Goal: Information Seeking & Learning: Check status

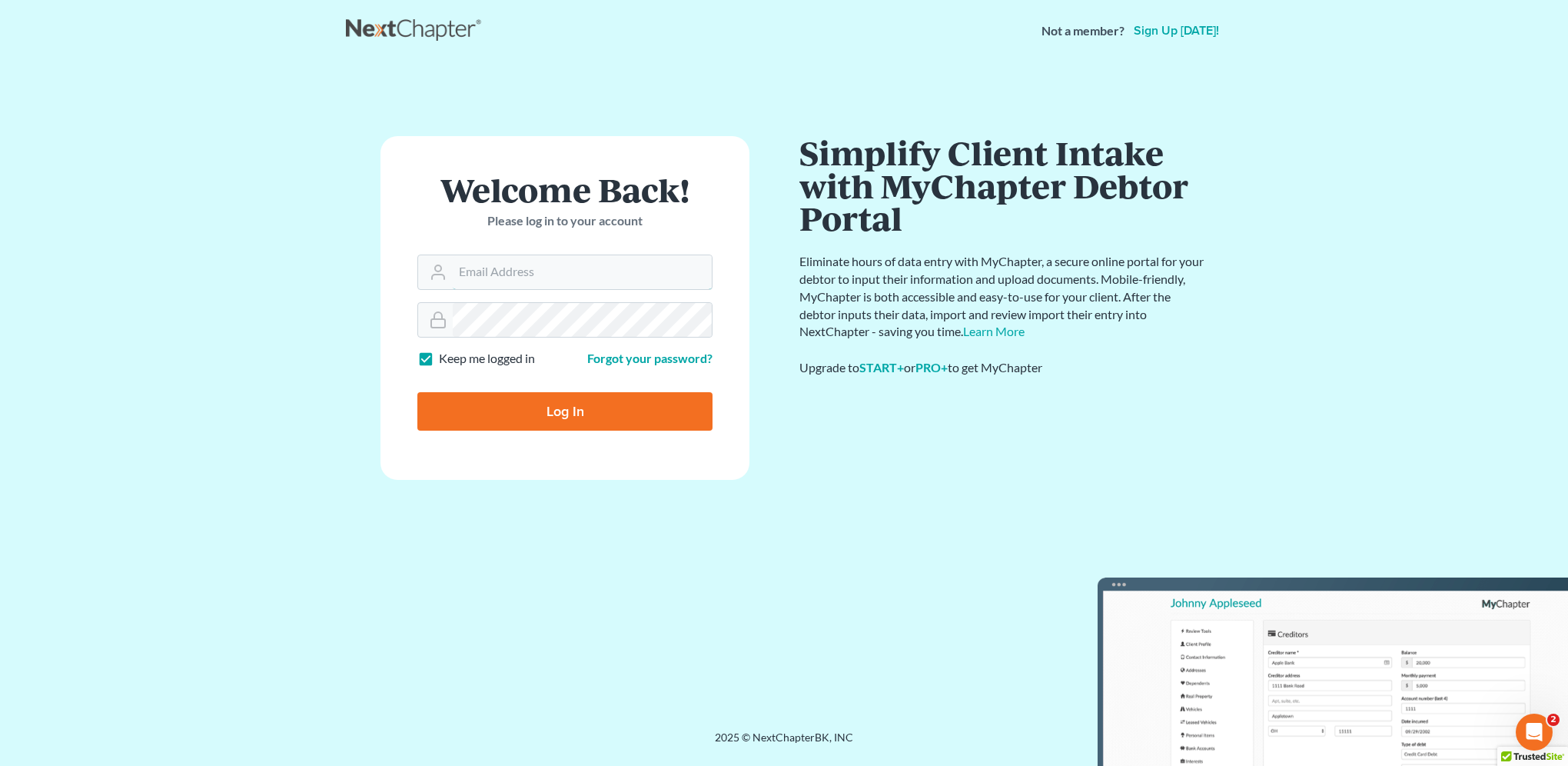
type input "lmoberg@saderlawfirm.com"
click at [553, 406] on input "Log In" at bounding box center [564, 411] width 295 height 39
type input "Thinking..."
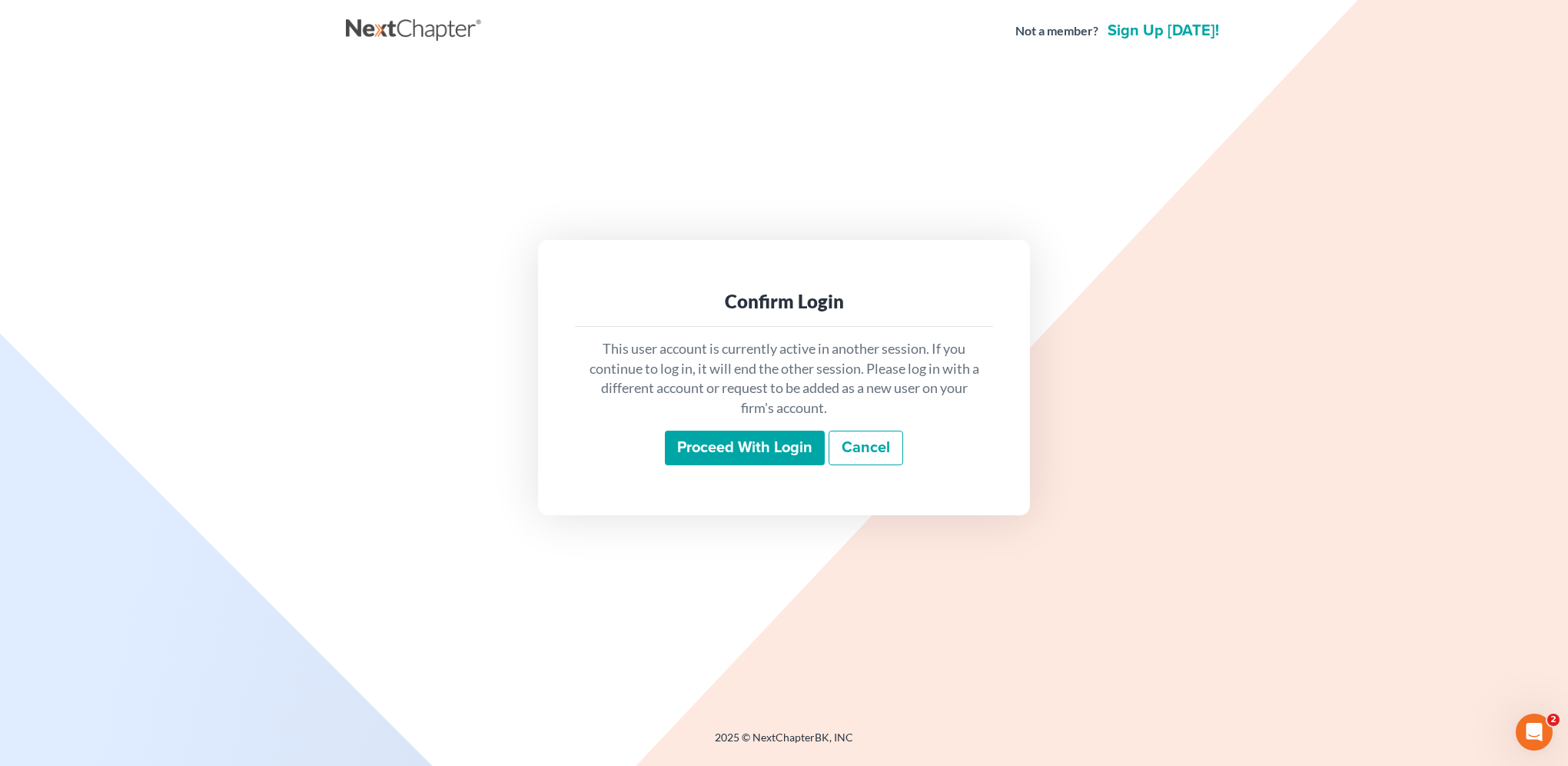
click at [746, 454] on input "Proceed with login" at bounding box center [745, 448] width 160 height 35
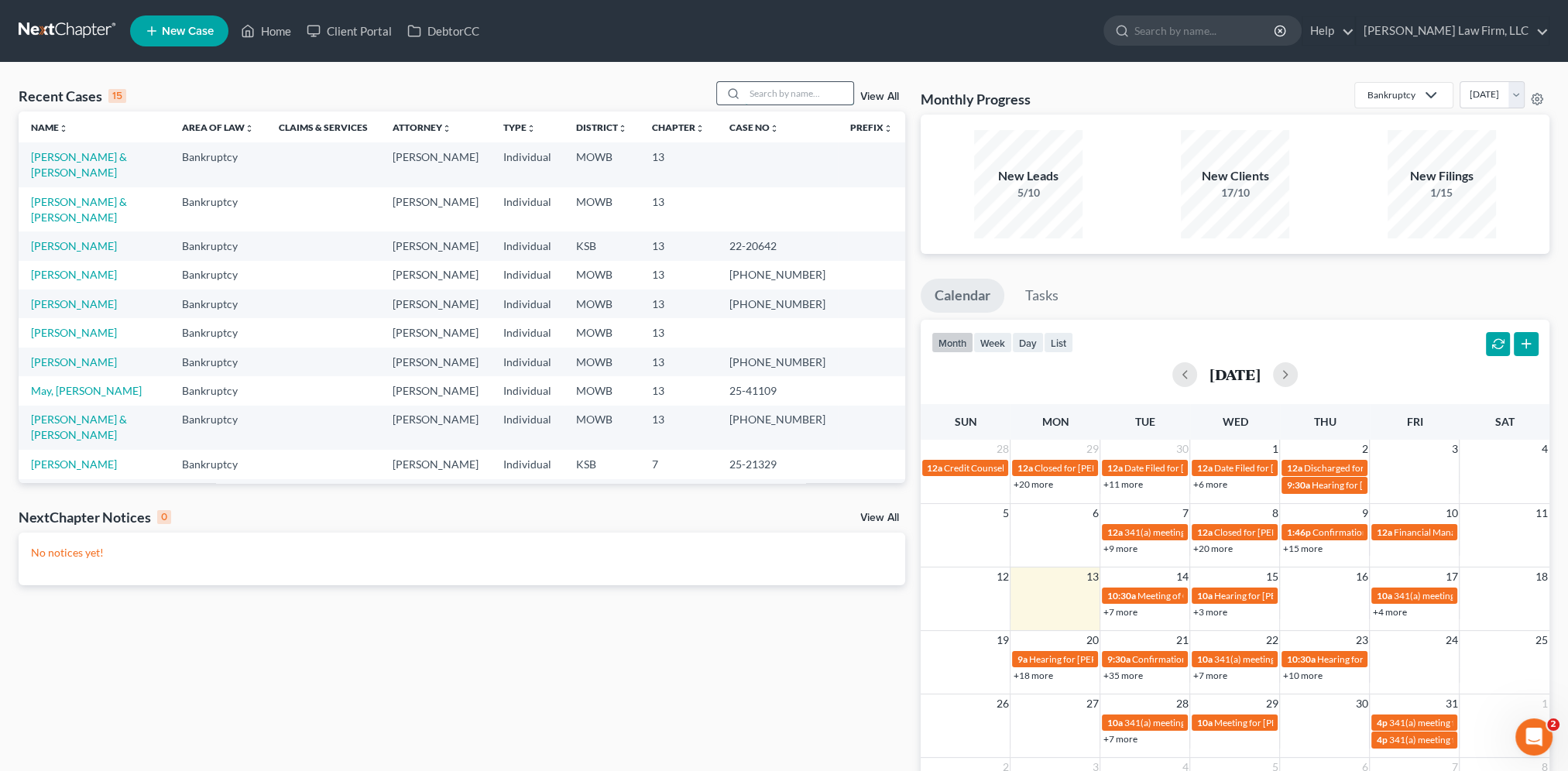
click at [782, 85] on input "search" at bounding box center [798, 93] width 108 height 22
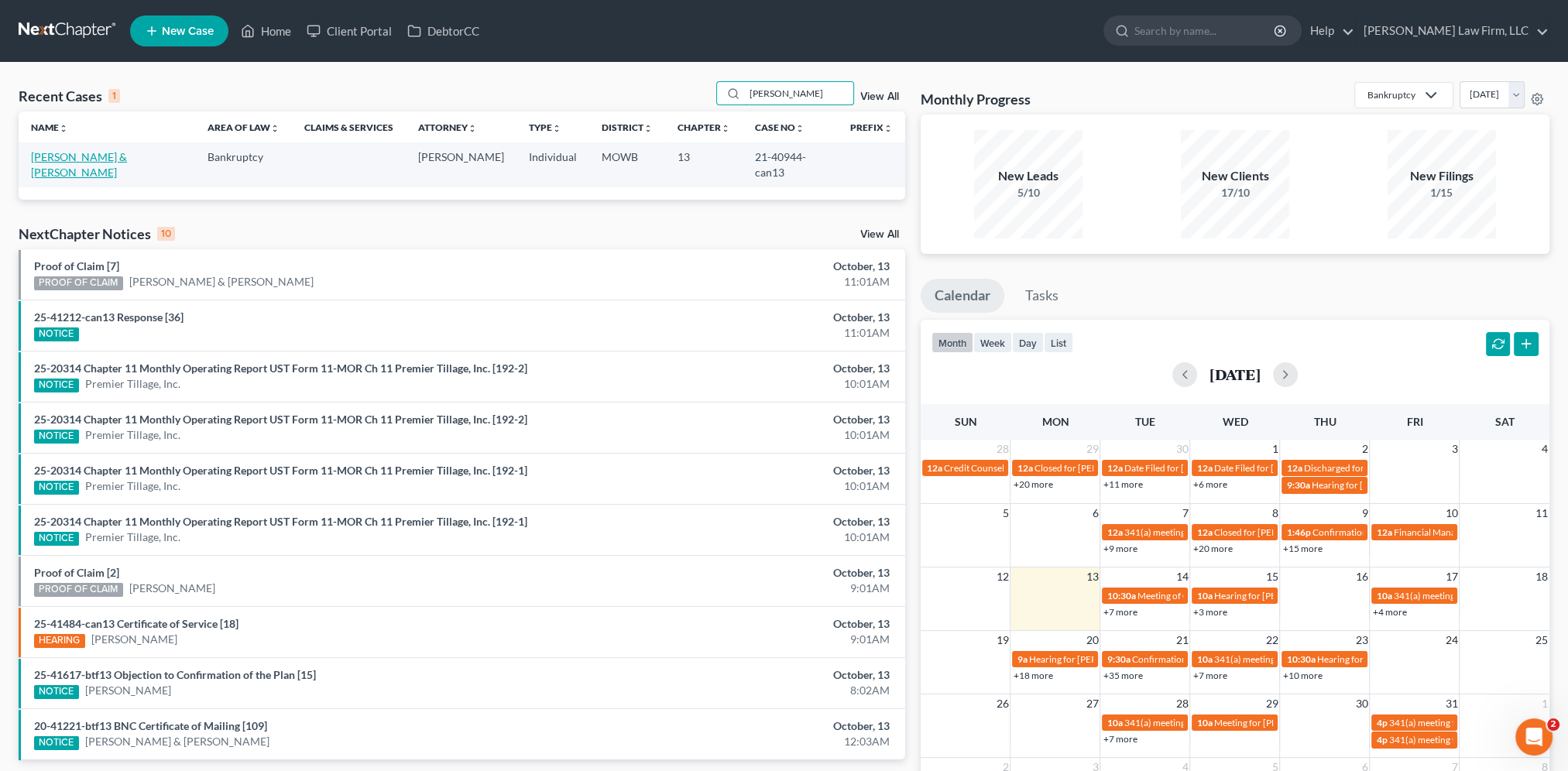
type input "Hudgins"
click at [96, 161] on link "Hudgins, Fred & Tammy" at bounding box center [78, 164] width 96 height 29
select select "2"
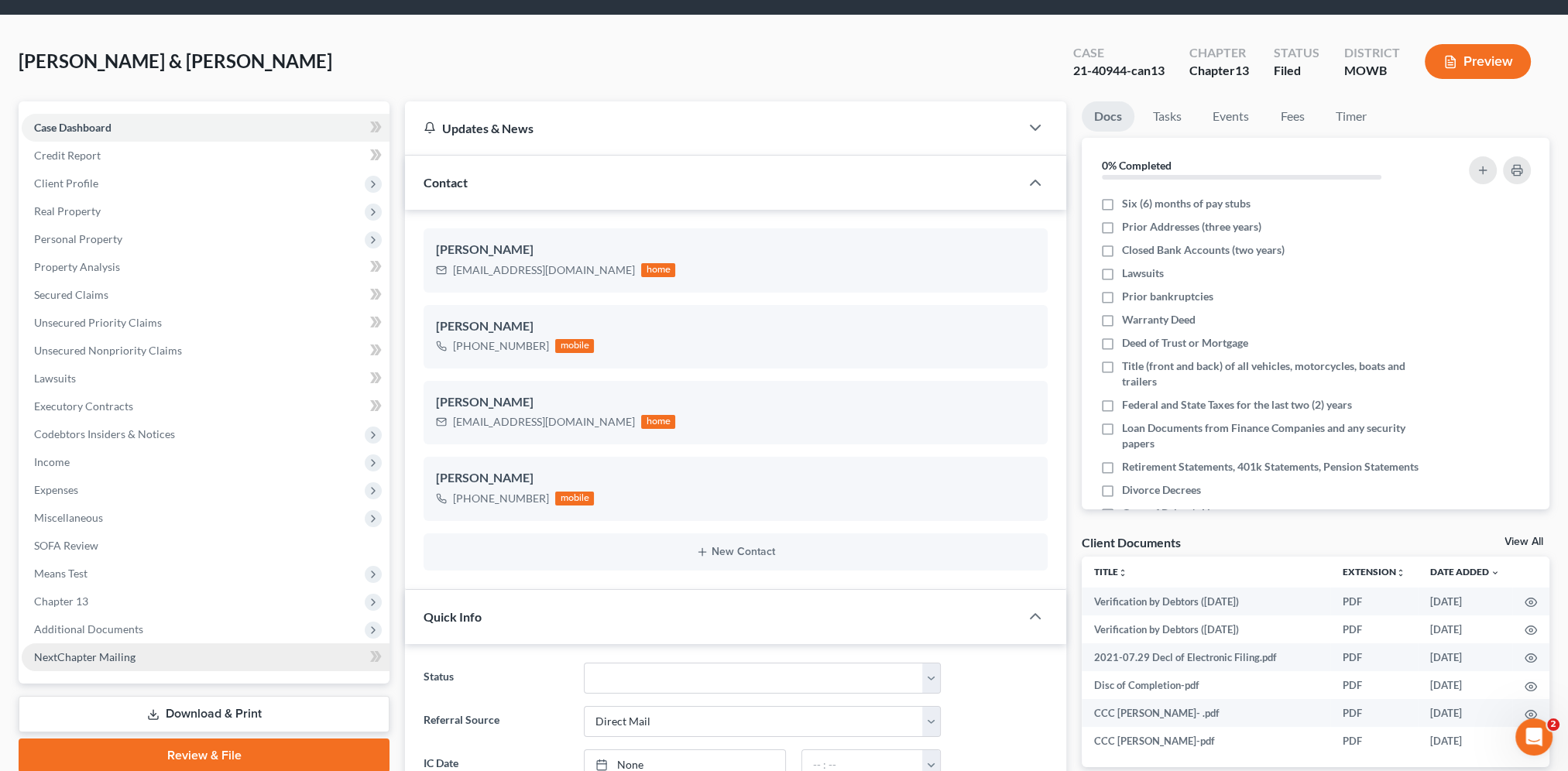
scroll to position [213, 0]
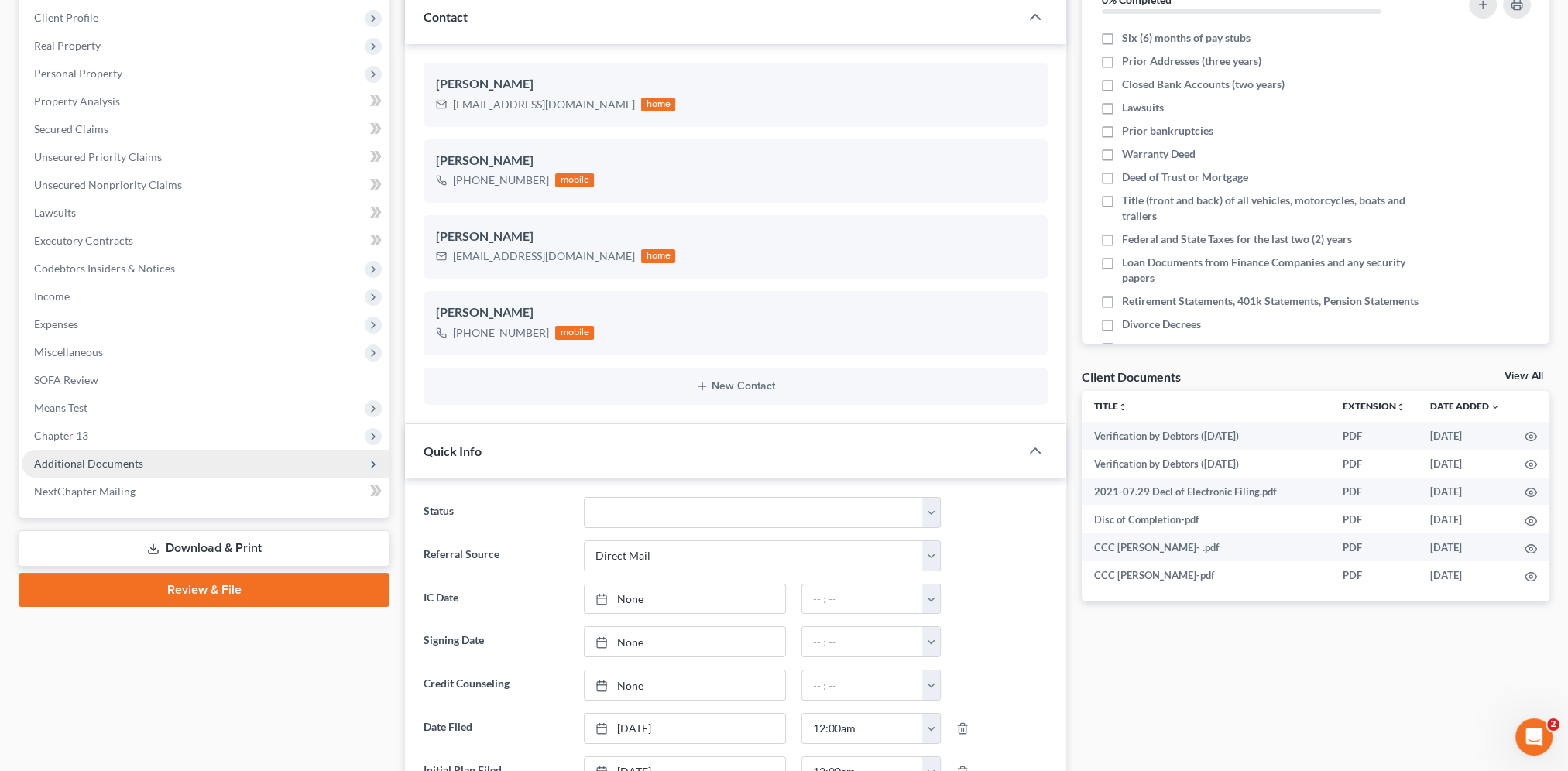
click at [124, 464] on span "Additional Documents" at bounding box center [89, 463] width 109 height 13
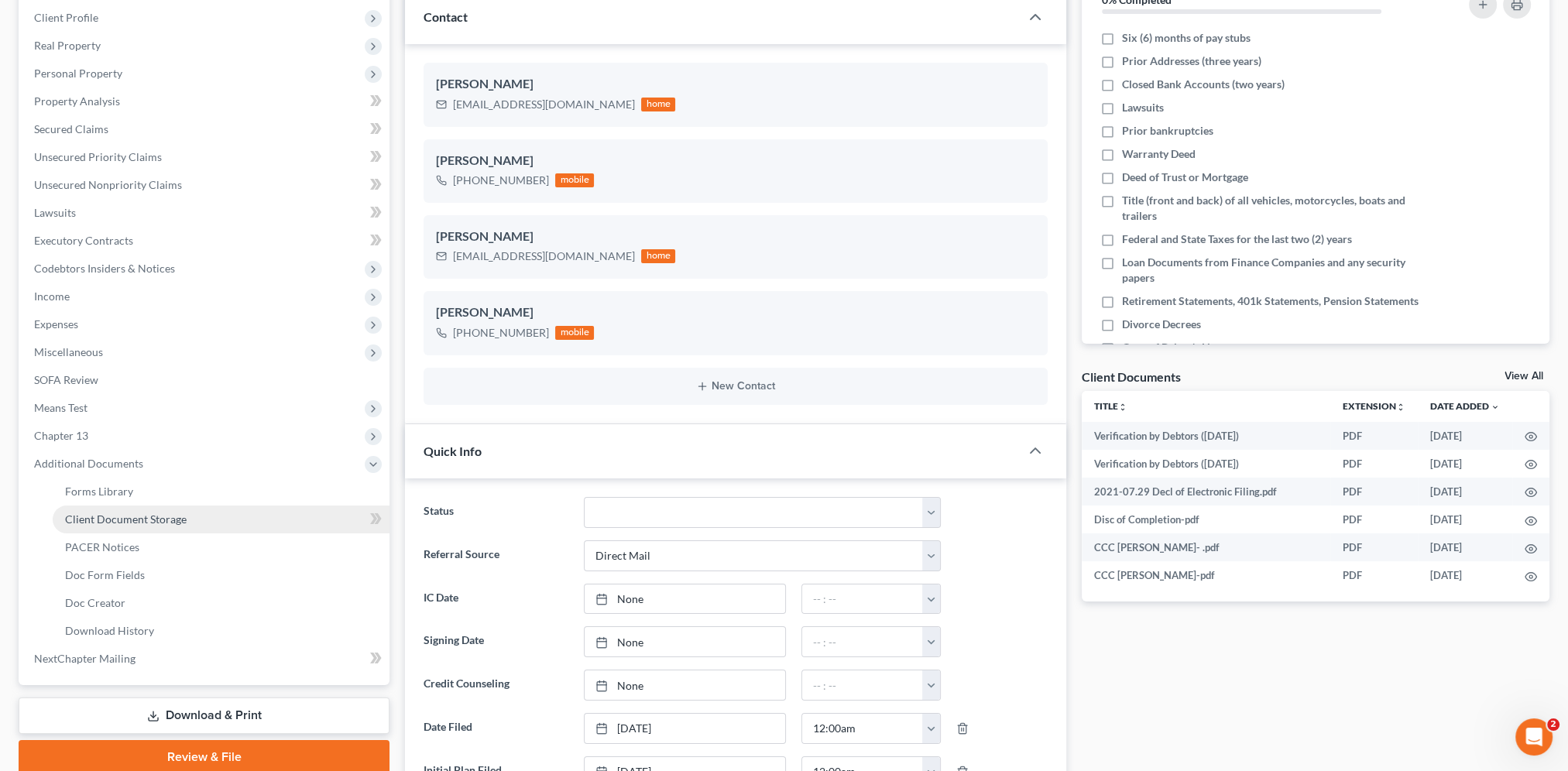
click at [157, 516] on span "Client Document Storage" at bounding box center [125, 519] width 121 height 13
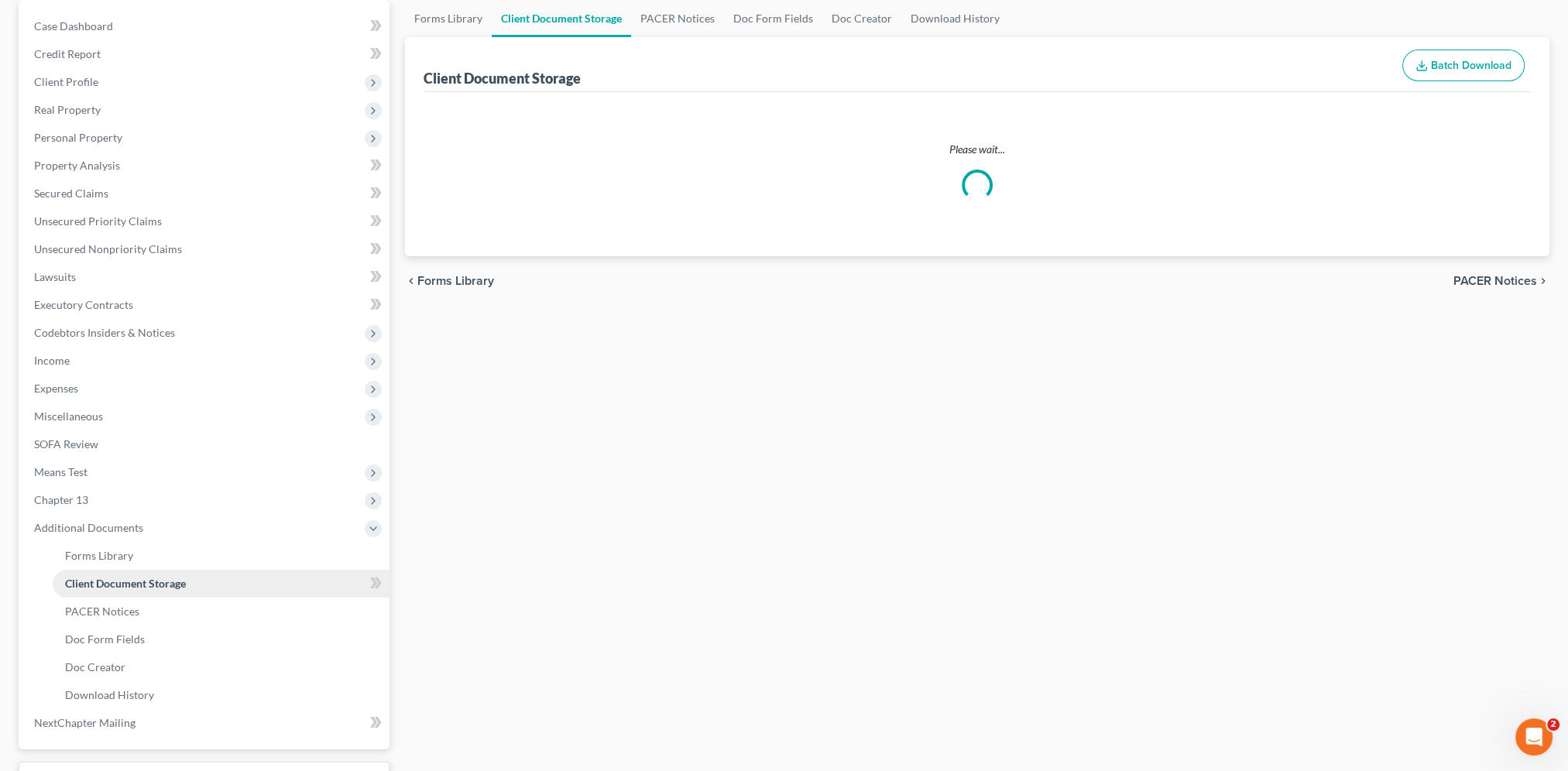
scroll to position [3, 0]
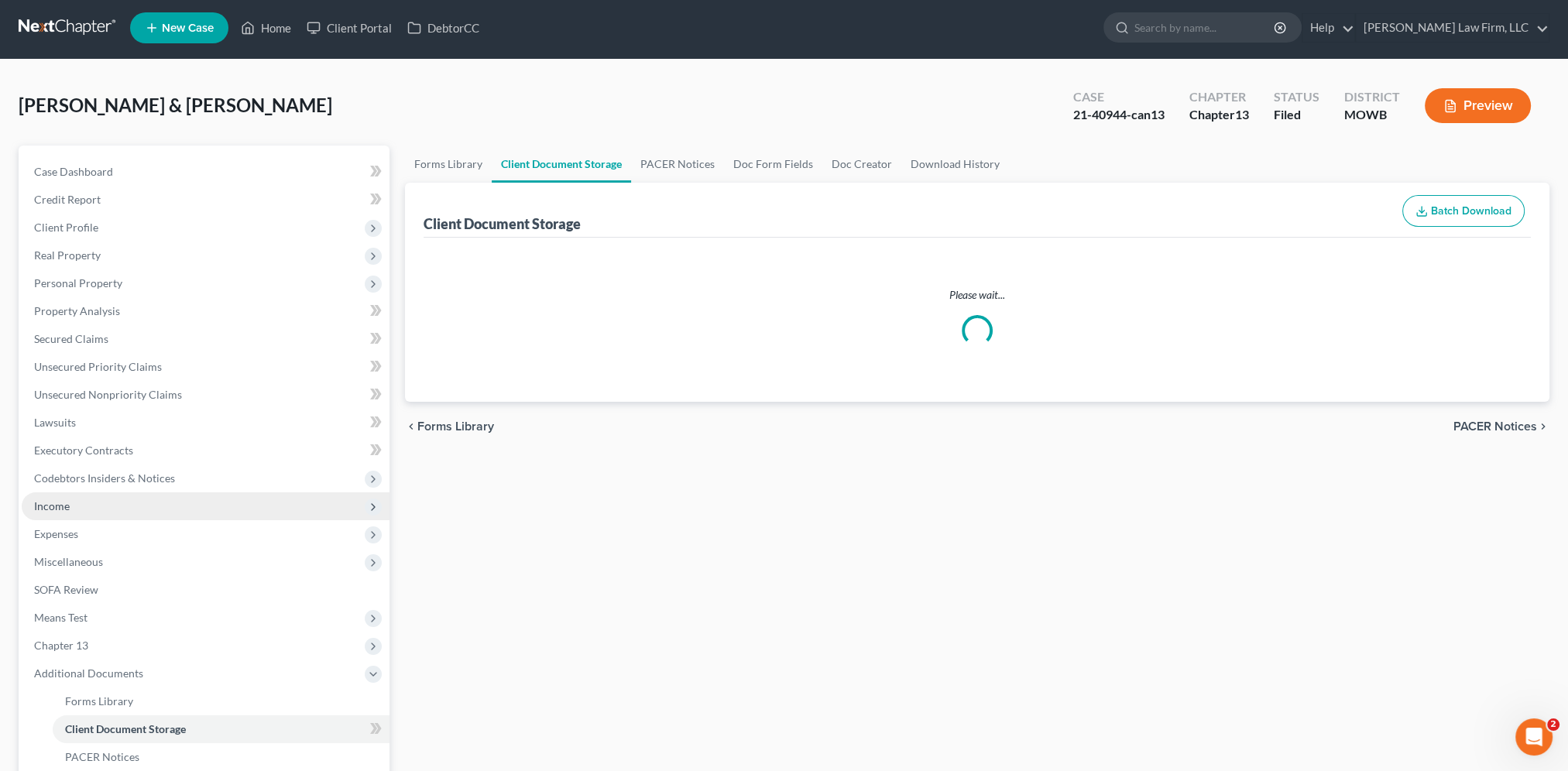
select select "5"
select select "24"
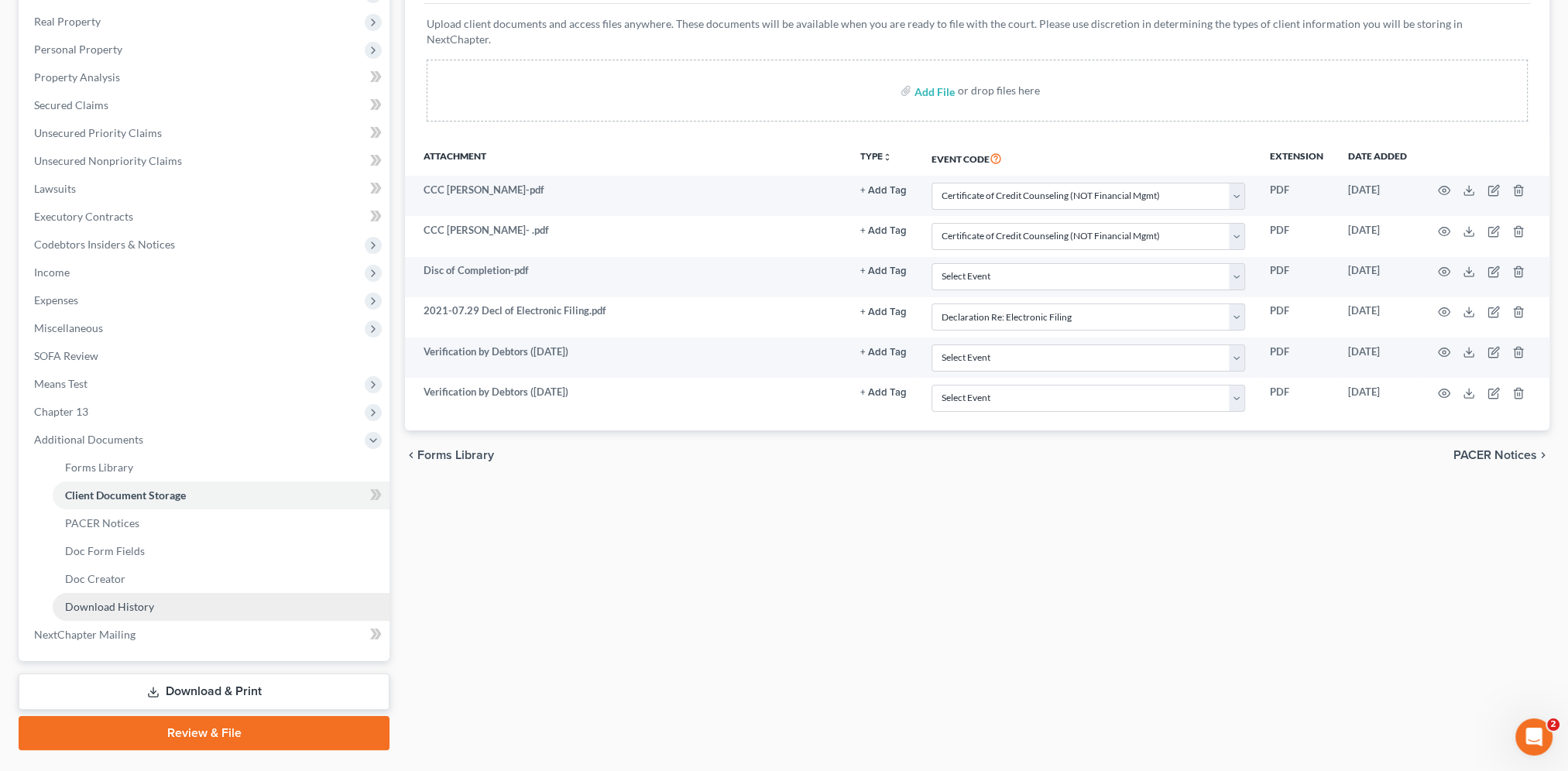
scroll to position [273, 0]
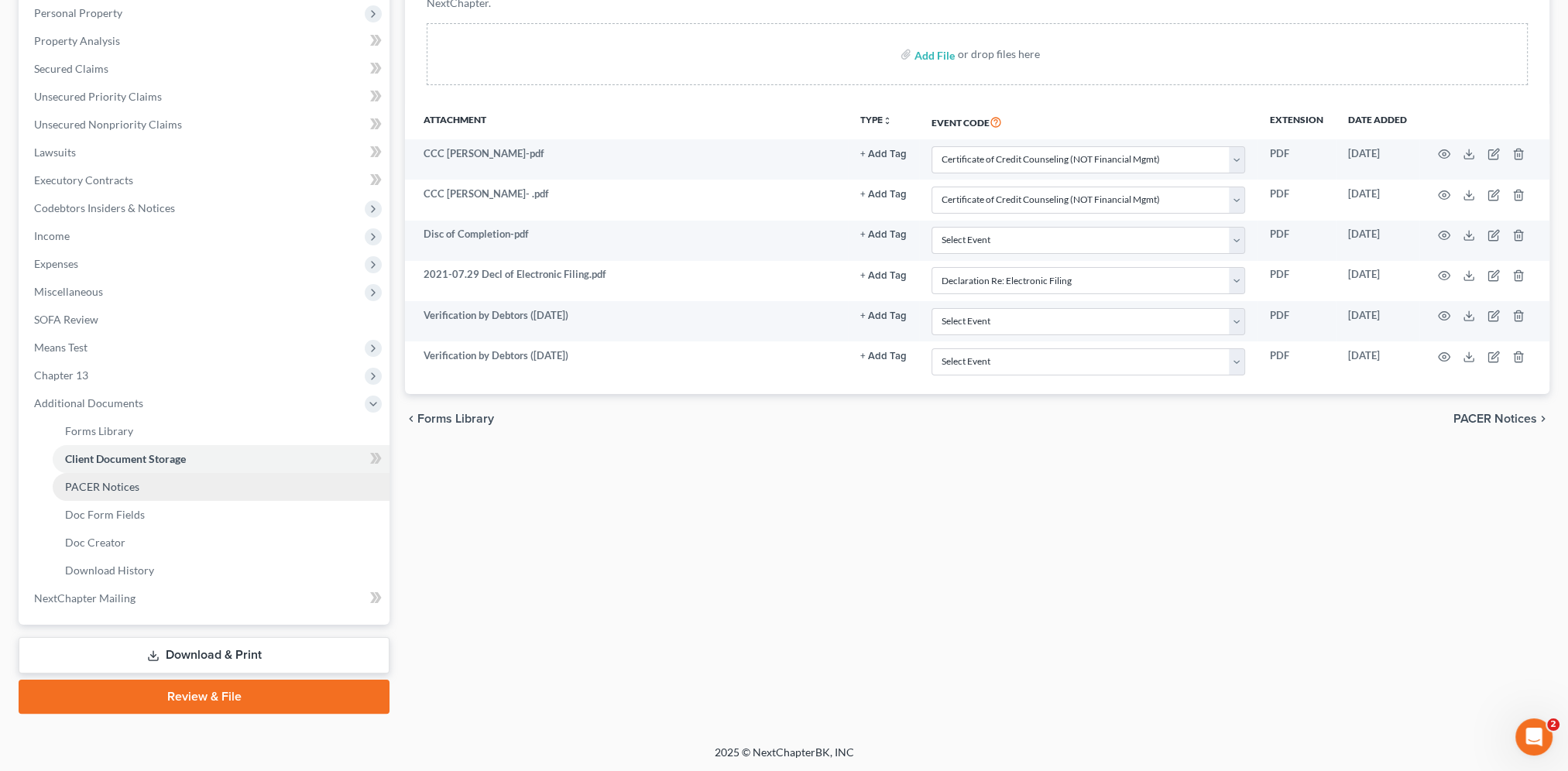
click at [121, 486] on span "PACER Notices" at bounding box center [102, 486] width 75 height 13
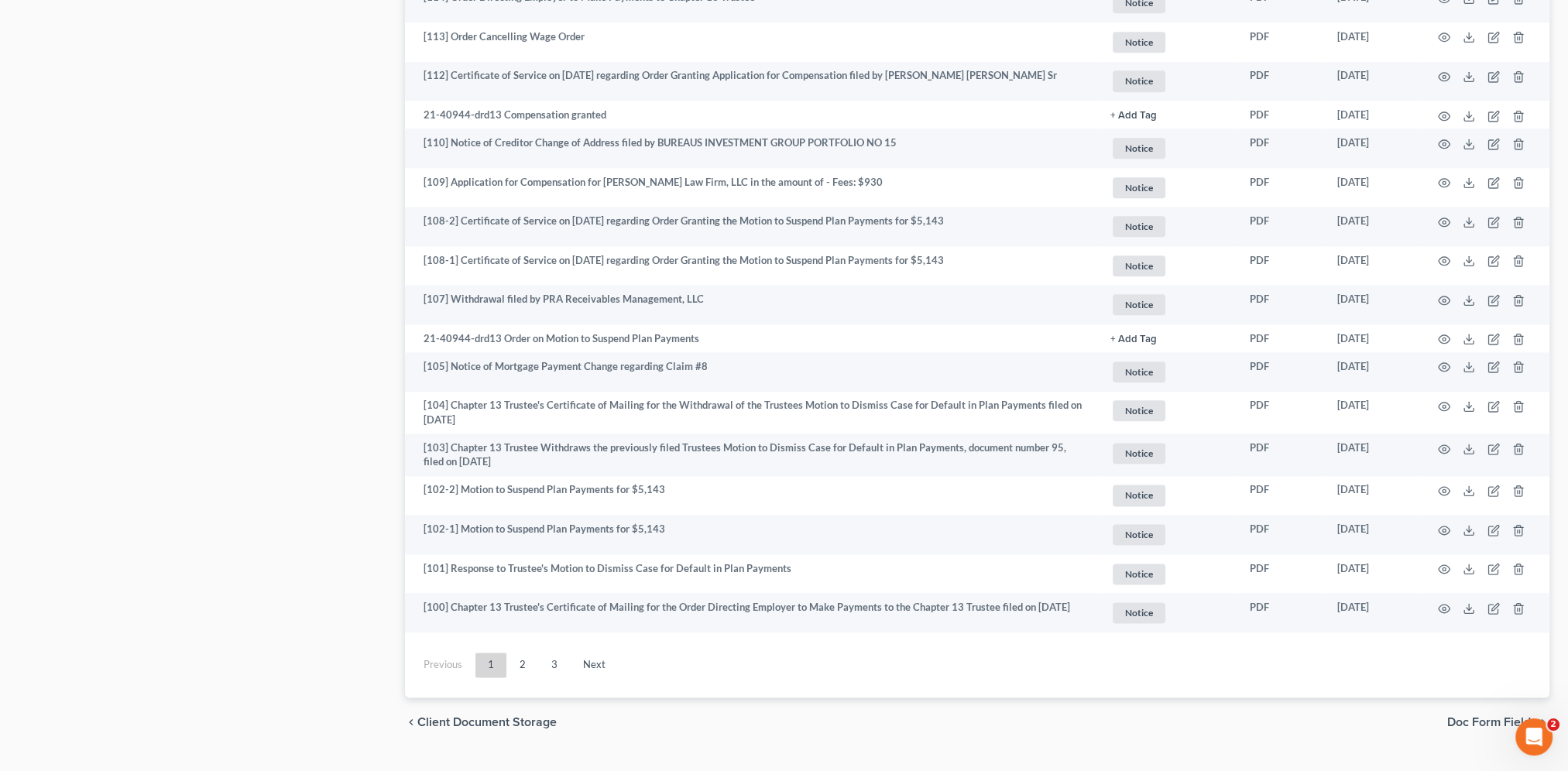
scroll to position [2545, 0]
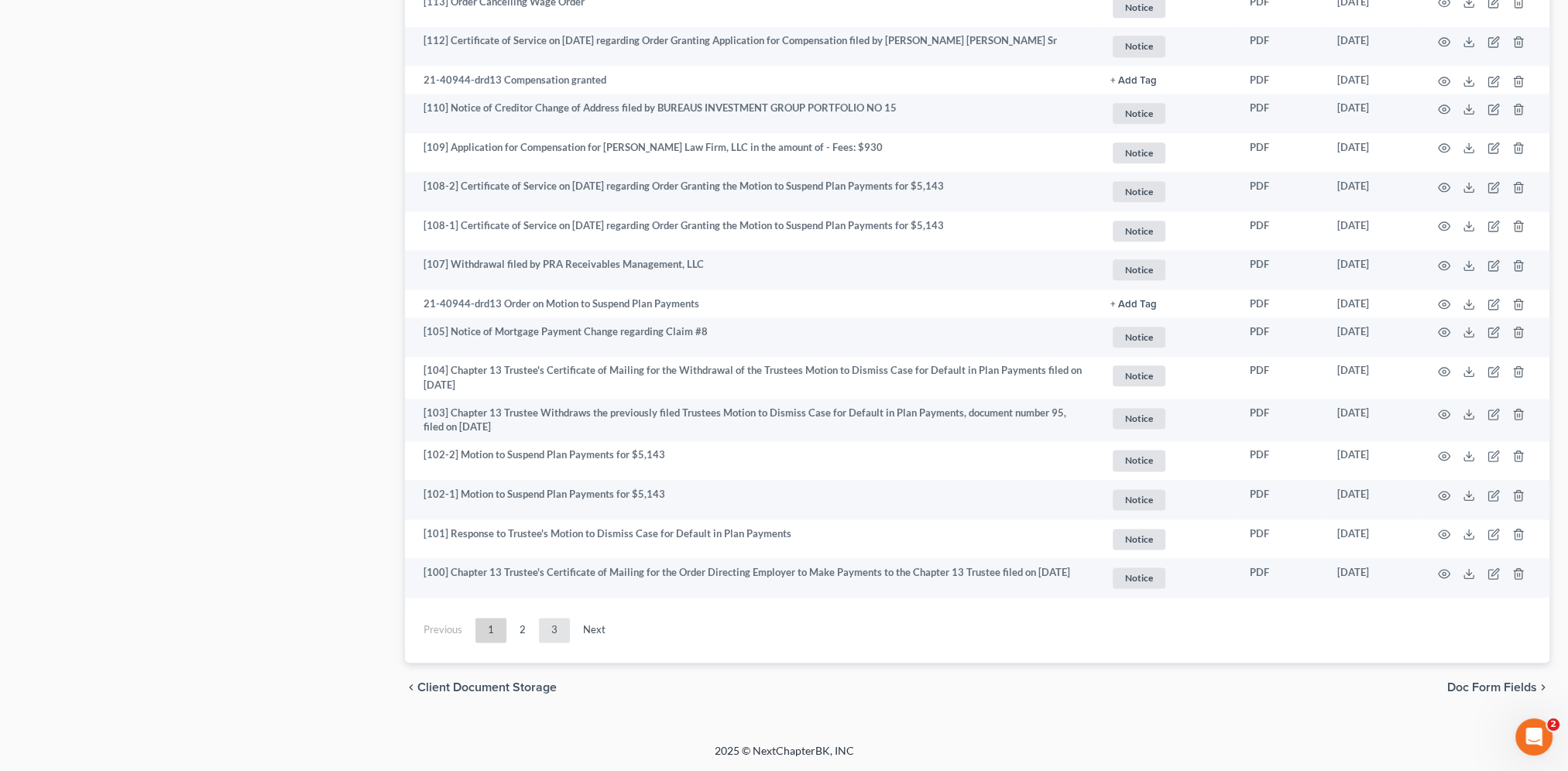
click at [550, 632] on link "3" at bounding box center [554, 631] width 31 height 25
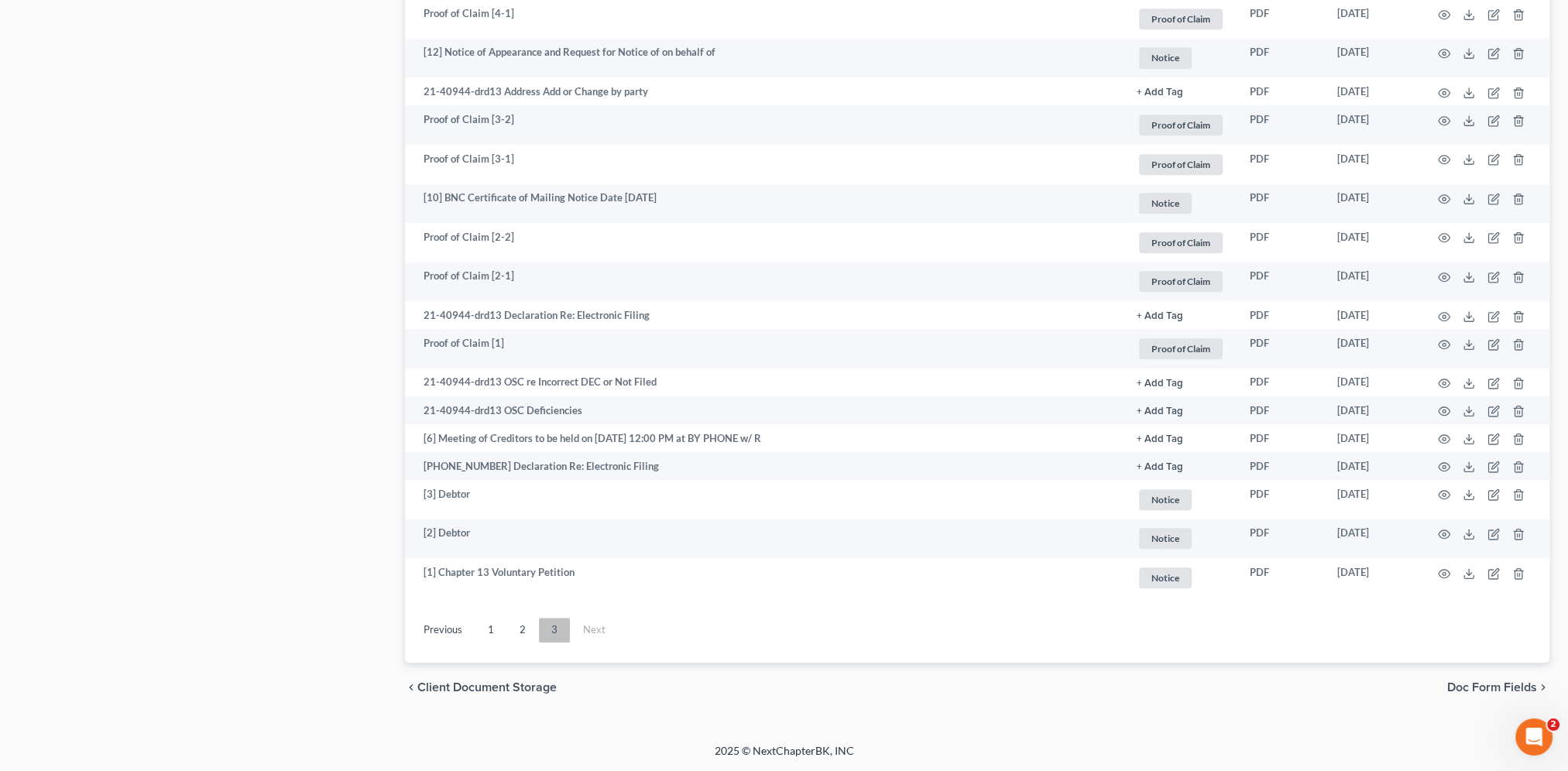
scroll to position [1952, 0]
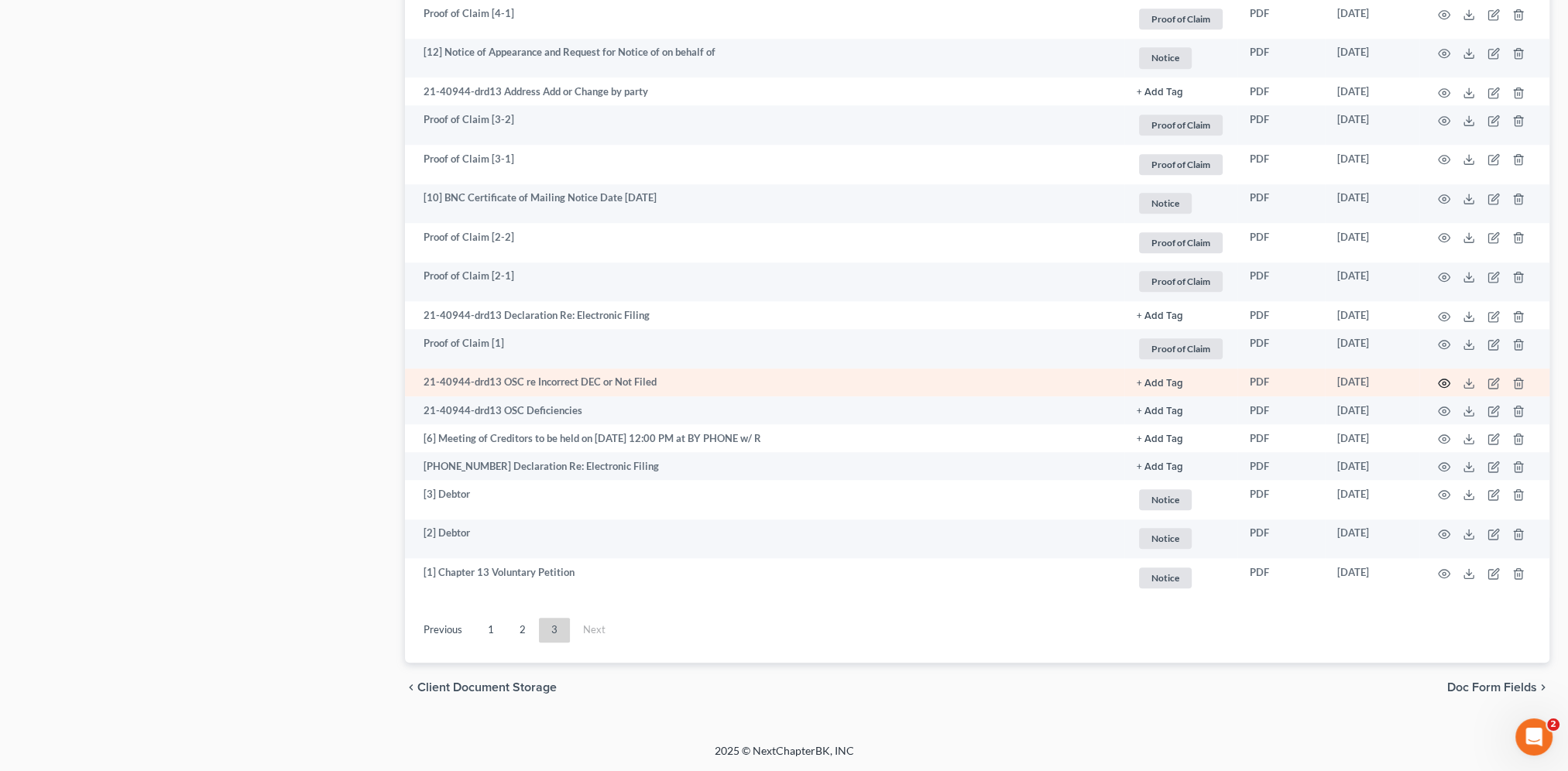
click at [1440, 386] on icon "button" at bounding box center [1444, 383] width 12 height 12
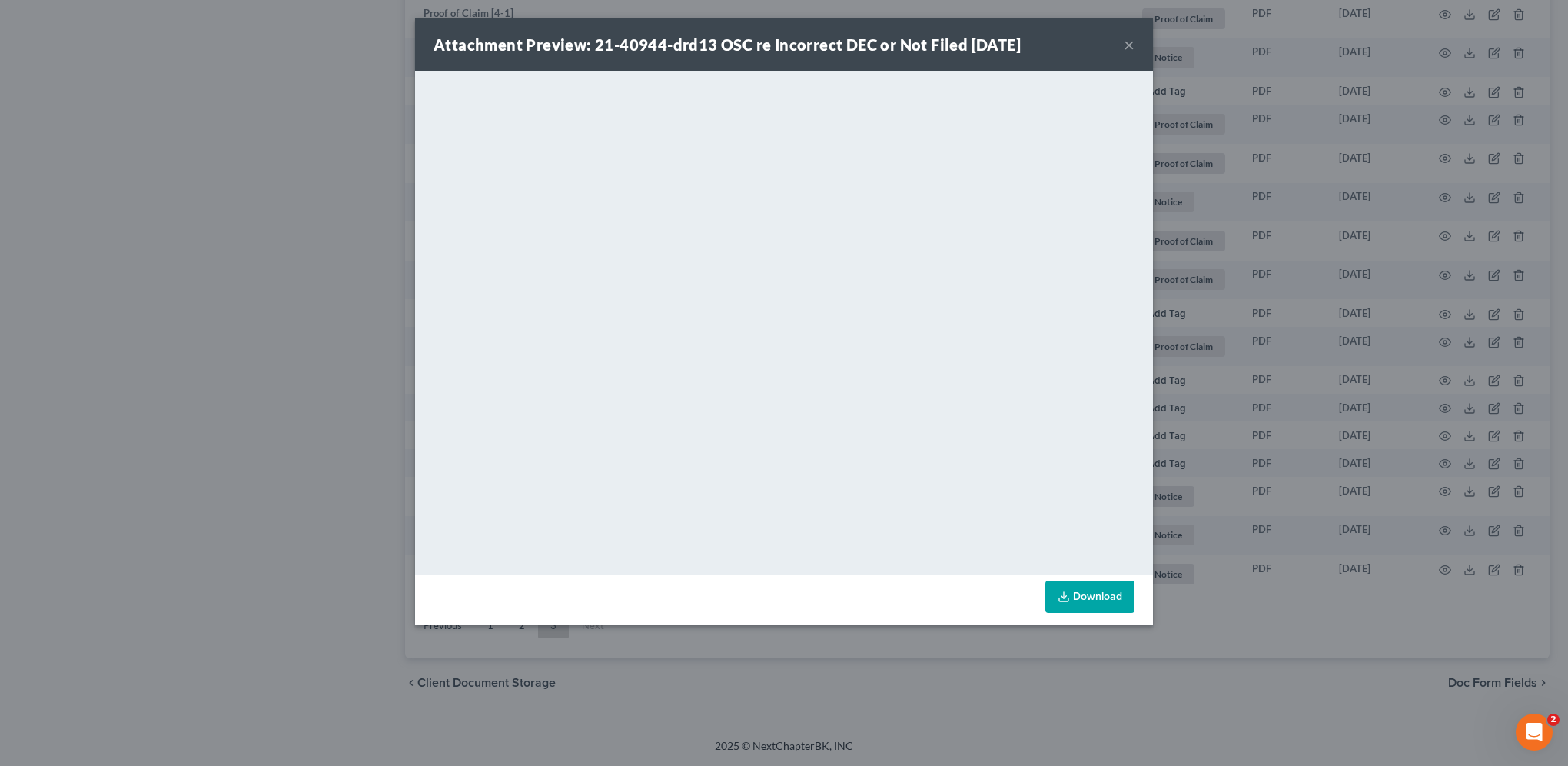
click at [1128, 42] on button "×" at bounding box center [1129, 44] width 10 height 18
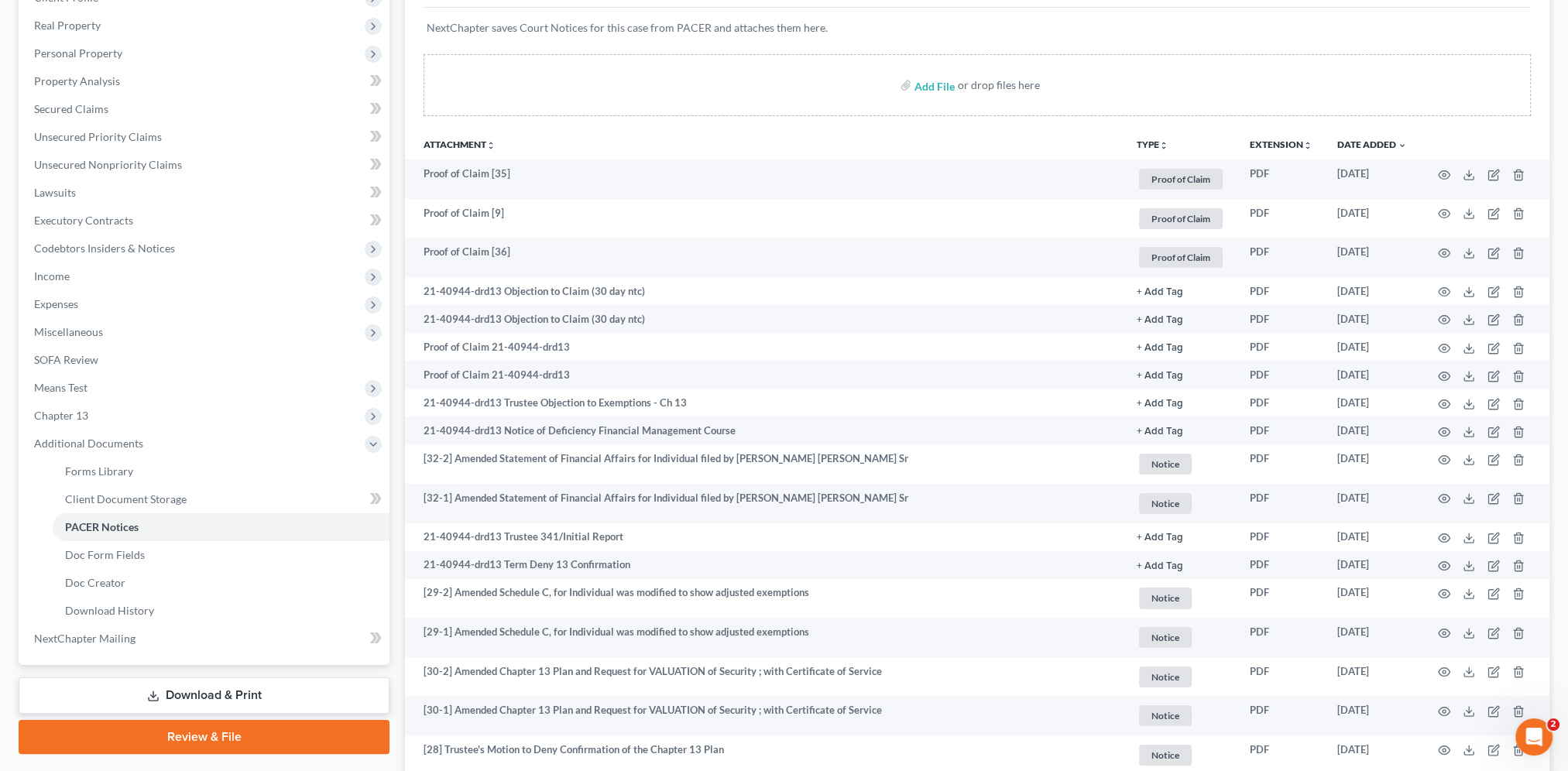
scroll to position [230, 0]
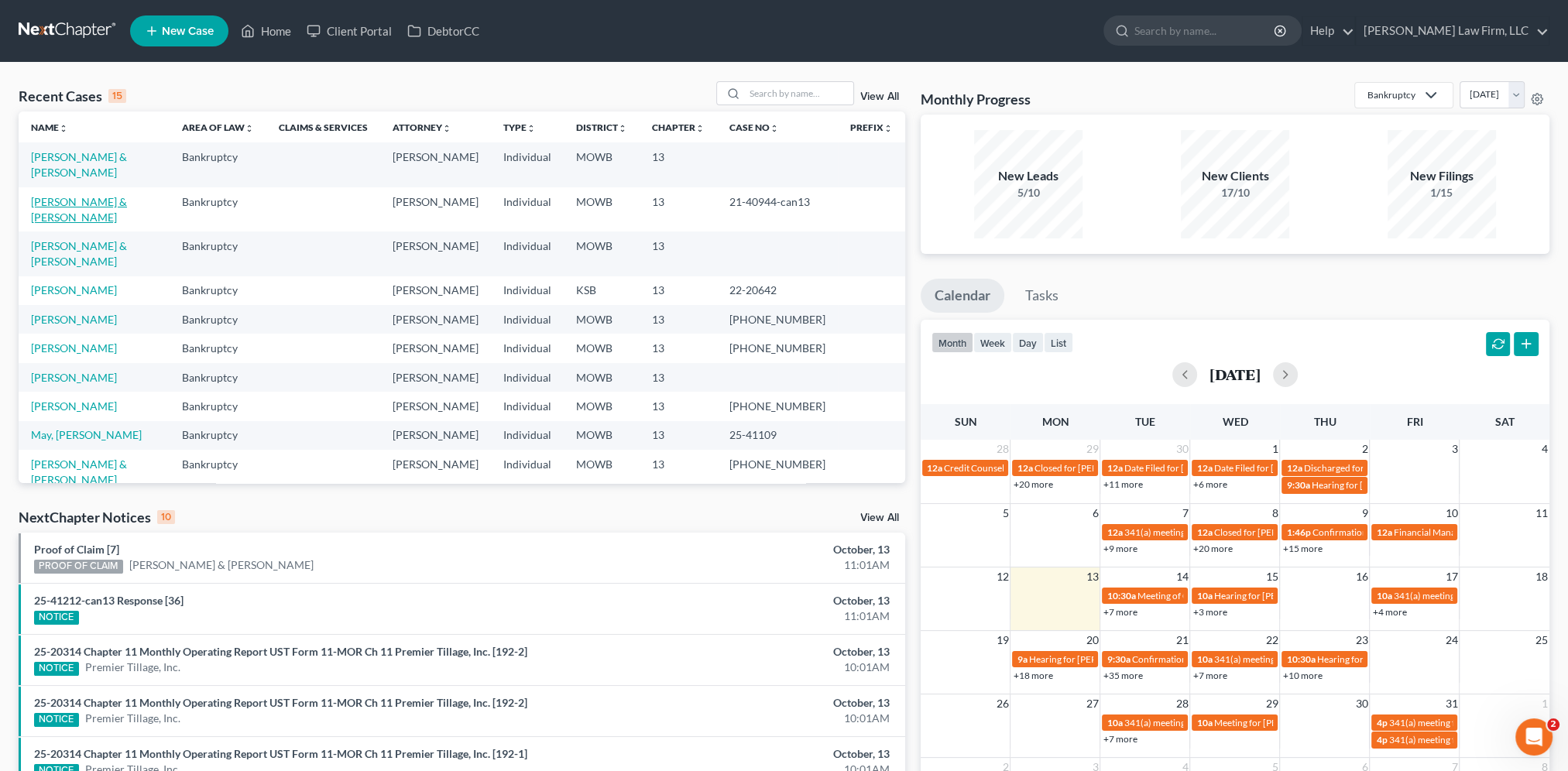
click at [72, 202] on link "Hudgins, Fred & Tammy" at bounding box center [78, 209] width 96 height 29
select select "2"
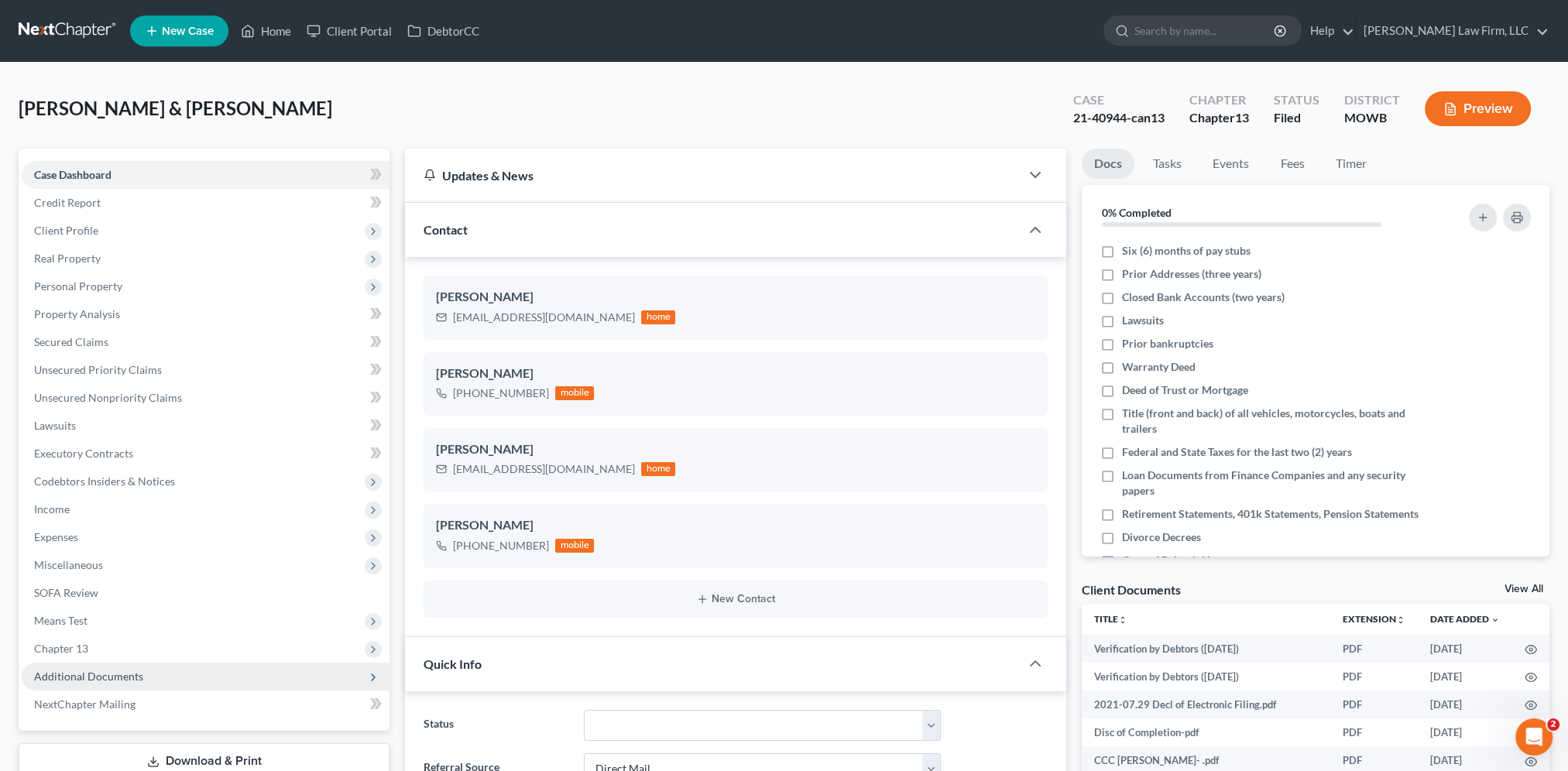
scroll to position [58, 0]
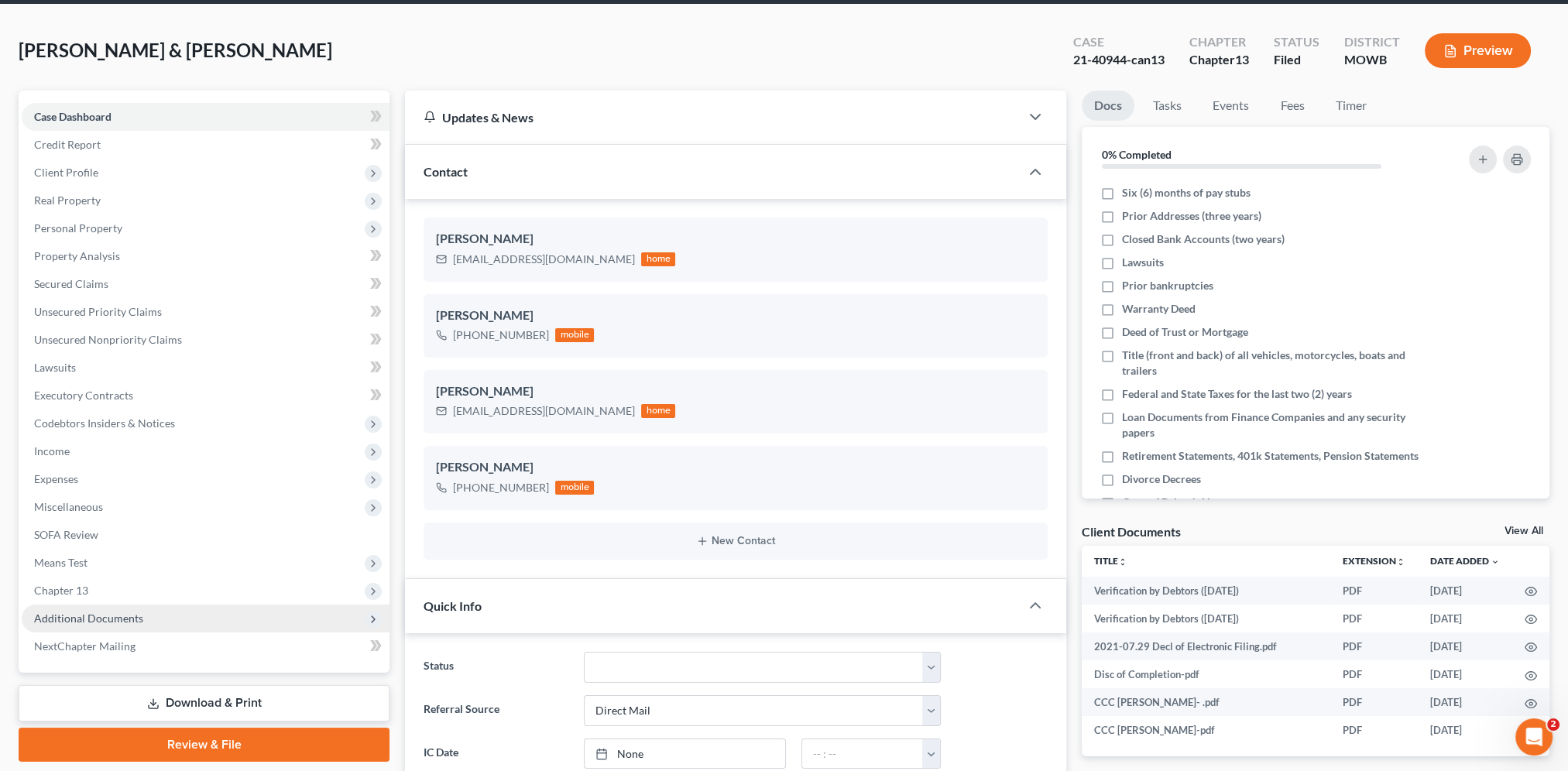
click at [93, 618] on span "Additional Documents" at bounding box center [89, 618] width 109 height 13
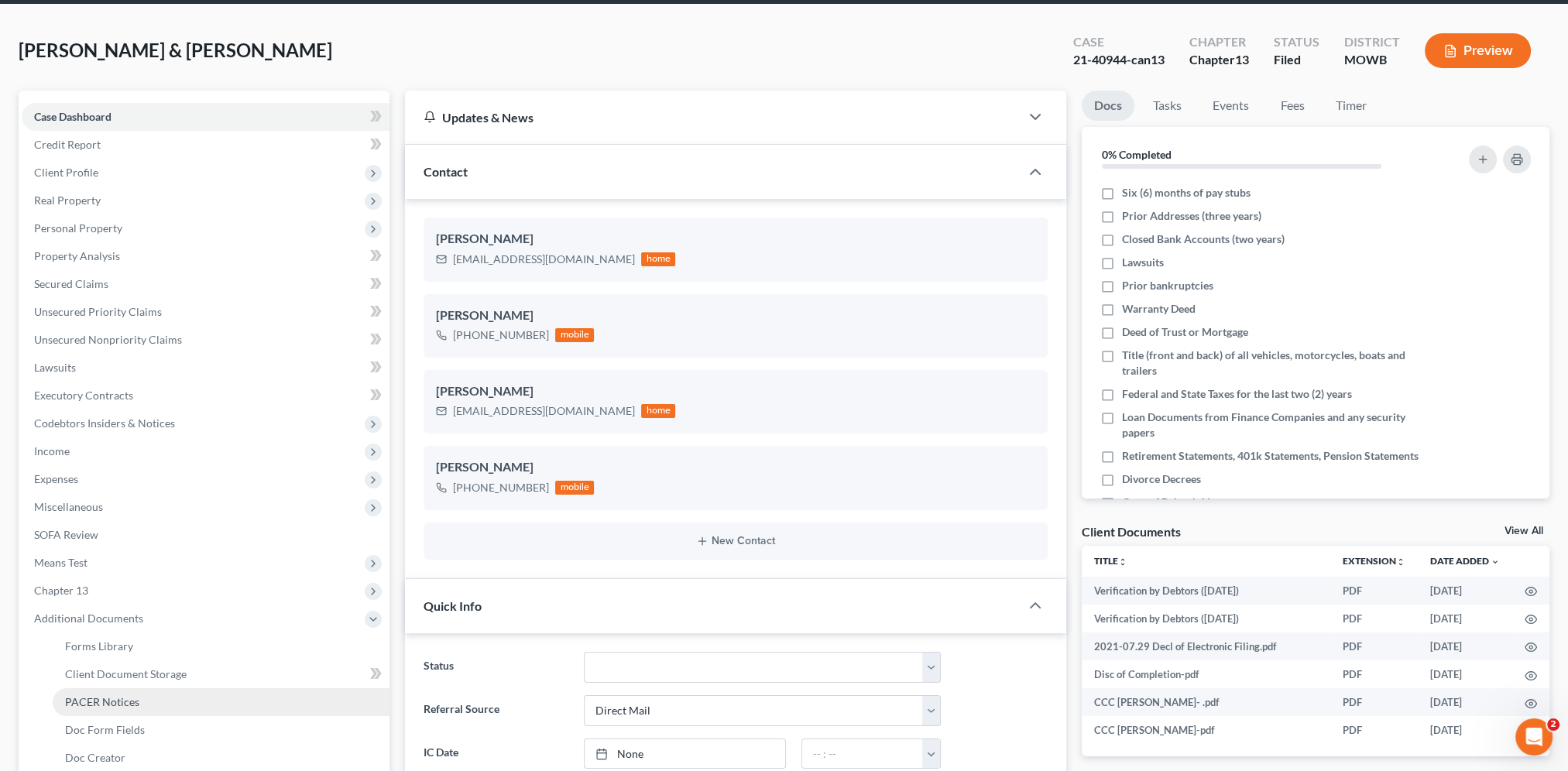
click at [94, 700] on span "PACER Notices" at bounding box center [102, 702] width 75 height 13
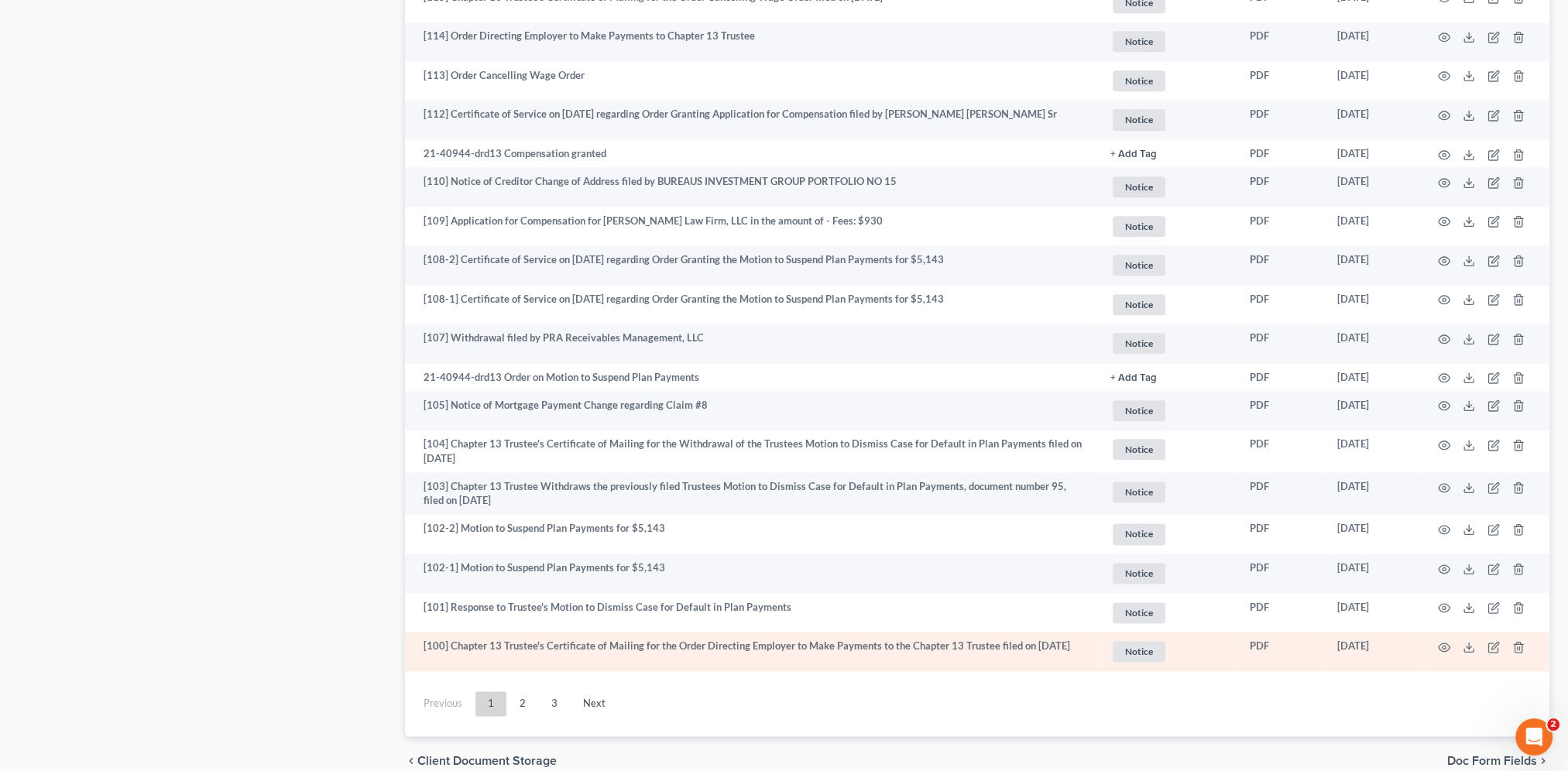
scroll to position [2545, 0]
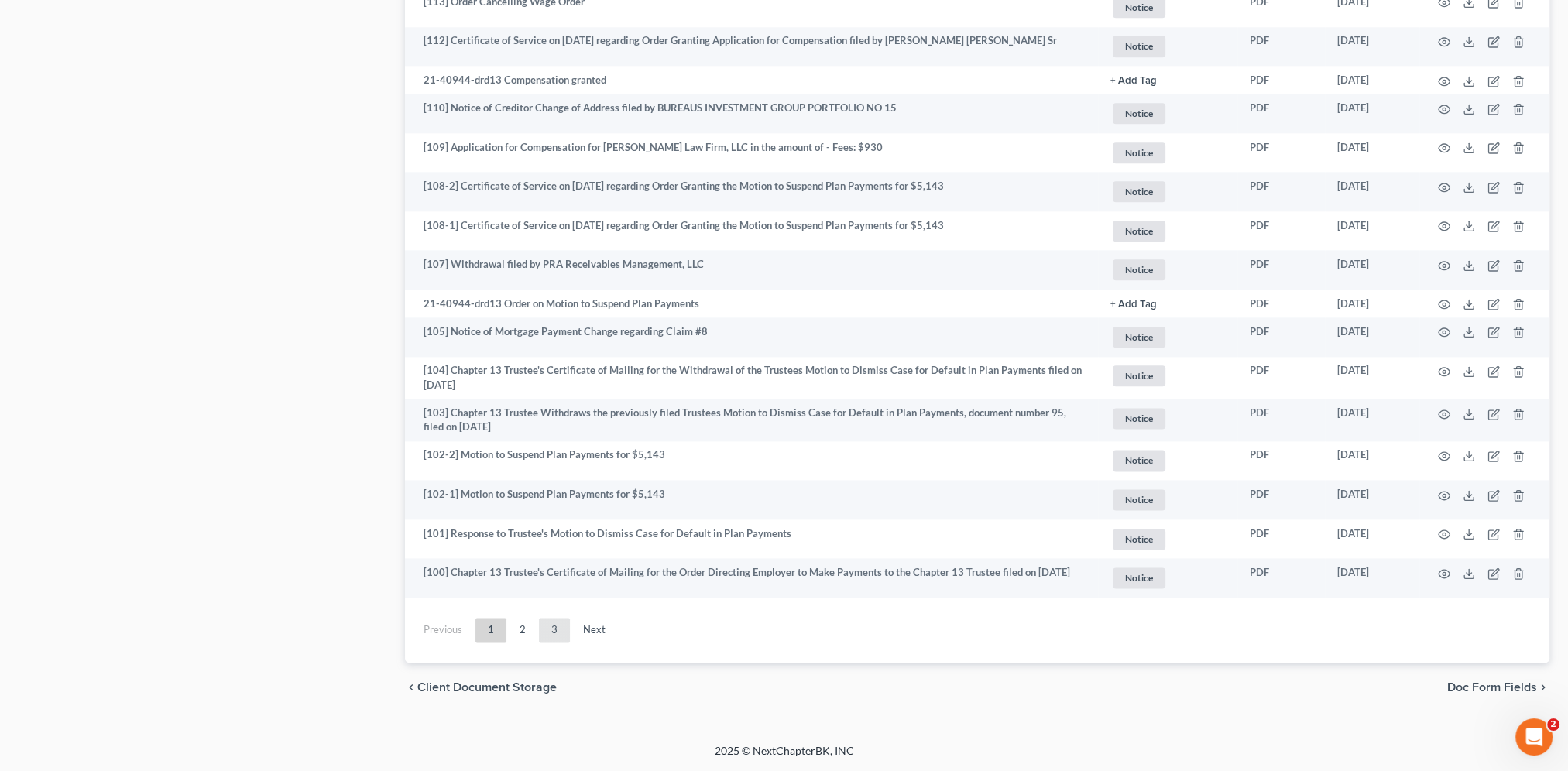
click at [557, 632] on link "3" at bounding box center [554, 631] width 31 height 25
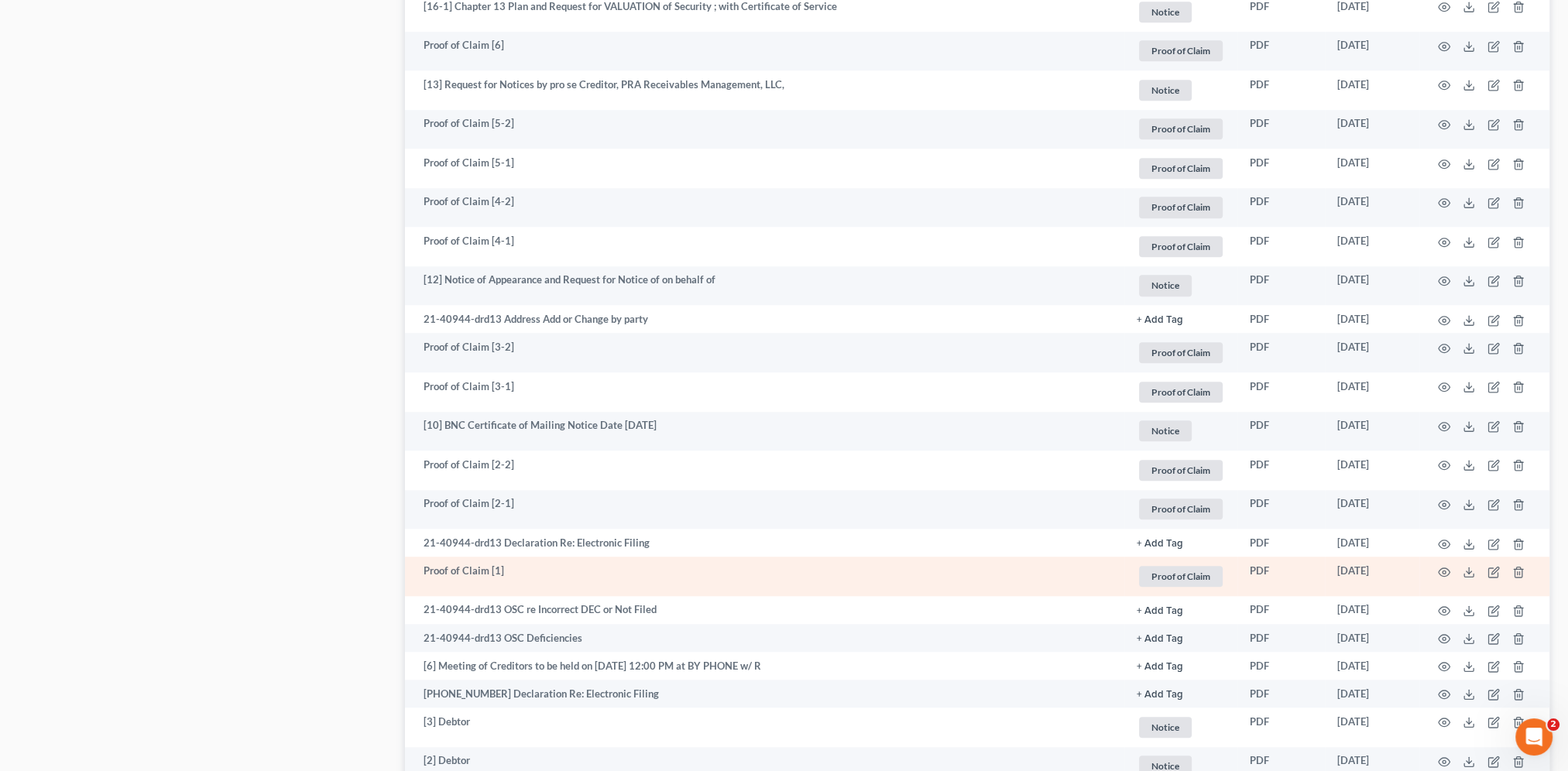
scroll to position [1952, 0]
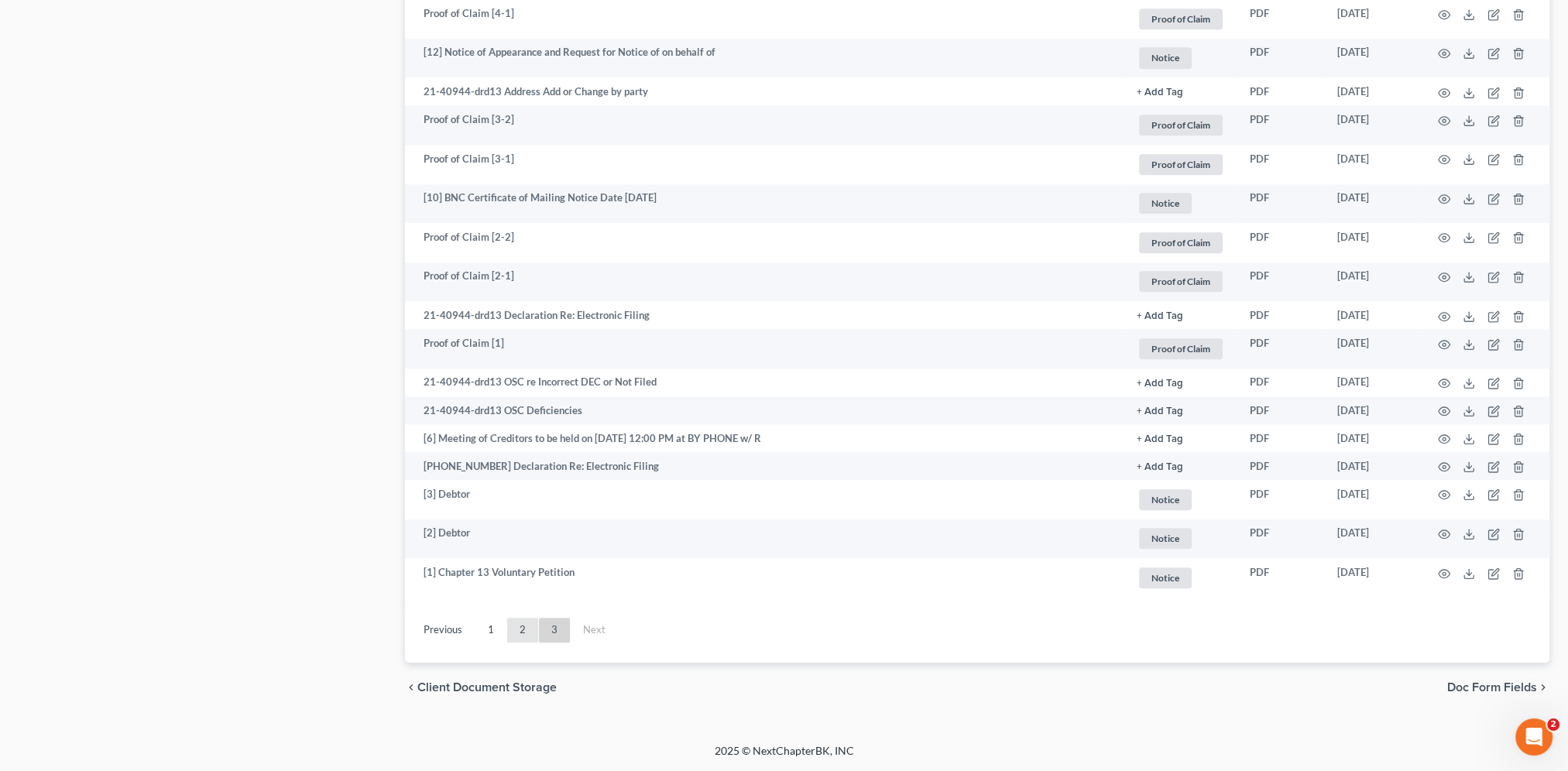
click at [525, 634] on link "2" at bounding box center [523, 631] width 31 height 25
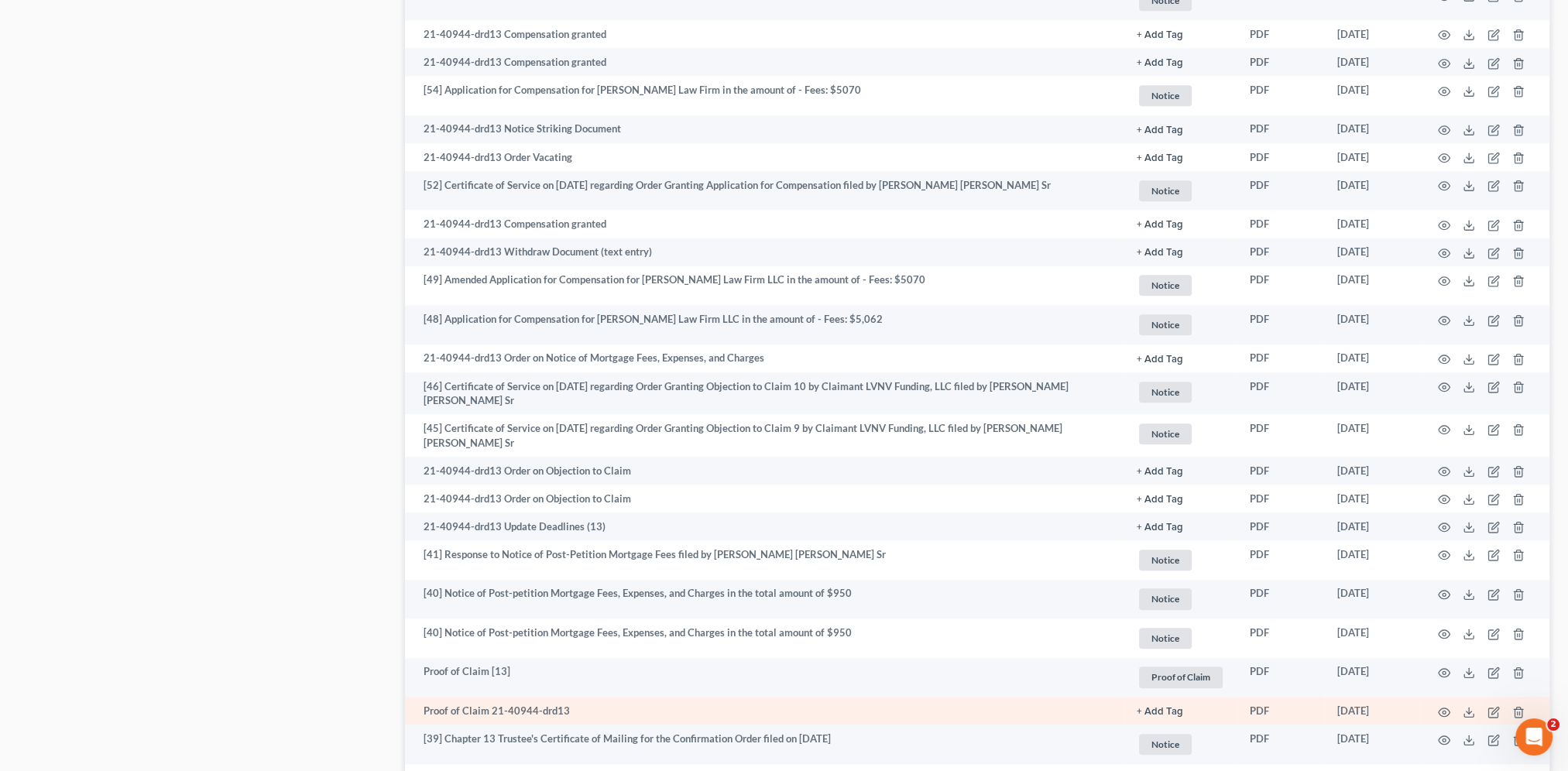
scroll to position [1929, 0]
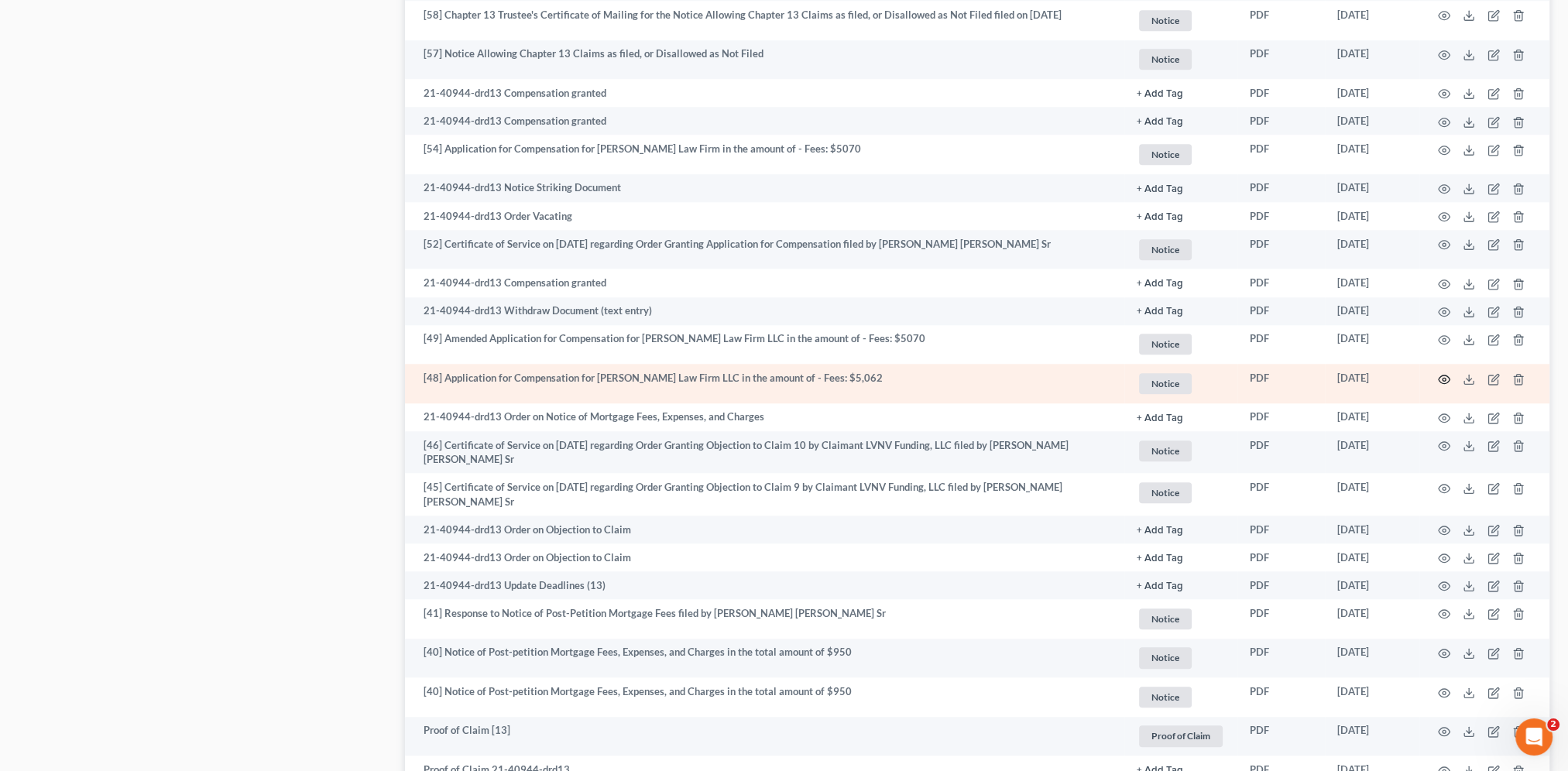
click at [1443, 380] on icon "button" at bounding box center [1444, 379] width 12 height 12
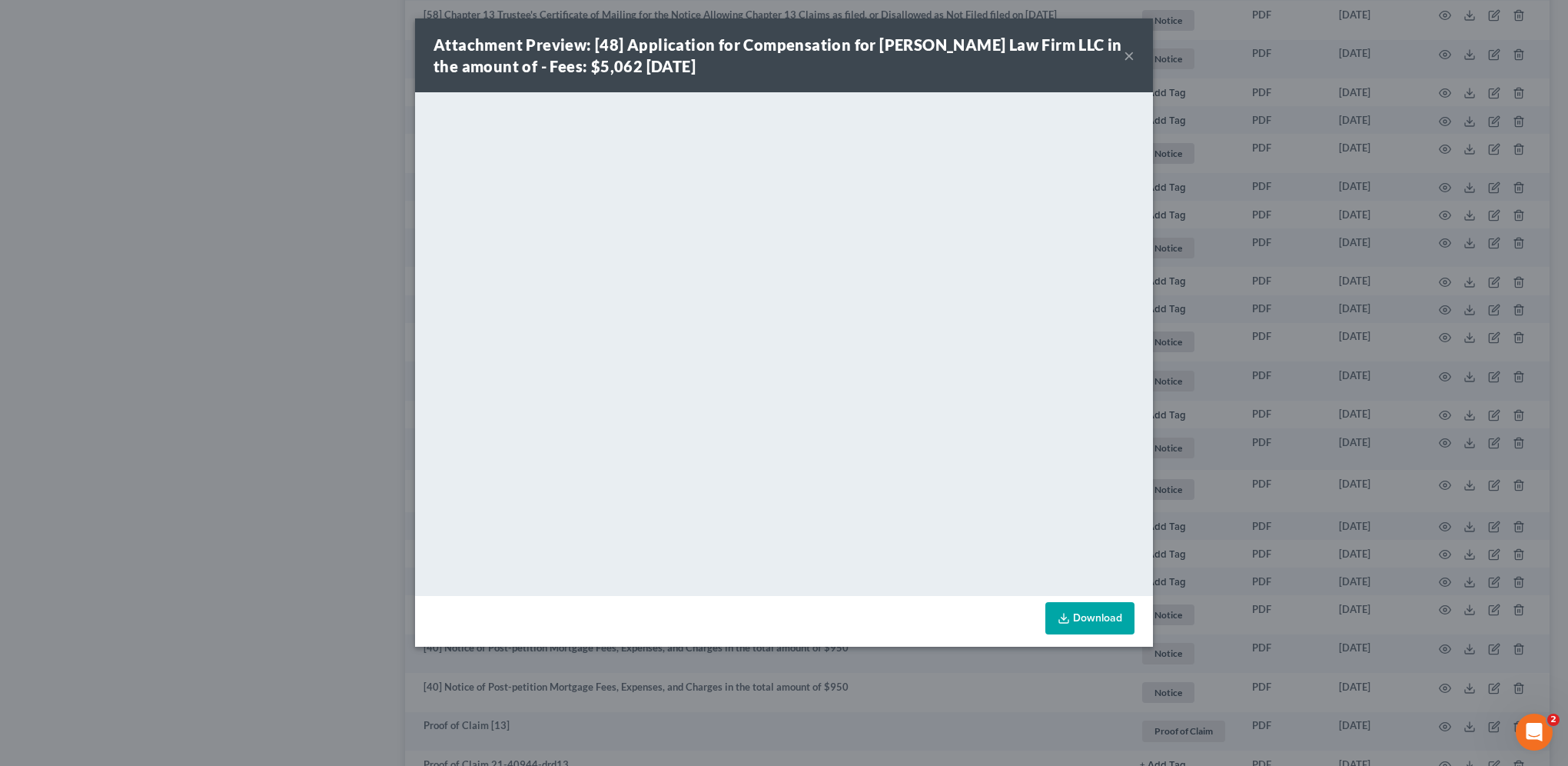
click at [1130, 52] on button "×" at bounding box center [1129, 55] width 10 height 18
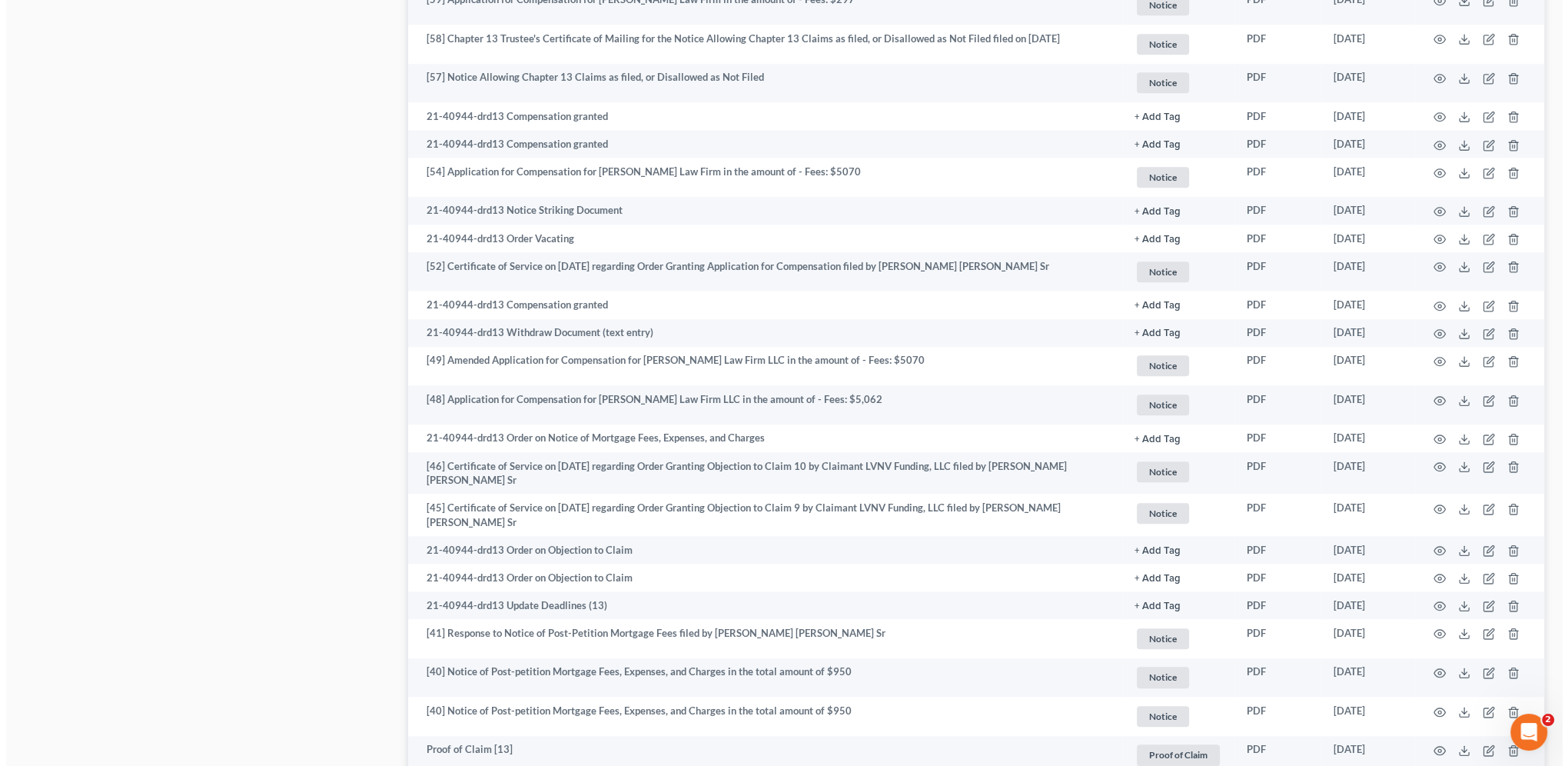
scroll to position [1897, 0]
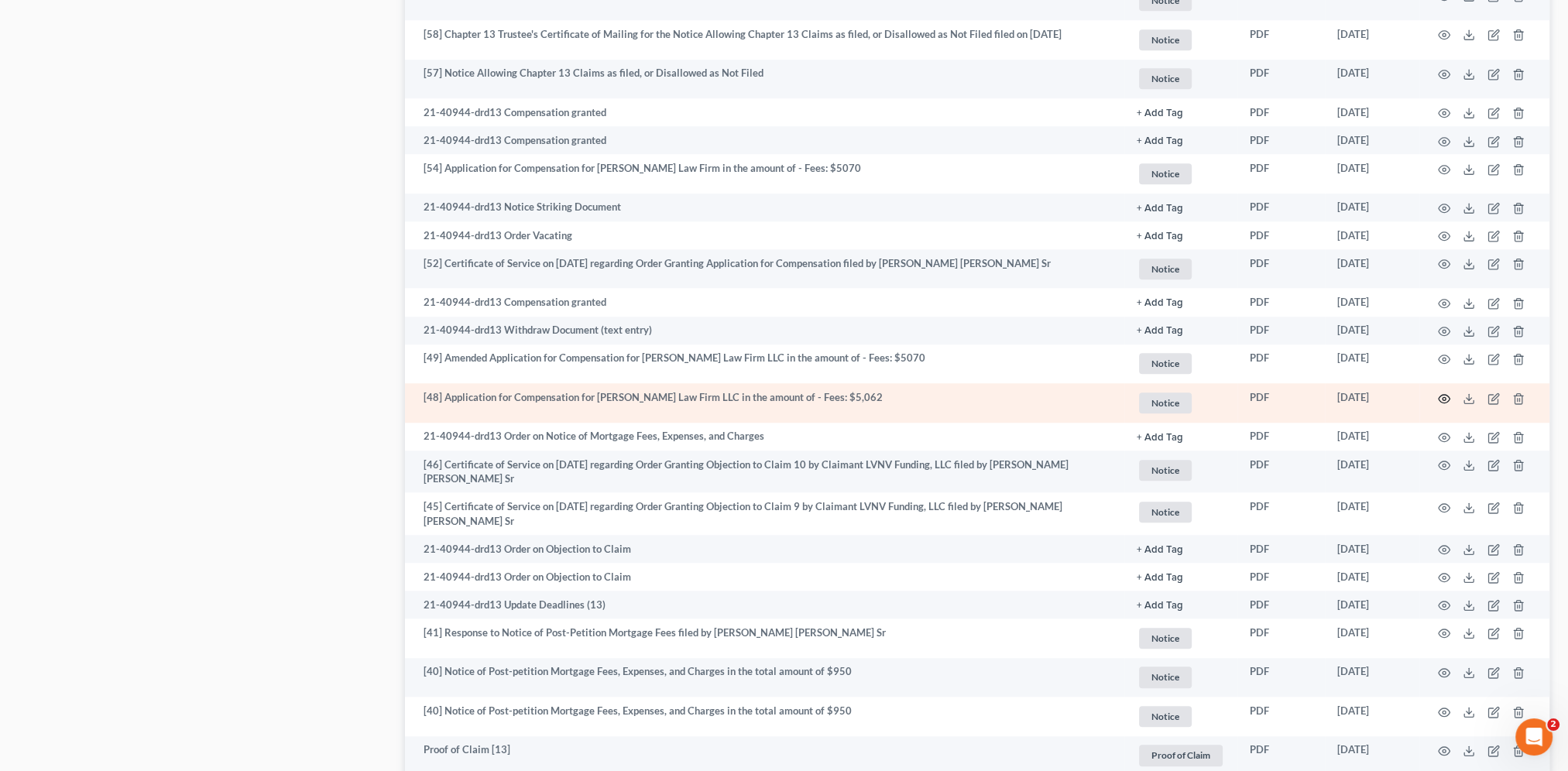
click at [1443, 398] on icon "button" at bounding box center [1444, 398] width 12 height 12
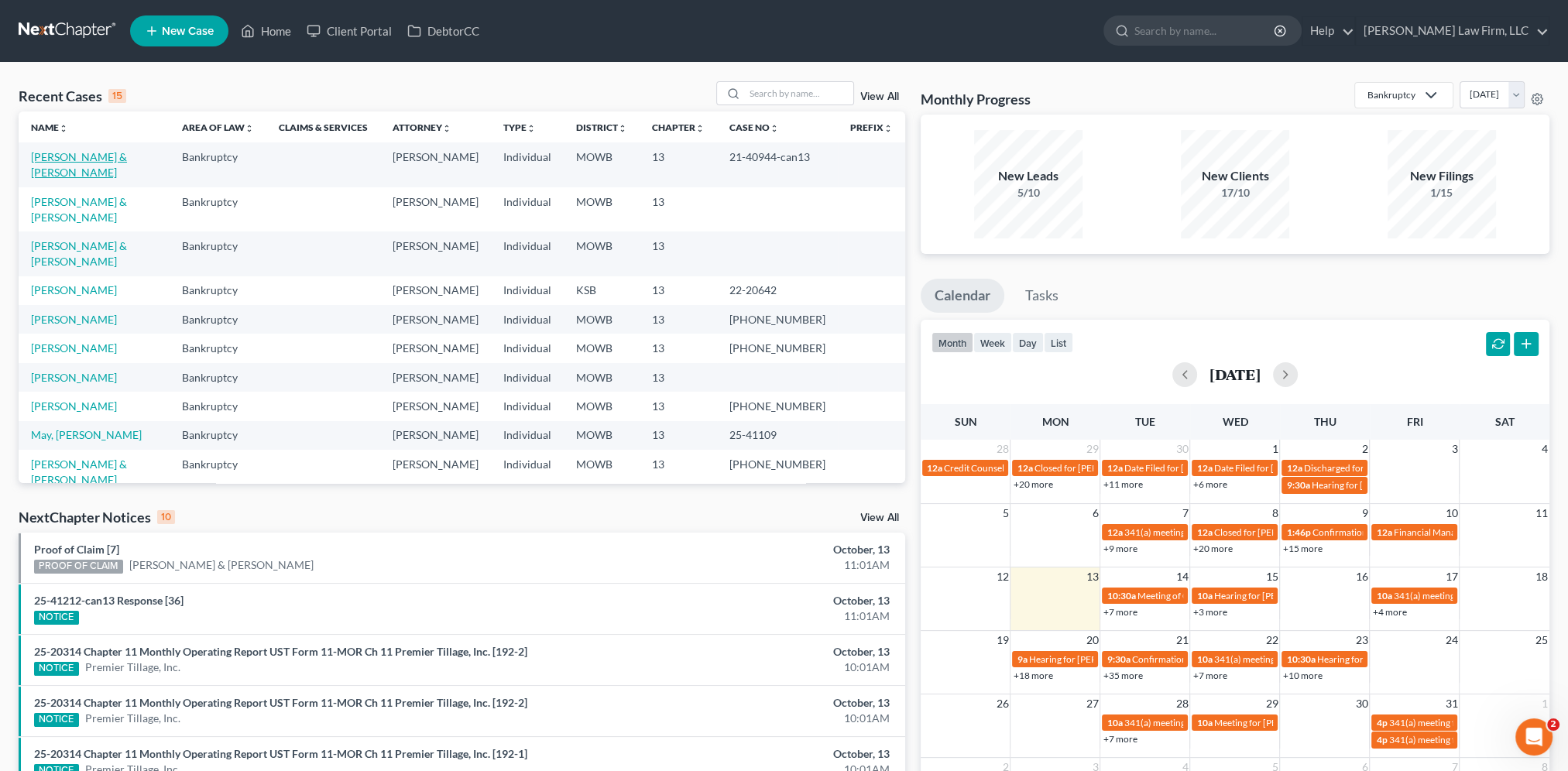
click at [88, 161] on link "[PERSON_NAME] & [PERSON_NAME]" at bounding box center [78, 164] width 96 height 29
select select "2"
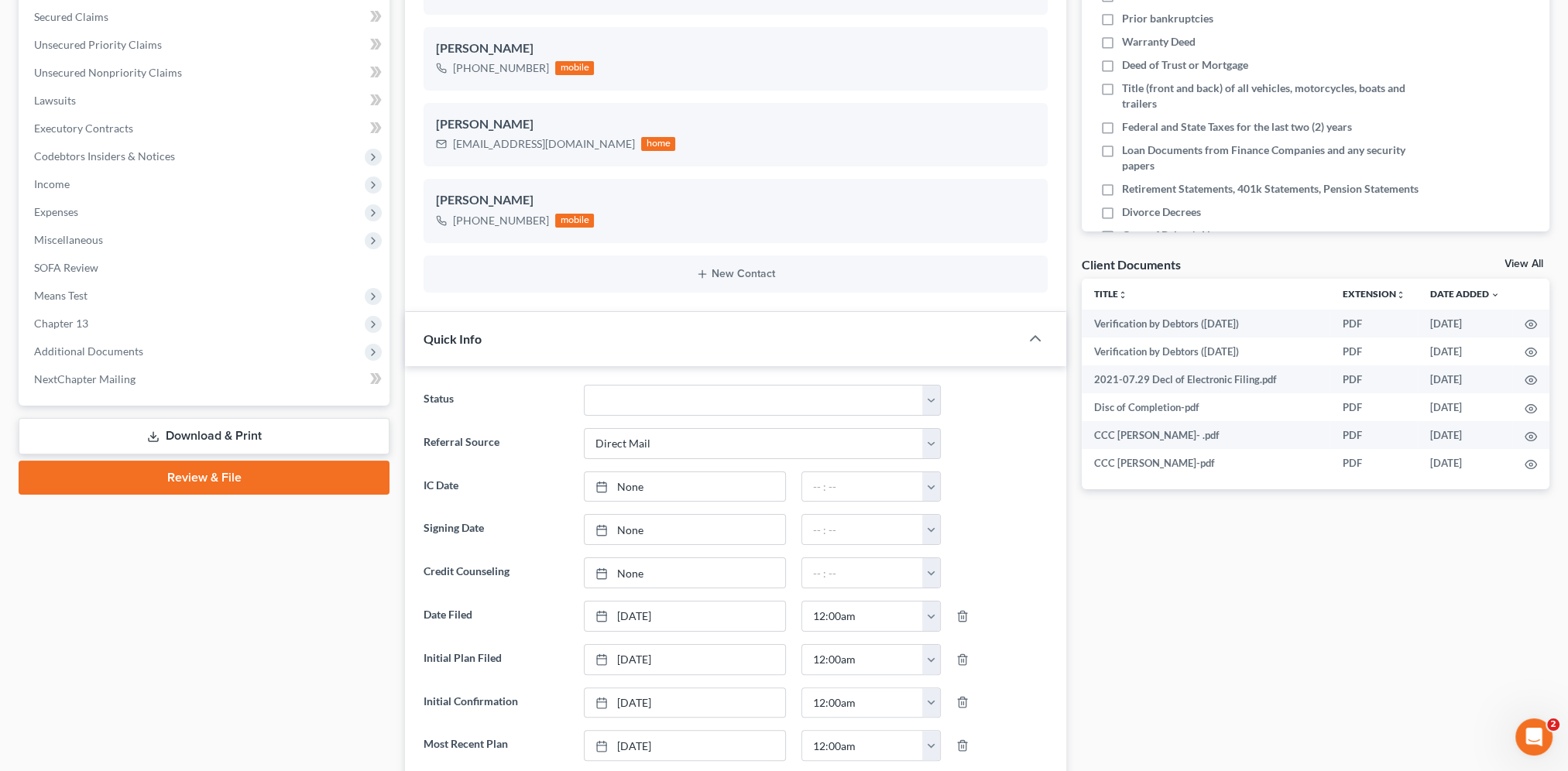
scroll to position [329, 0]
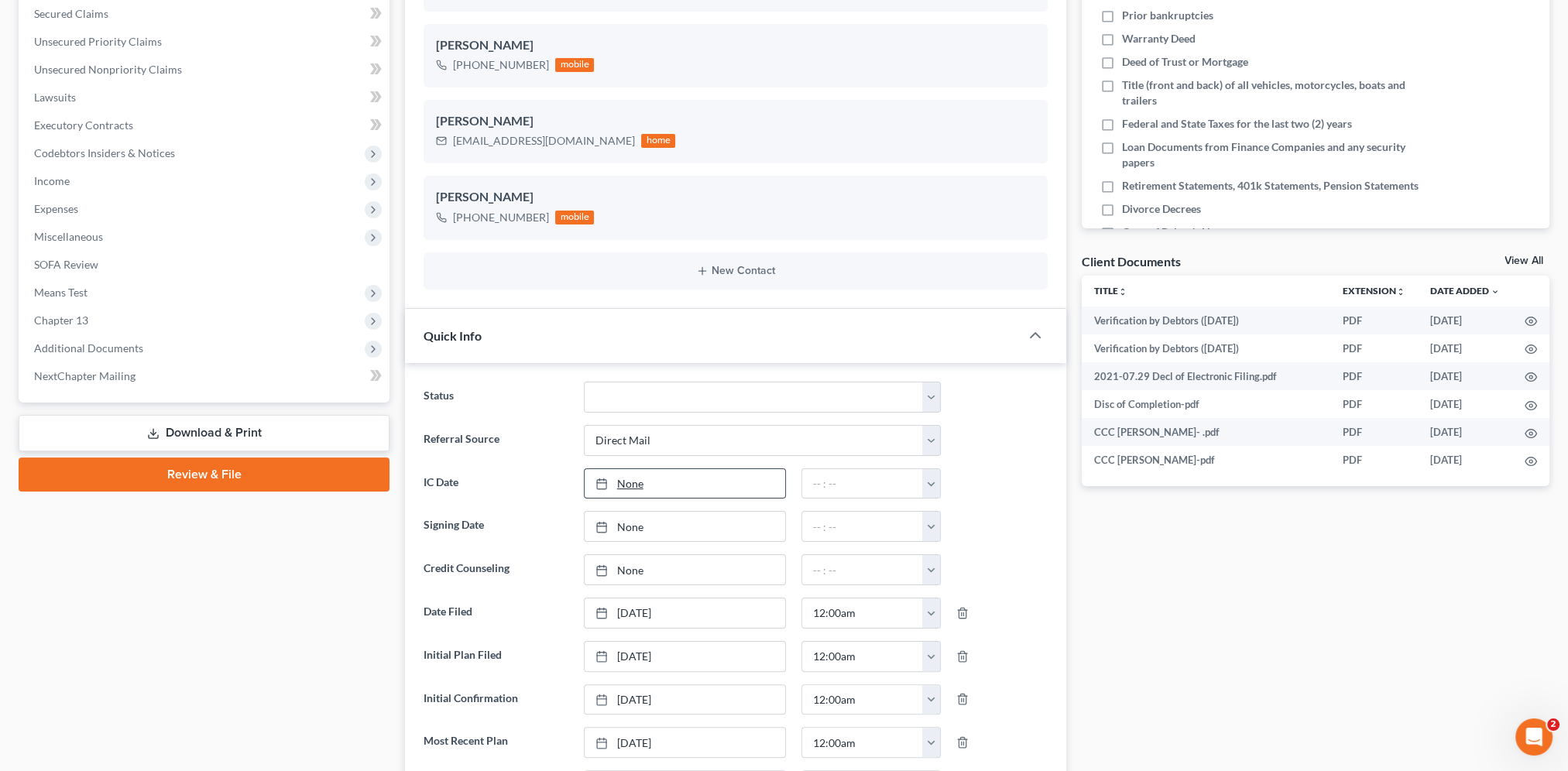
click at [631, 479] on link "None" at bounding box center [685, 483] width 201 height 30
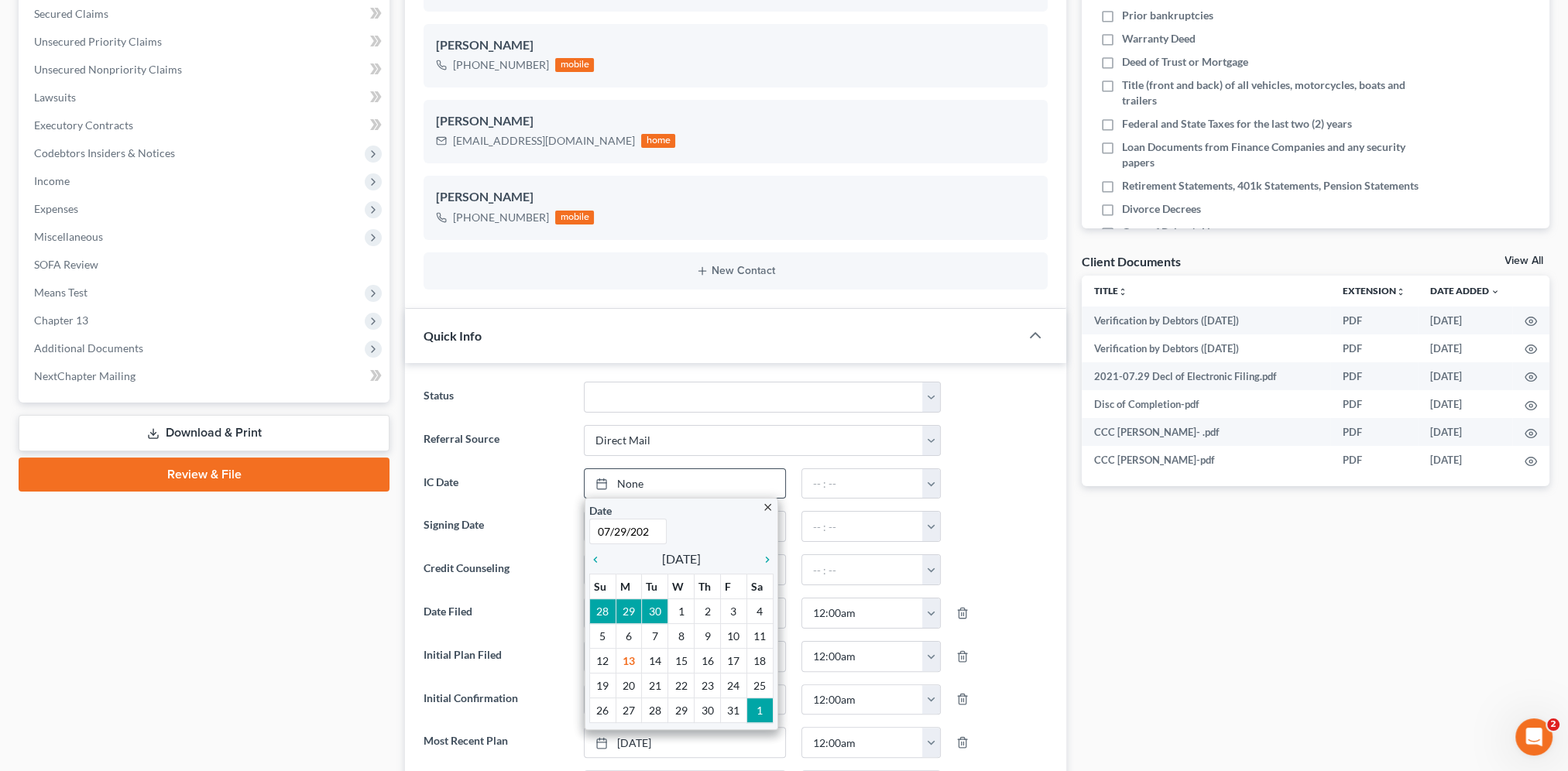
type input "[DATE]"
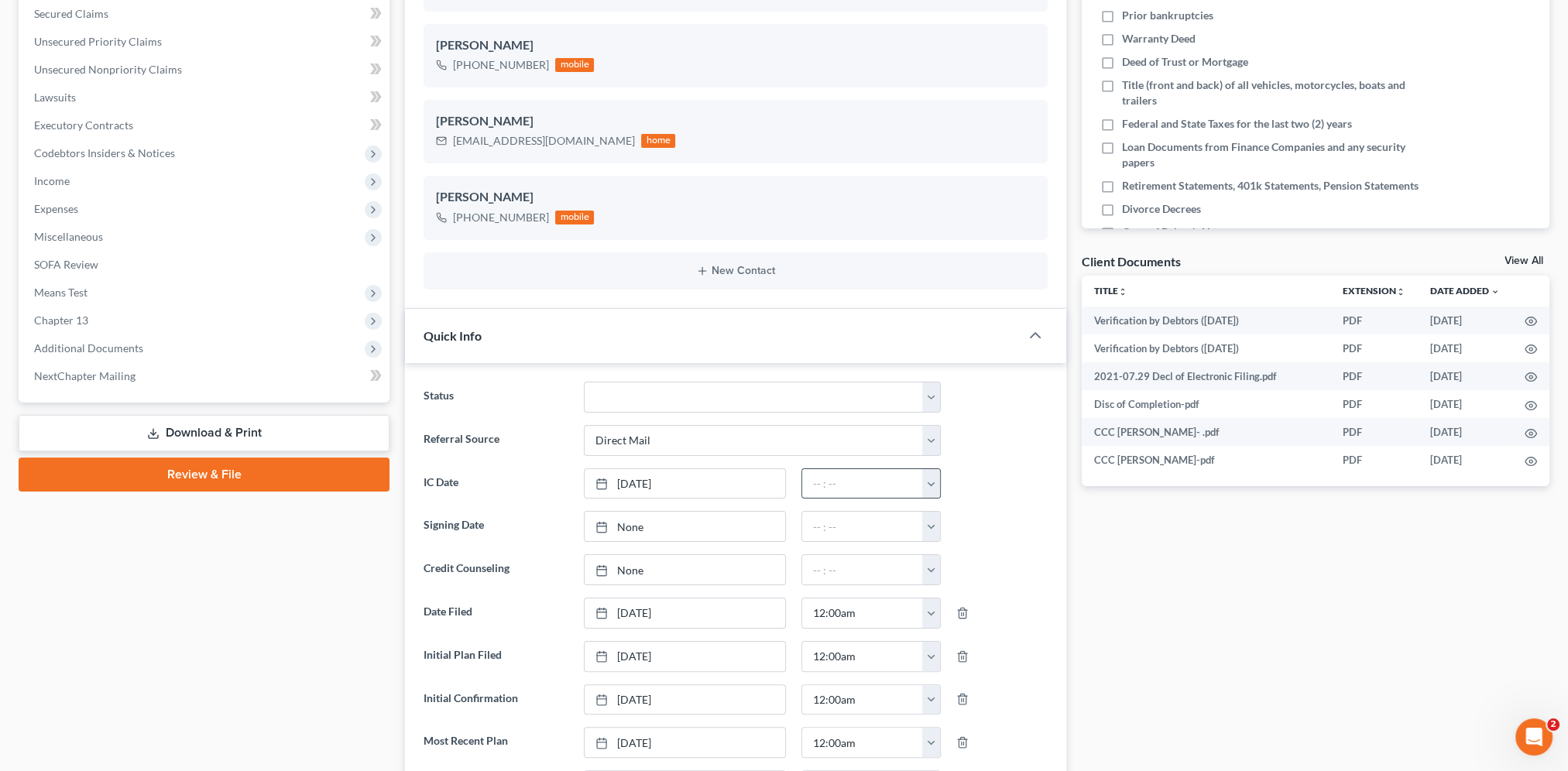
click at [934, 482] on button "button" at bounding box center [931, 483] width 18 height 30
click at [941, 516] on link "12:00am" at bounding box center [966, 518] width 87 height 27
type input "12:00am"
click at [84, 339] on span "Additional Documents" at bounding box center [205, 348] width 368 height 28
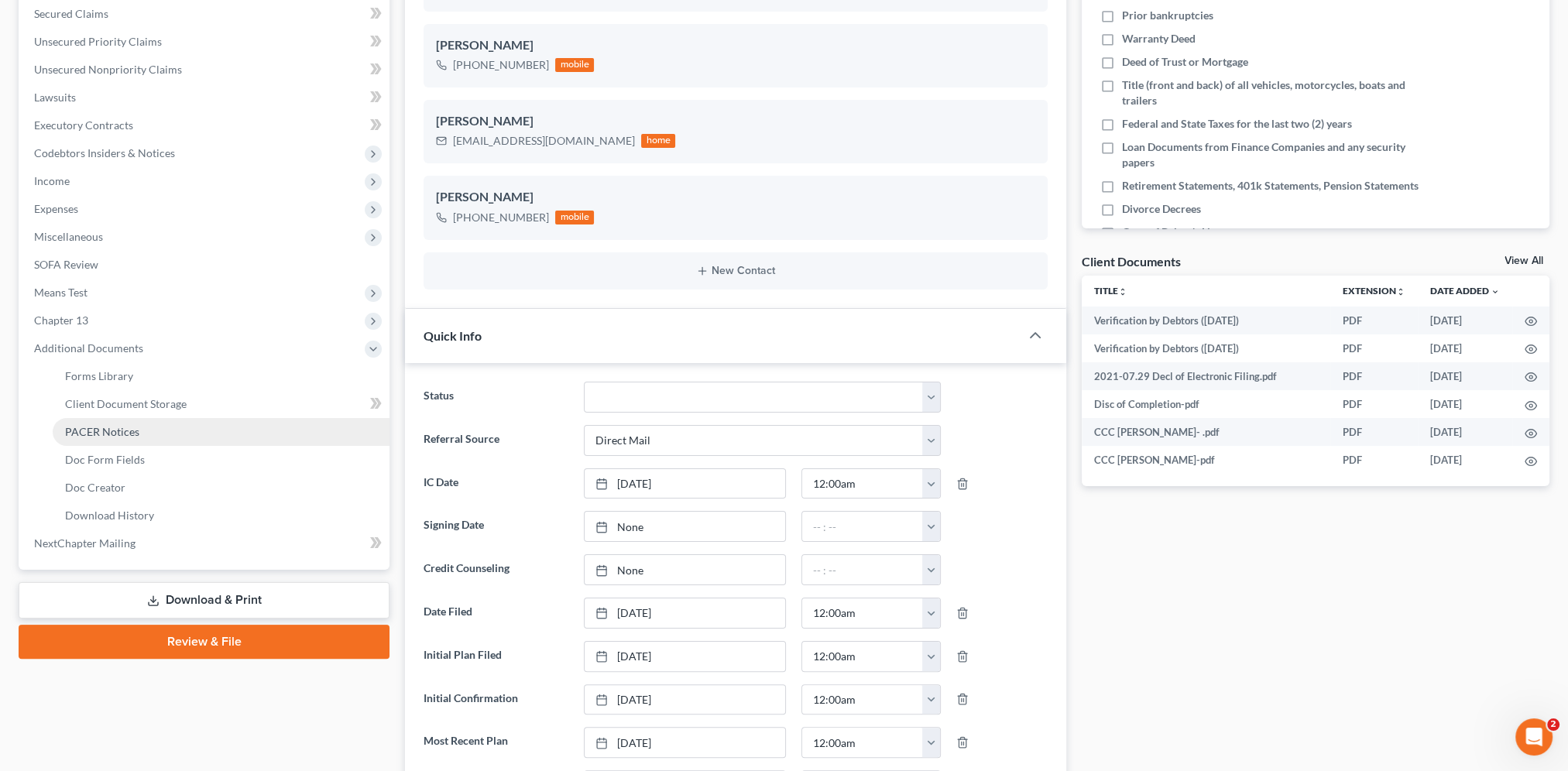
click at [109, 431] on span "PACER Notices" at bounding box center [102, 432] width 75 height 13
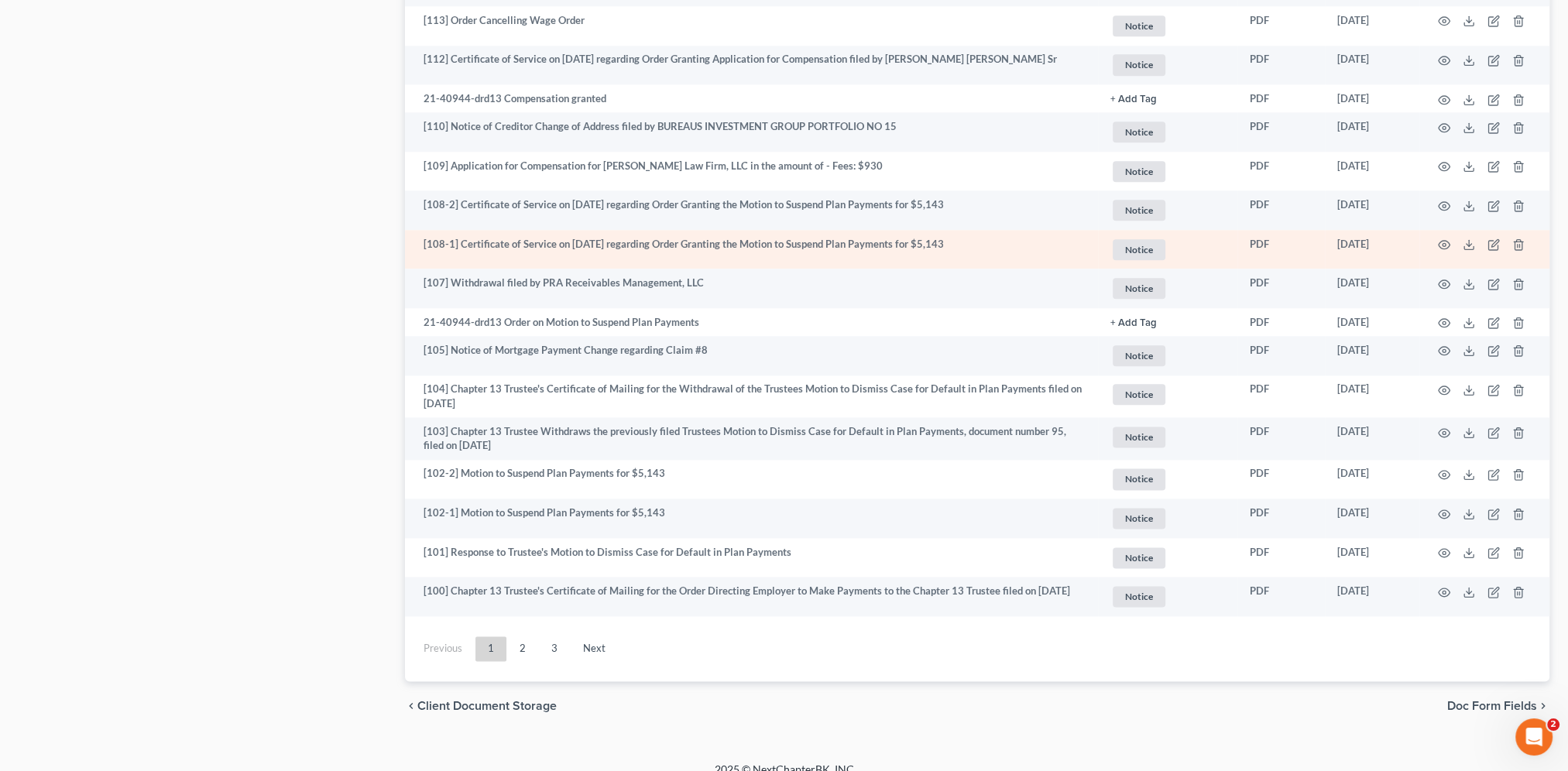
scroll to position [2527, 0]
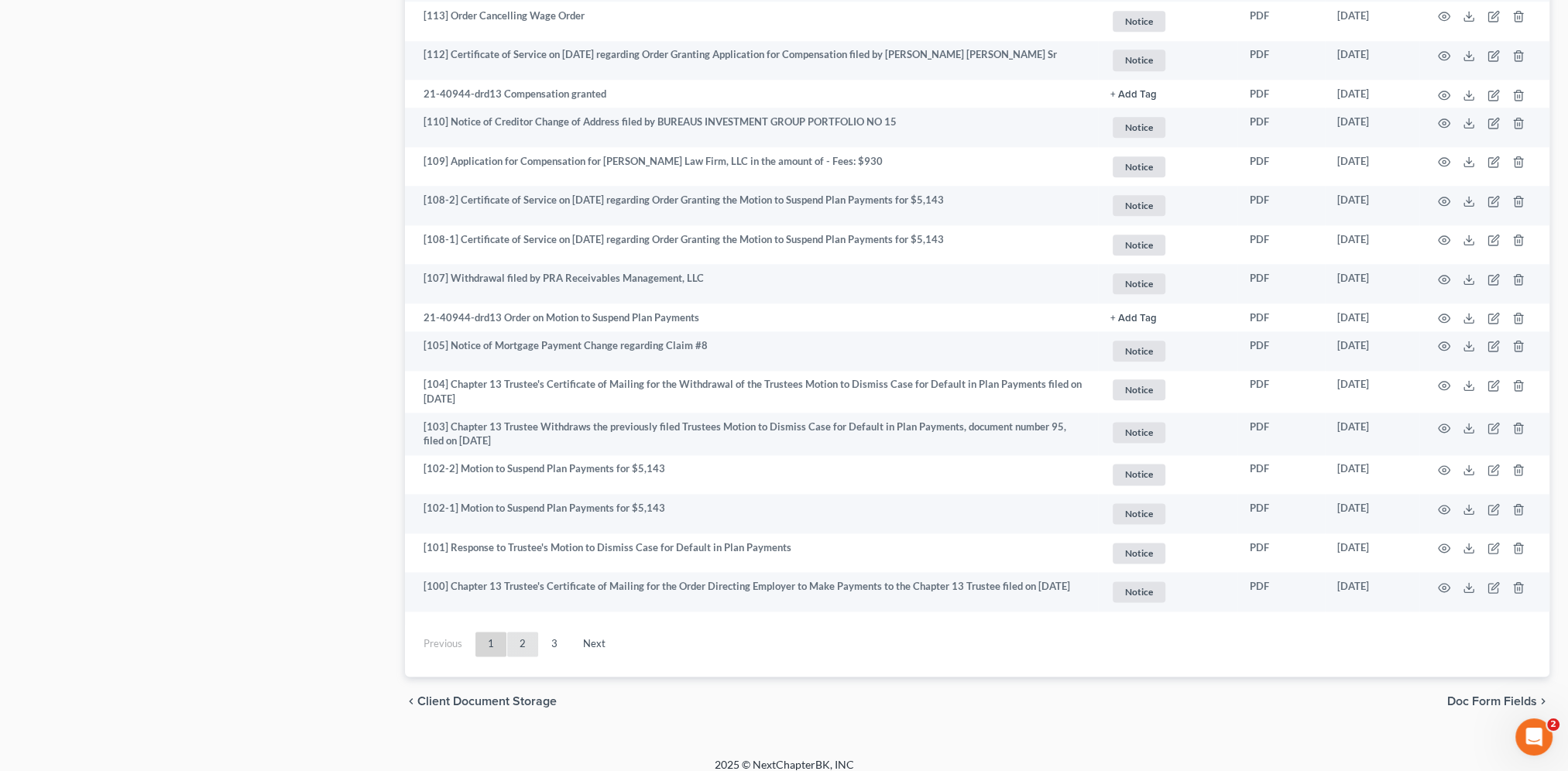
click at [526, 647] on link "2" at bounding box center [523, 644] width 31 height 25
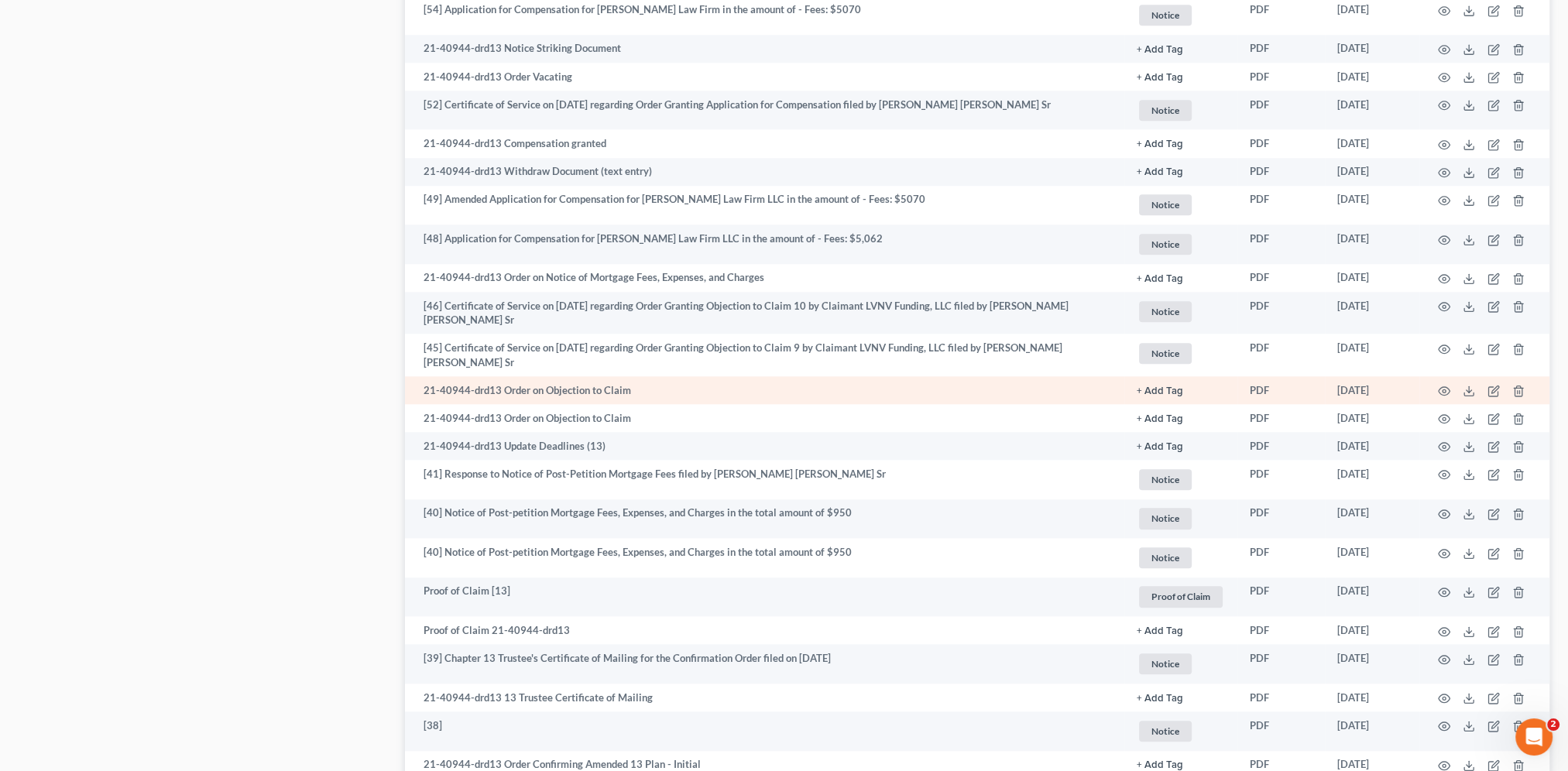
scroll to position [2064, 0]
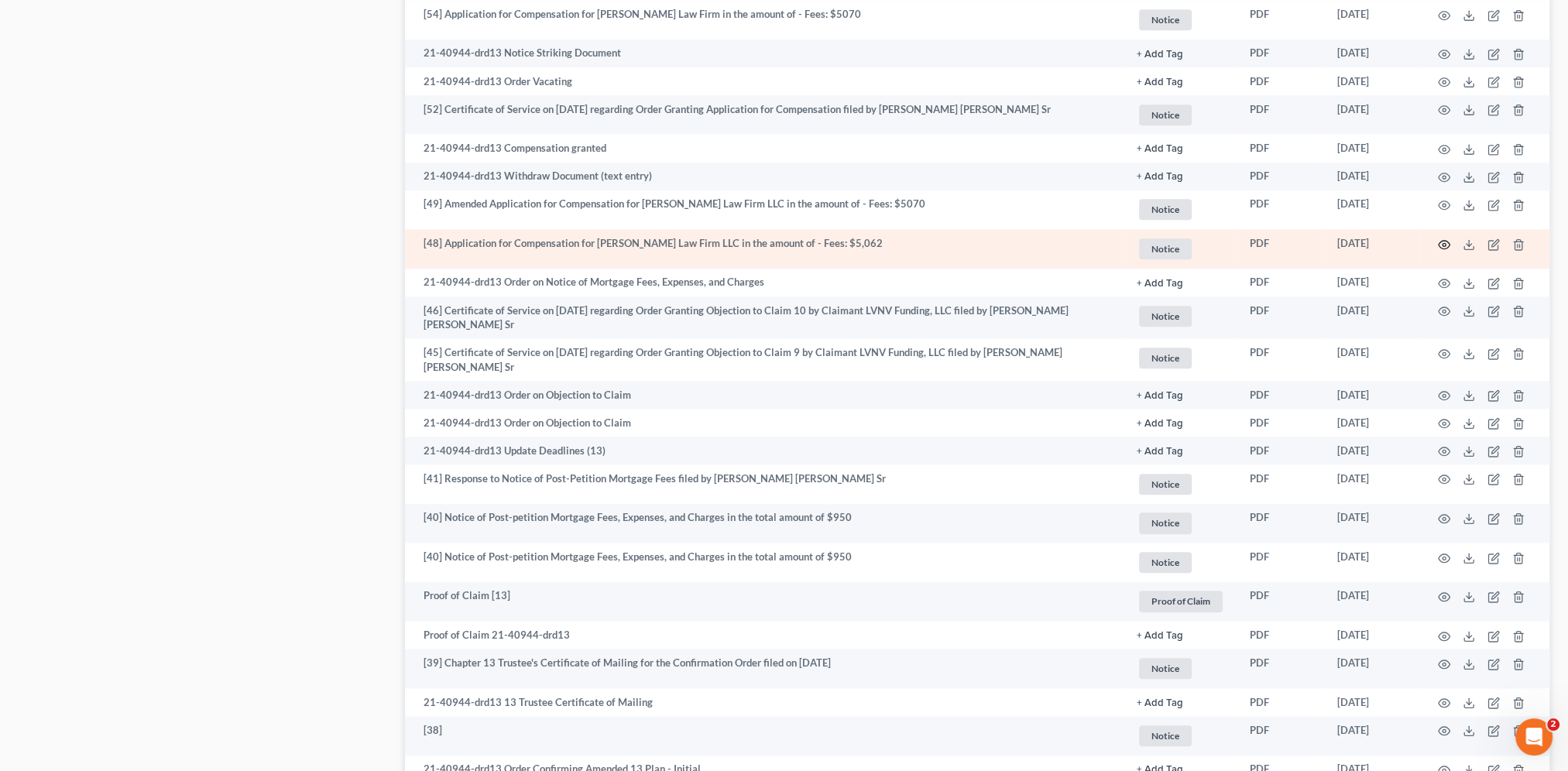
click at [1443, 246] on circle "button" at bounding box center [1444, 244] width 3 height 3
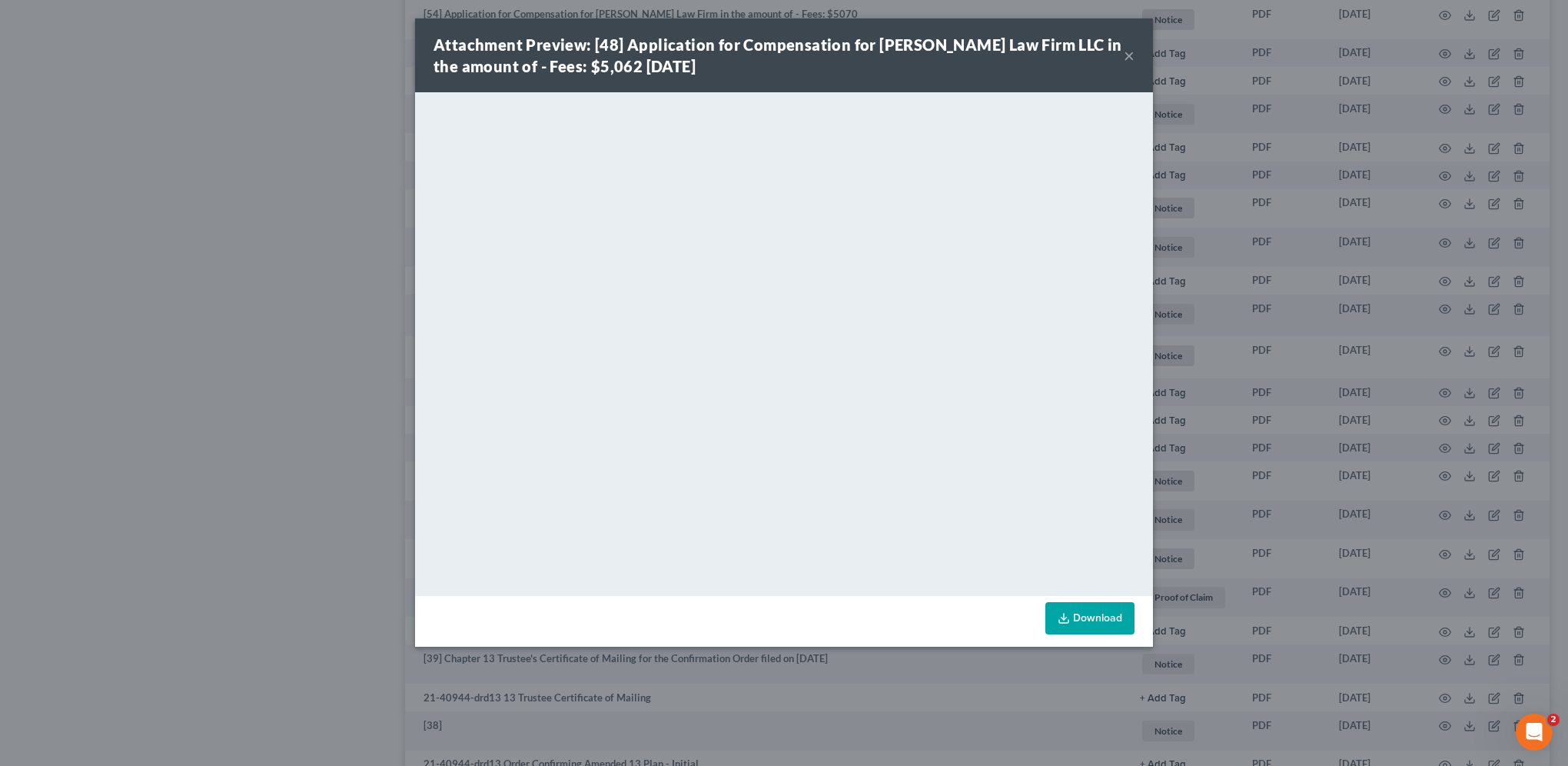
click at [1128, 59] on button "×" at bounding box center [1129, 55] width 10 height 18
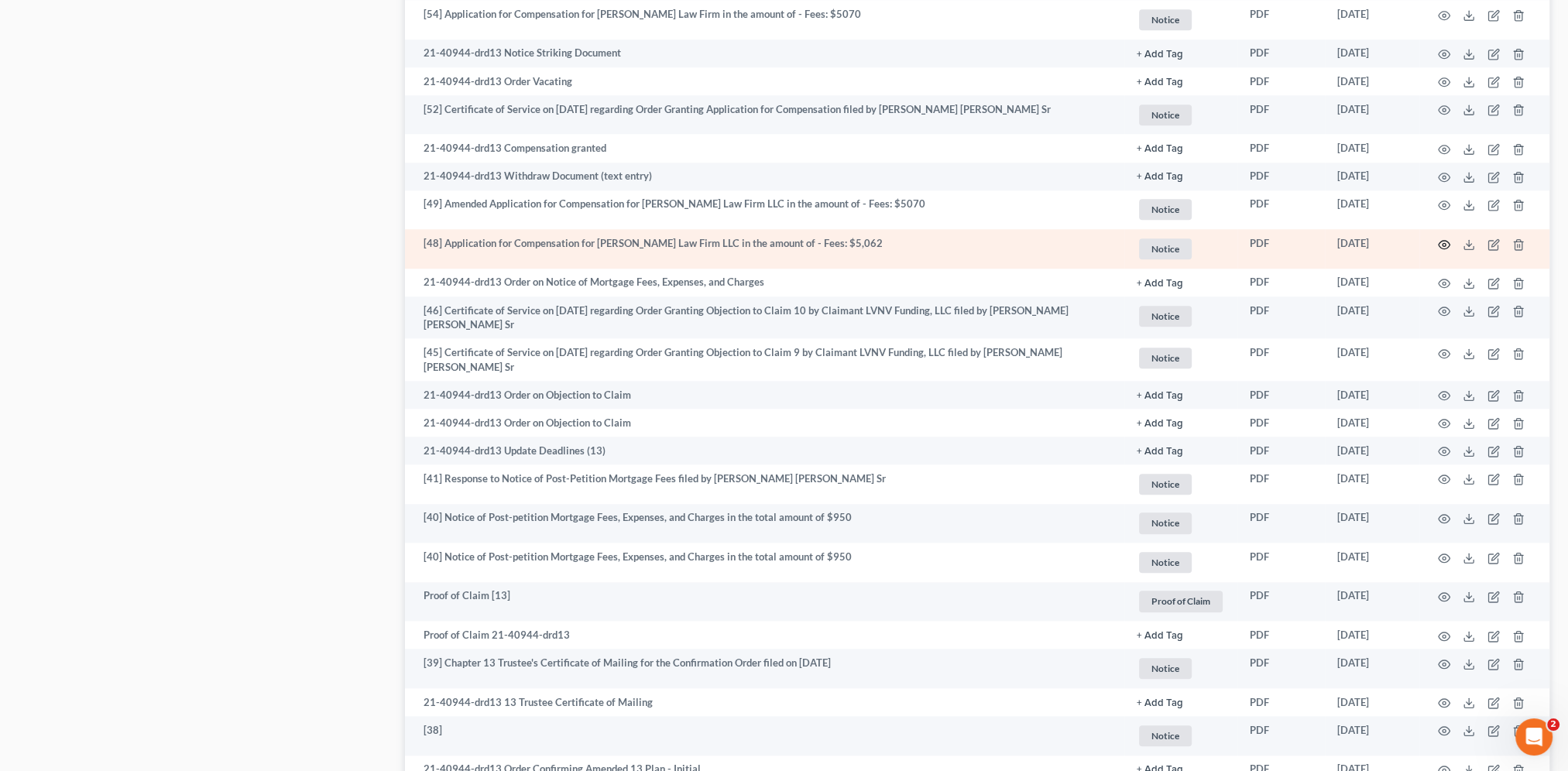
click at [1445, 245] on icon "button" at bounding box center [1444, 245] width 12 height 12
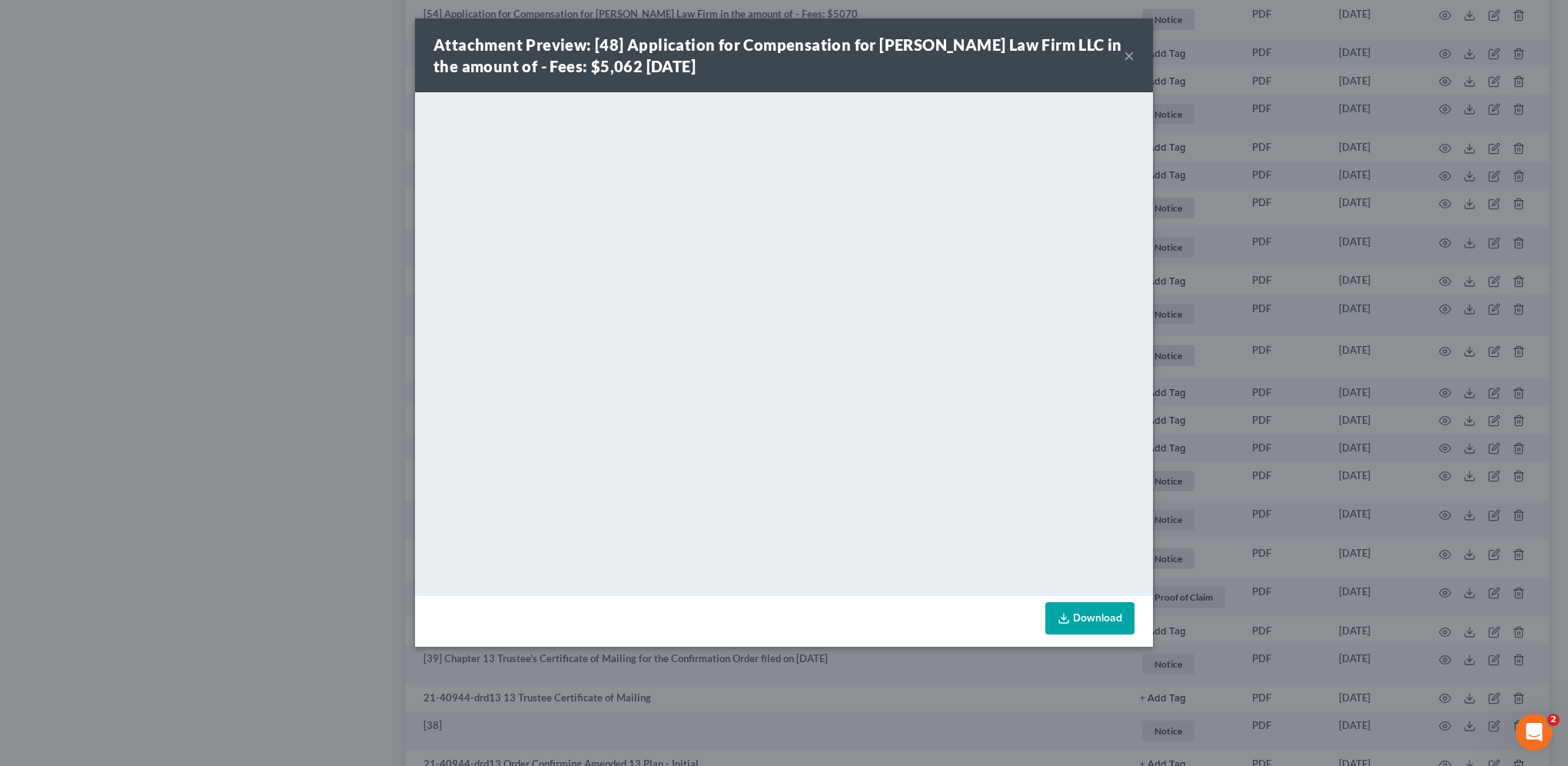
click at [1130, 56] on button "×" at bounding box center [1129, 55] width 10 height 18
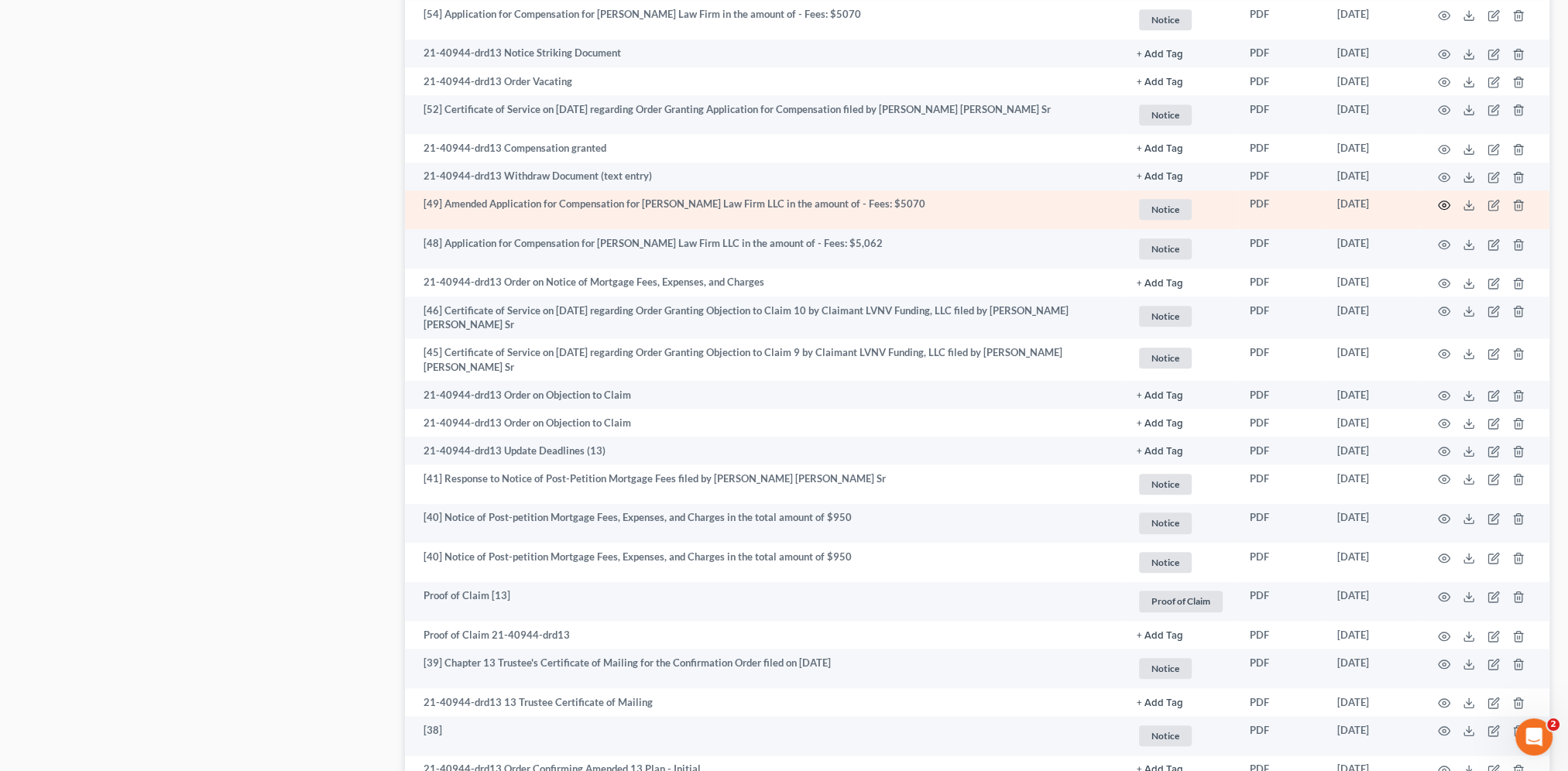
click at [1447, 203] on icon "button" at bounding box center [1444, 204] width 12 height 12
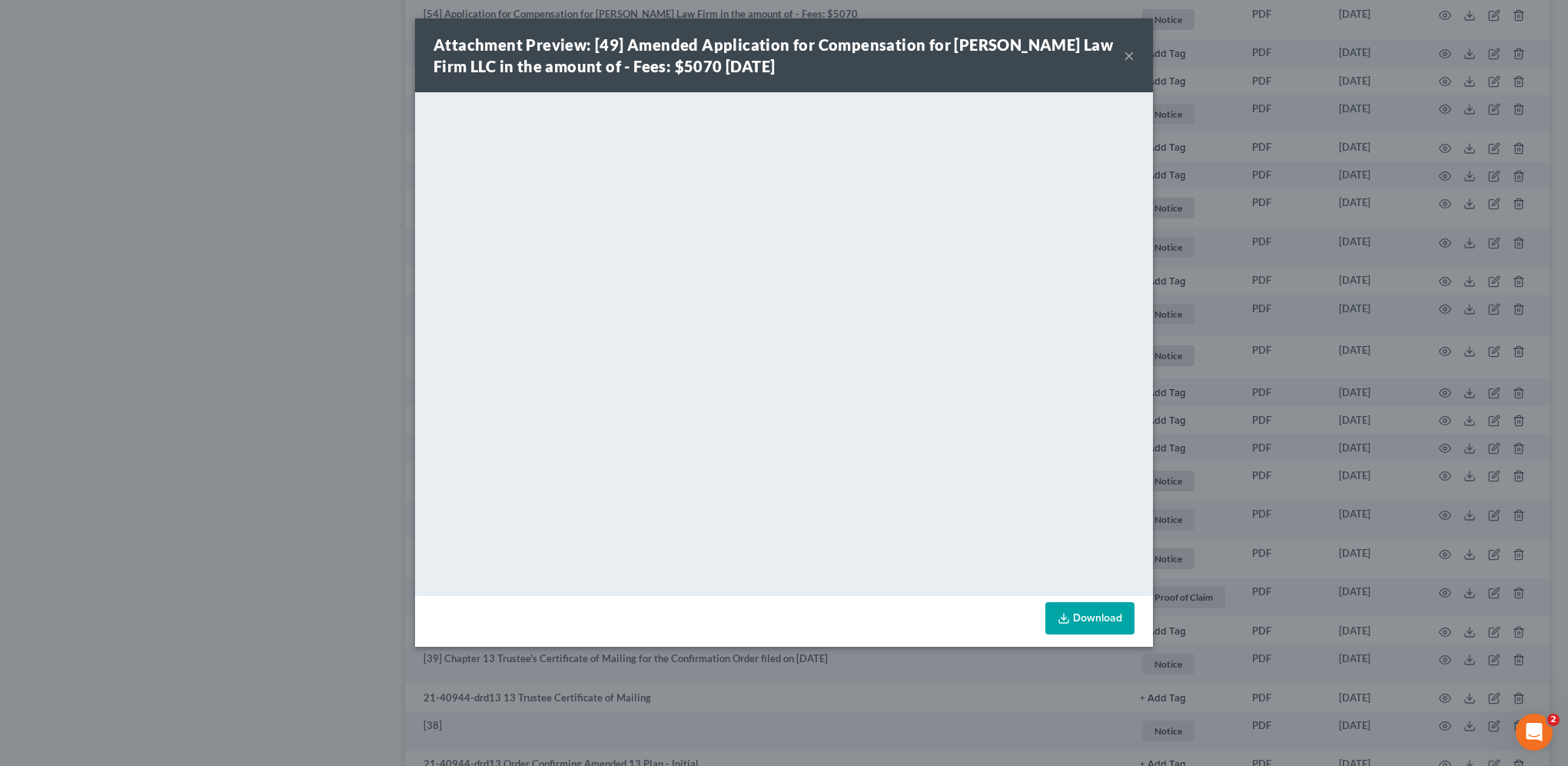
click at [1125, 54] on button "×" at bounding box center [1129, 55] width 10 height 18
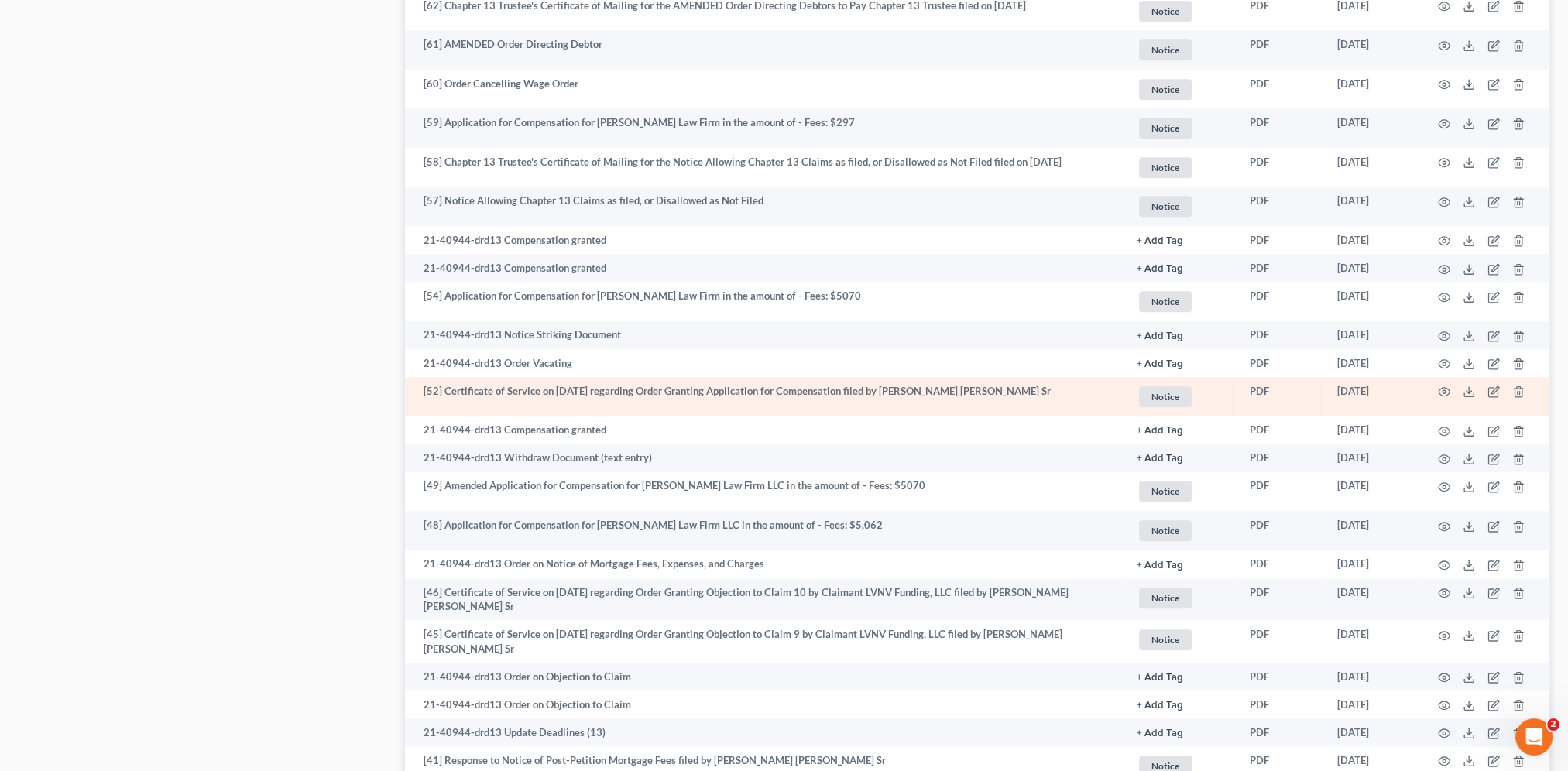
scroll to position [1774, 0]
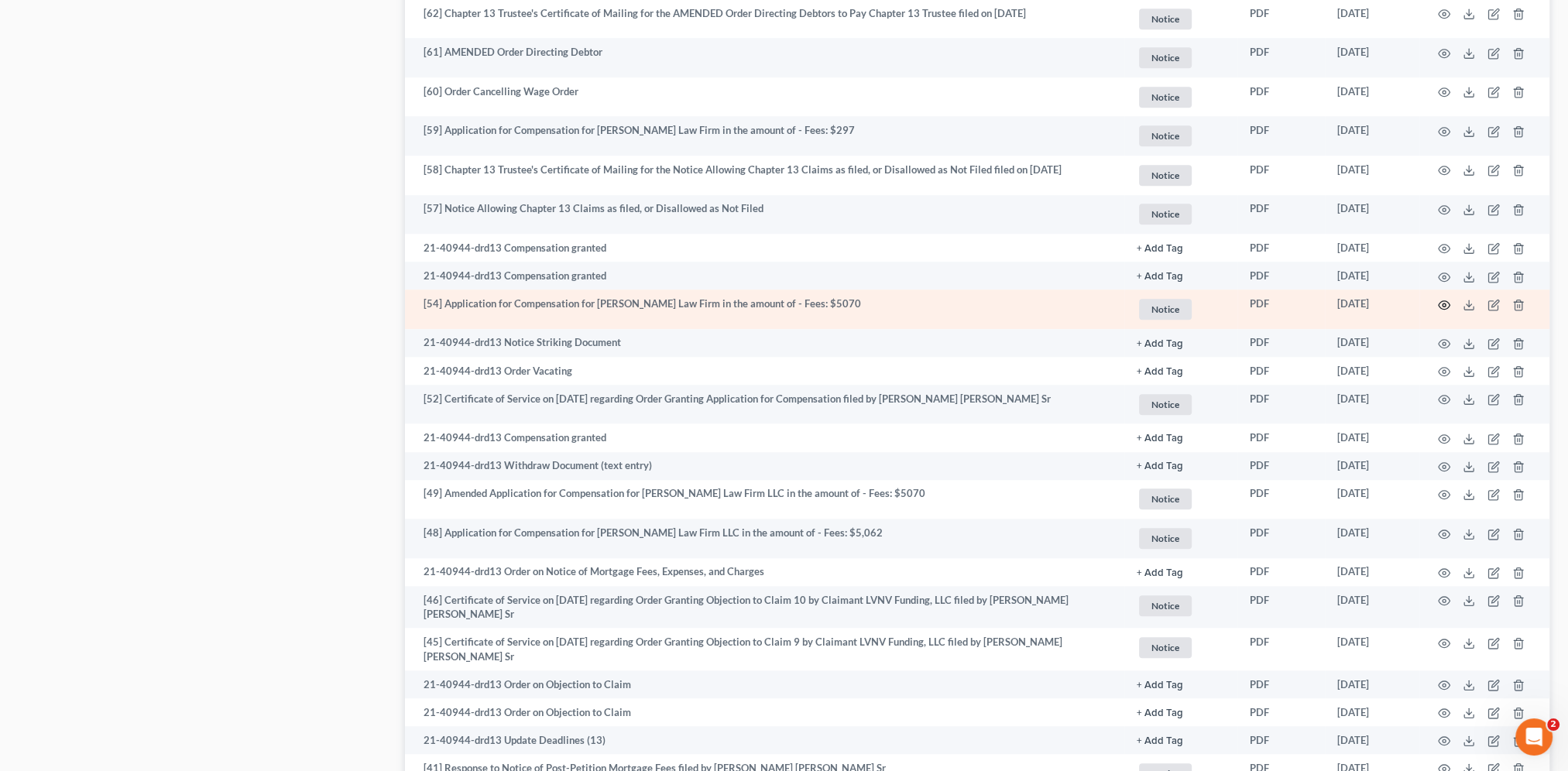
click at [1445, 304] on icon "button" at bounding box center [1444, 305] width 12 height 12
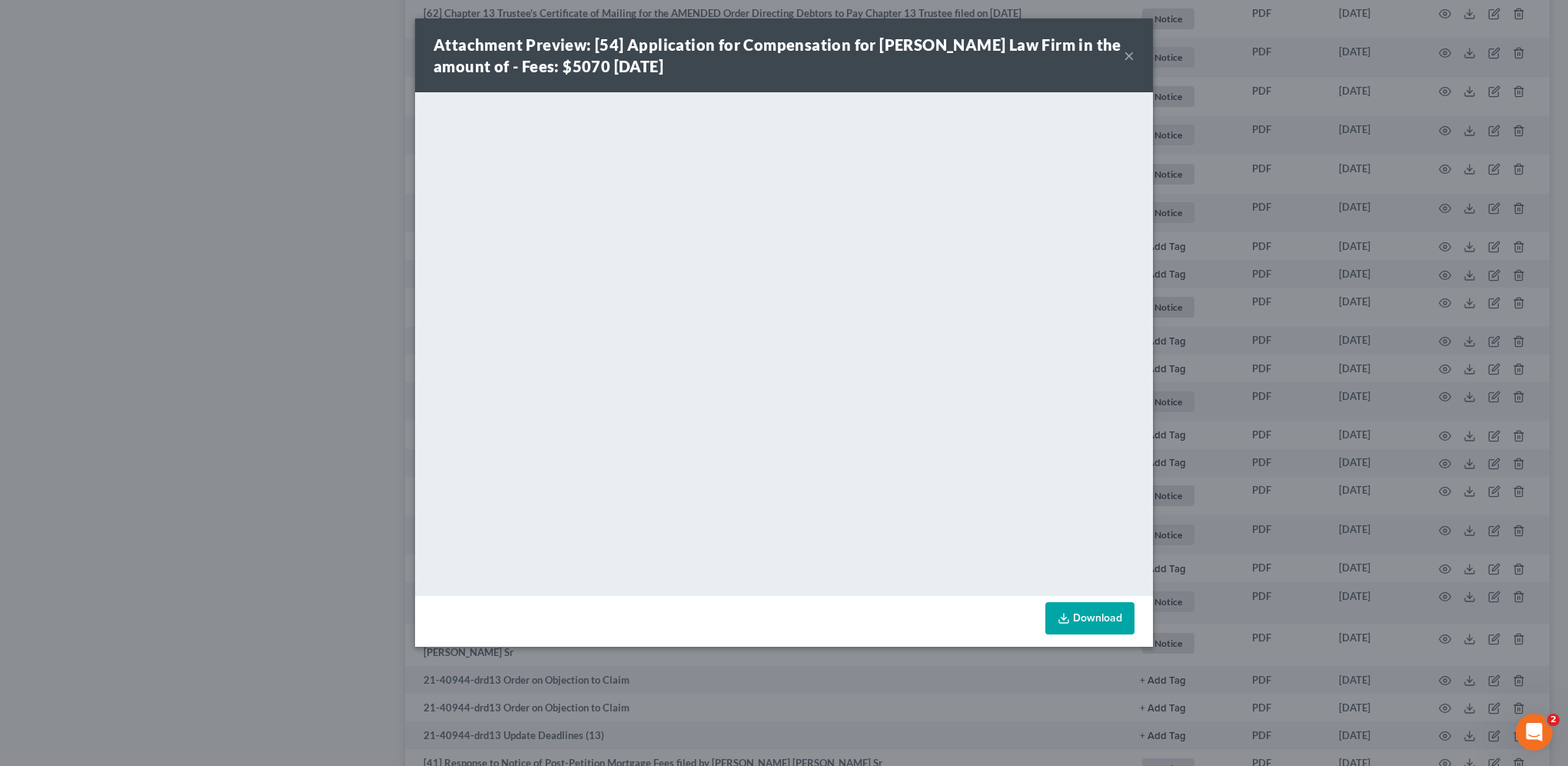
click at [1124, 55] on button "×" at bounding box center [1129, 55] width 10 height 18
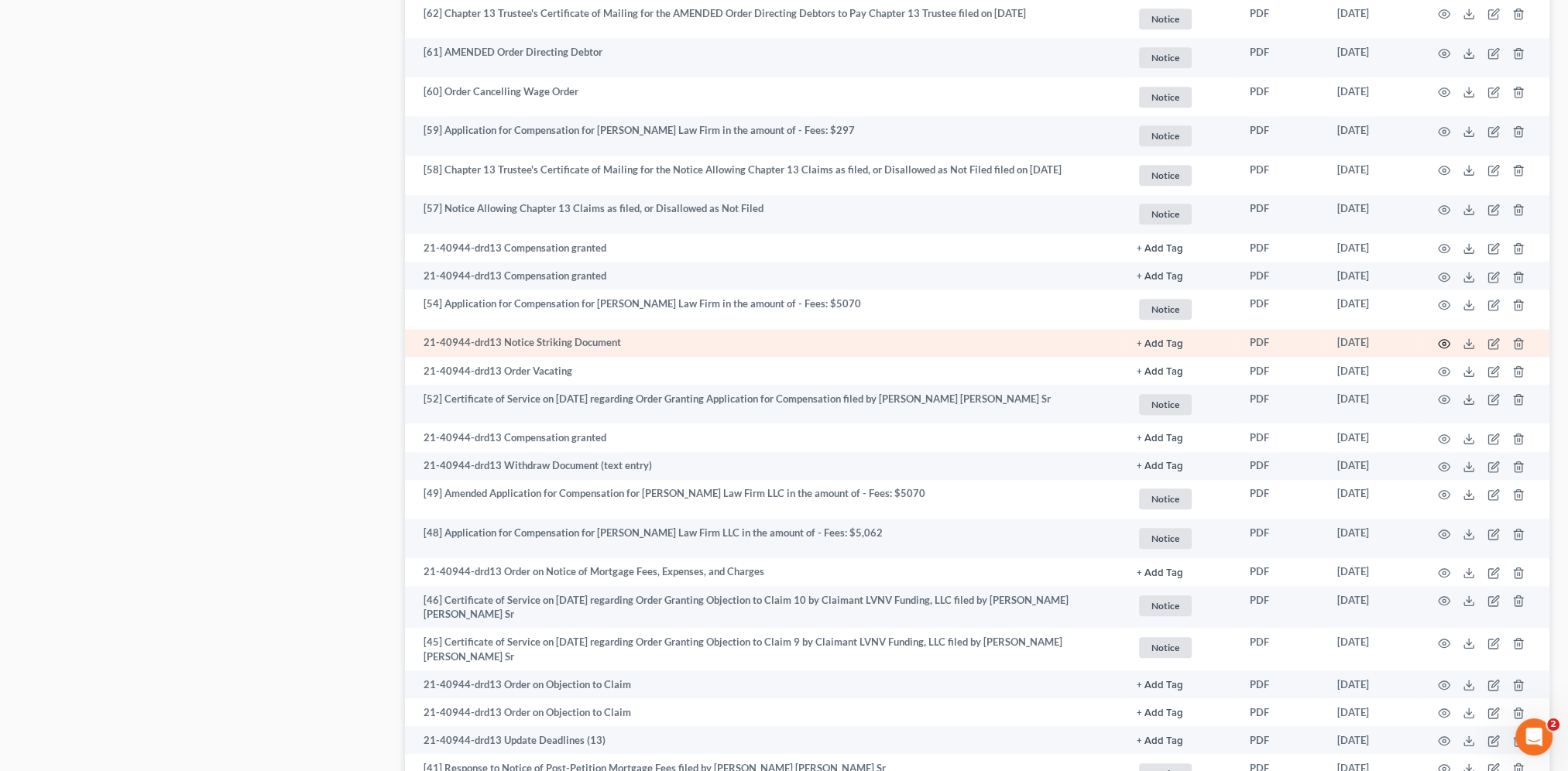
click at [1444, 344] on circle "button" at bounding box center [1444, 343] width 3 height 3
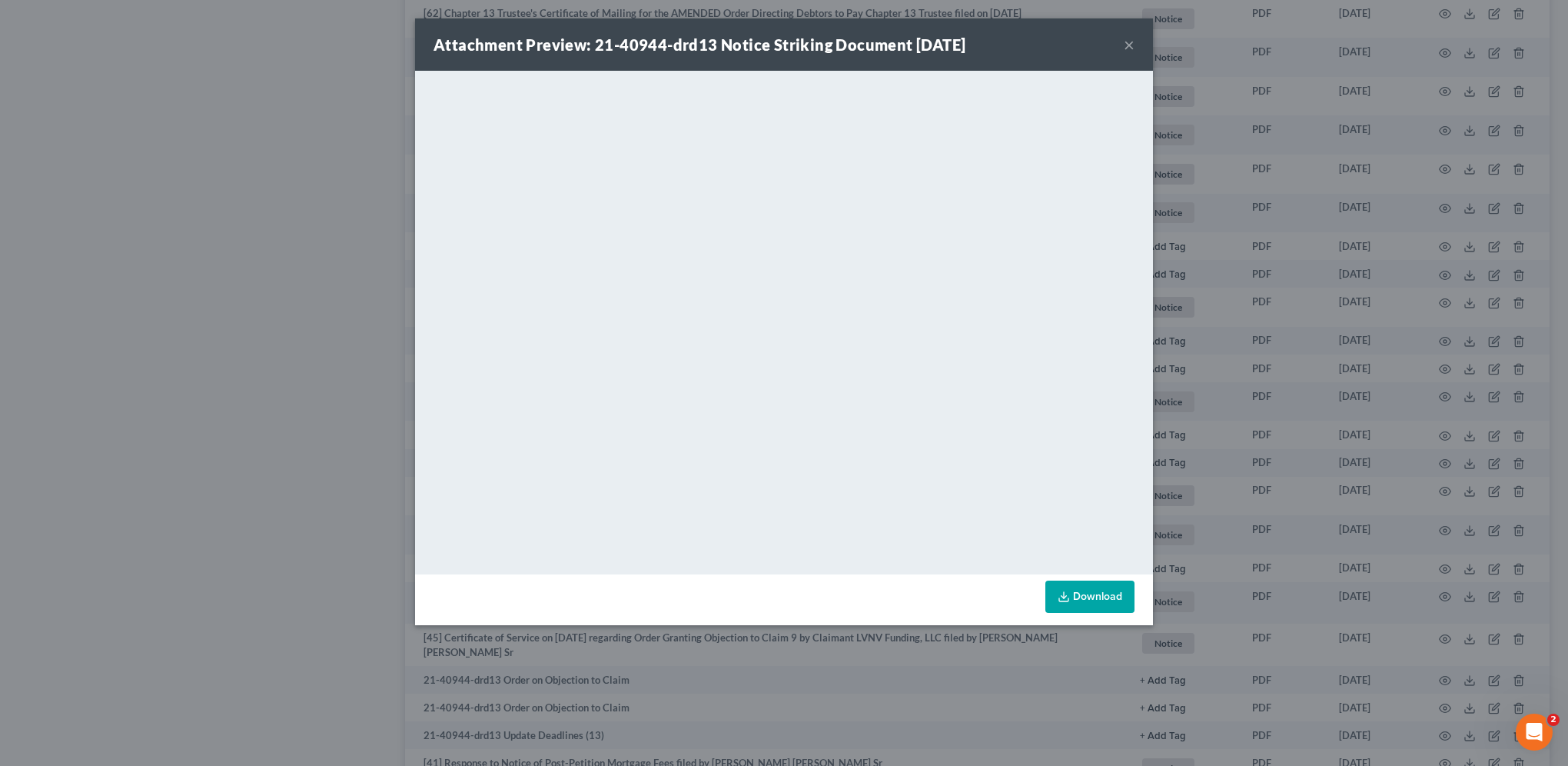
click at [1132, 47] on button "×" at bounding box center [1129, 44] width 10 height 18
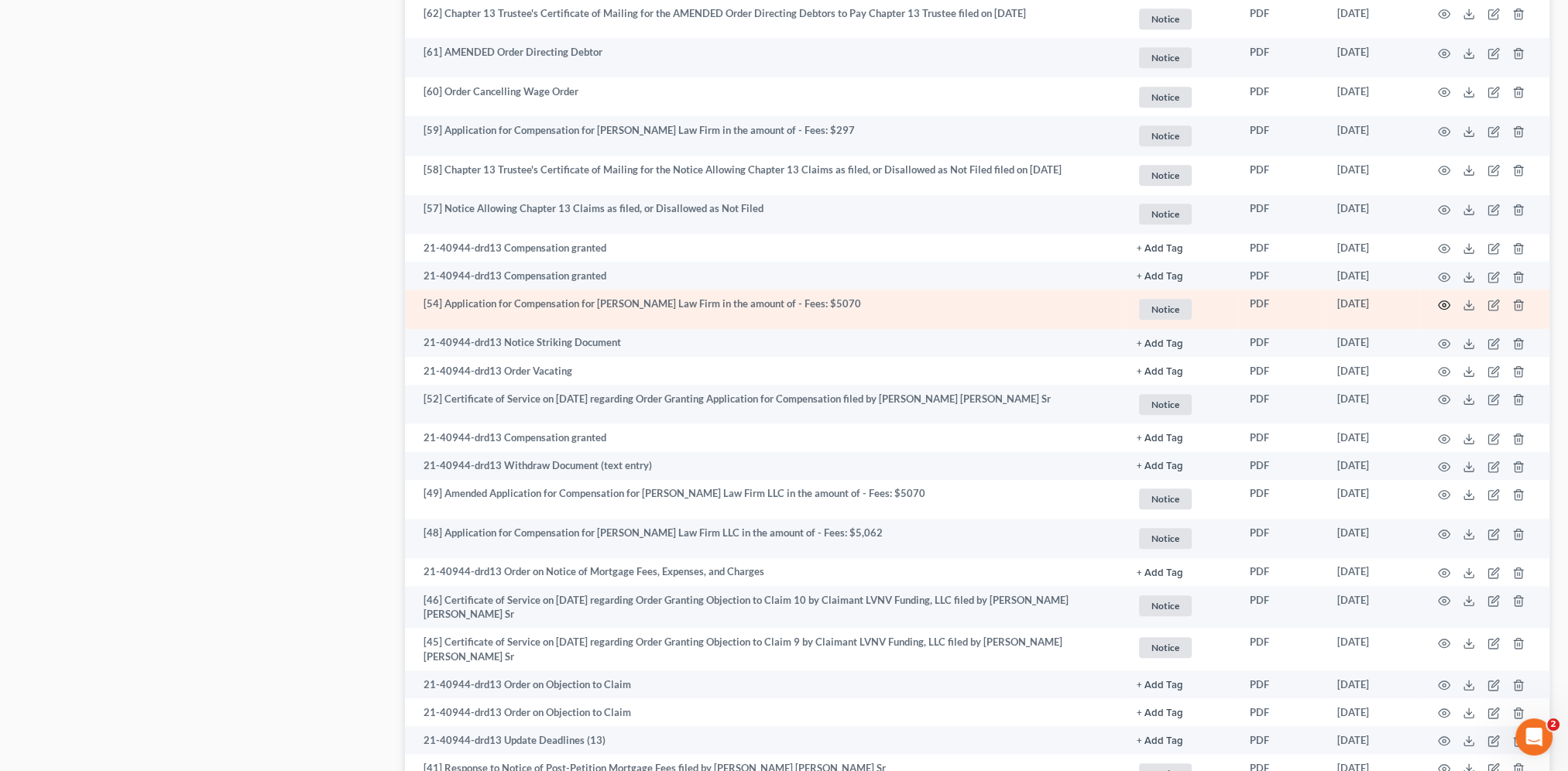
click at [1443, 307] on icon "button" at bounding box center [1444, 305] width 12 height 12
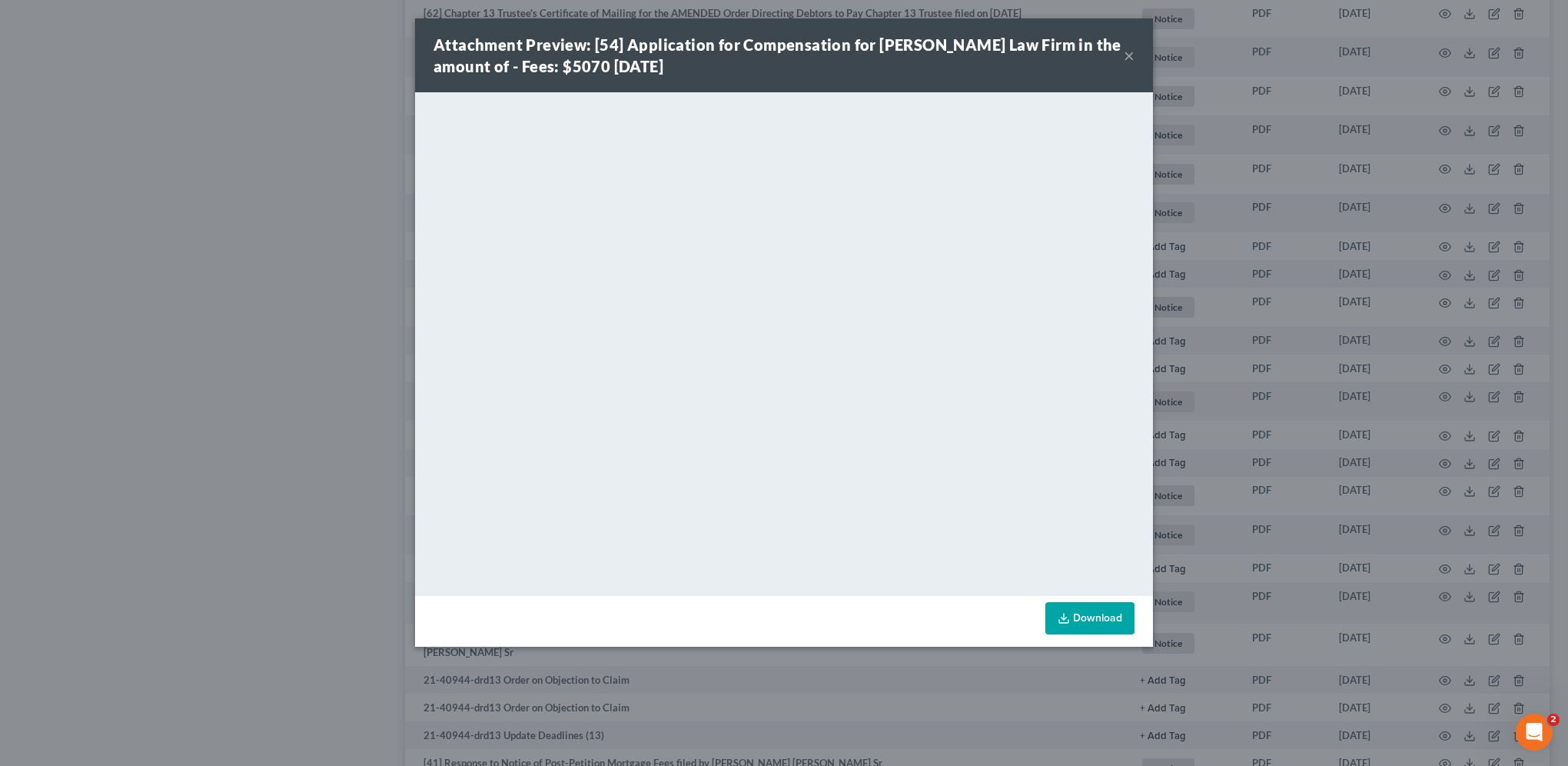
click at [1128, 54] on button "×" at bounding box center [1129, 55] width 10 height 18
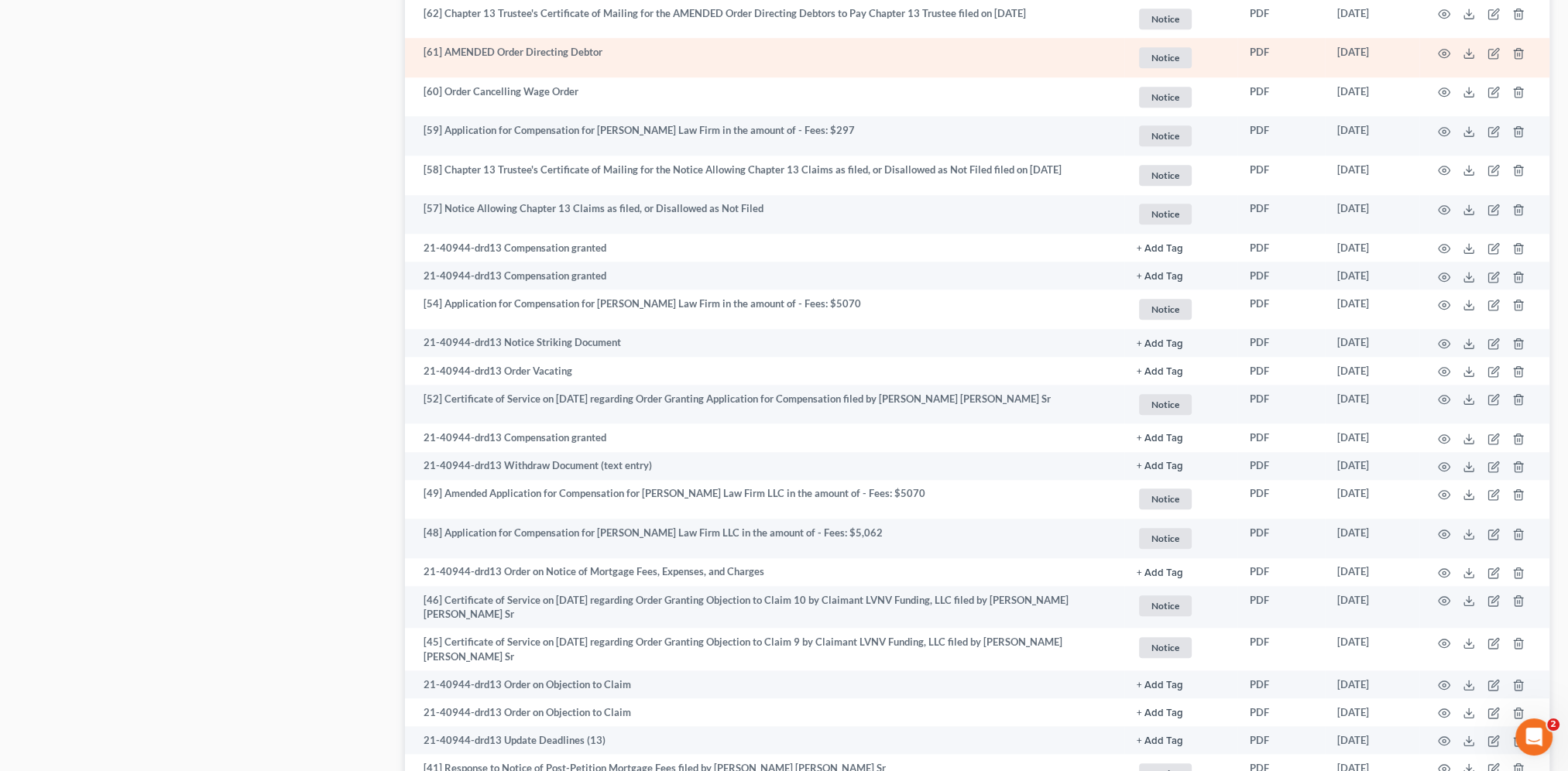
click at [1128, 43] on td "Notice + Add Tag Notice × Select an option or create one Certificate of Service…" at bounding box center [1181, 57] width 113 height 39
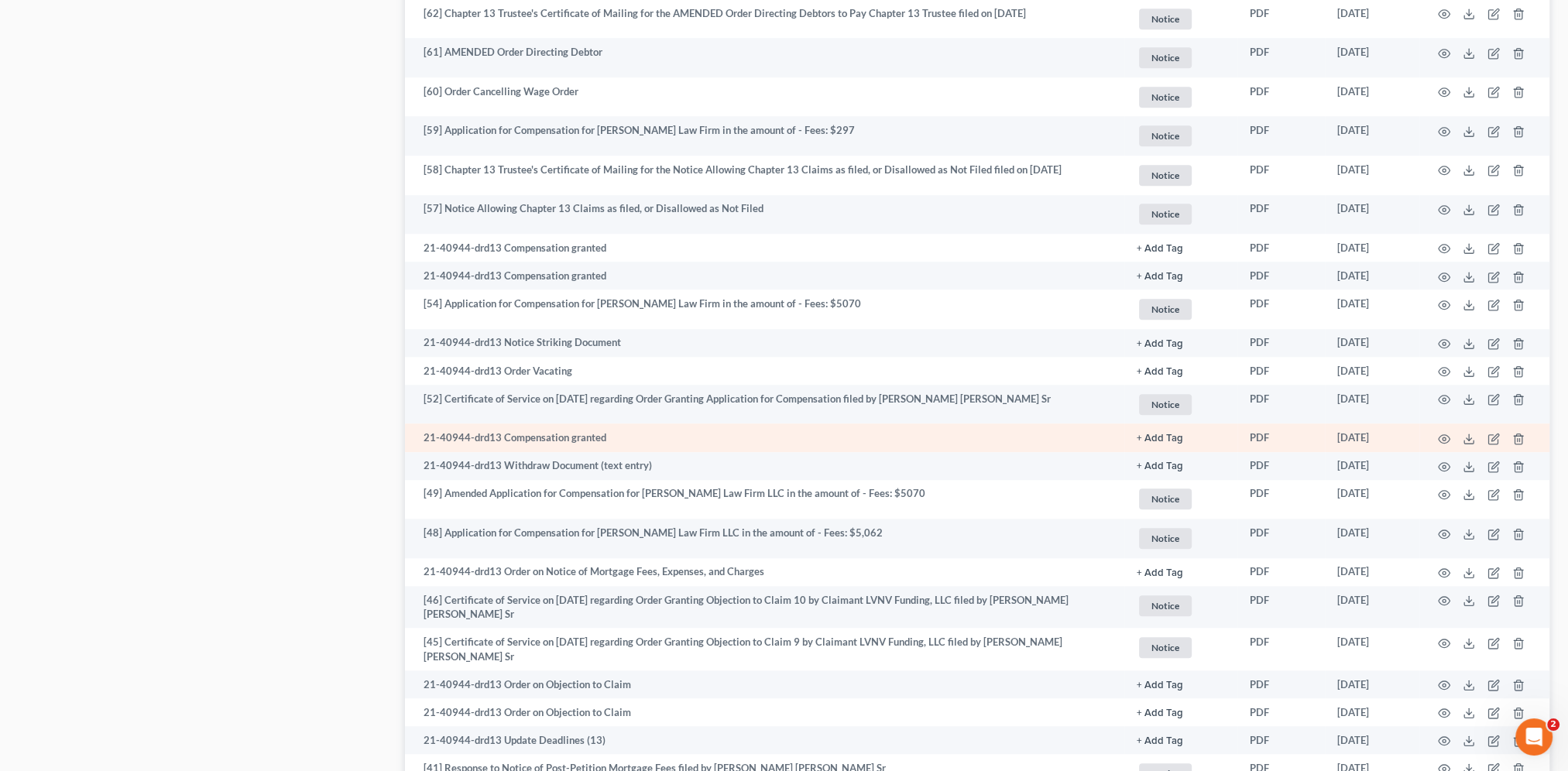
click at [1067, 444] on td "21-40944-drd13 Compensation granted" at bounding box center [764, 437] width 720 height 28
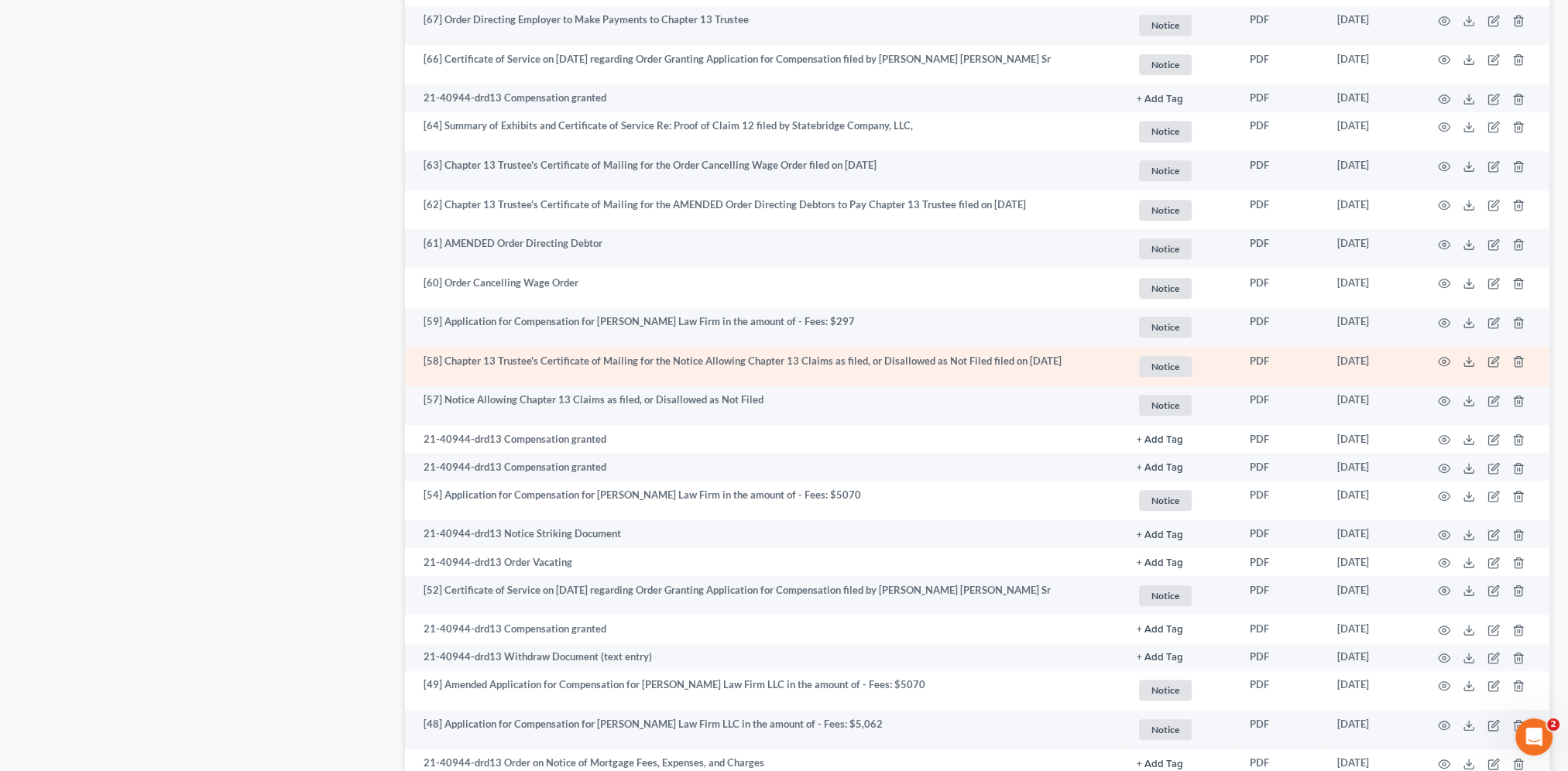
scroll to position [1580, 0]
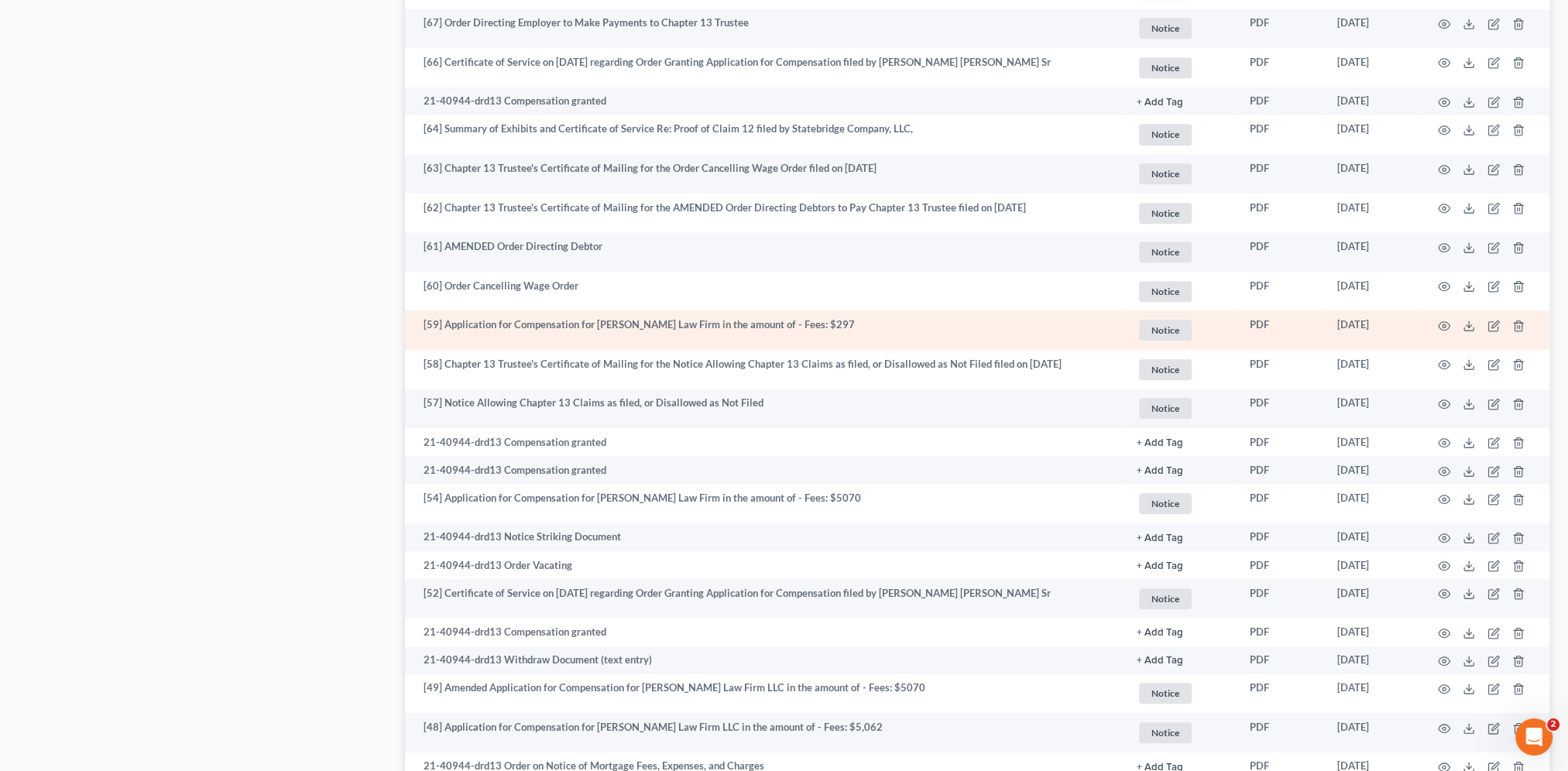
click at [1450, 328] on td at bounding box center [1484, 330] width 130 height 39
click at [1444, 328] on icon "button" at bounding box center [1444, 326] width 12 height 12
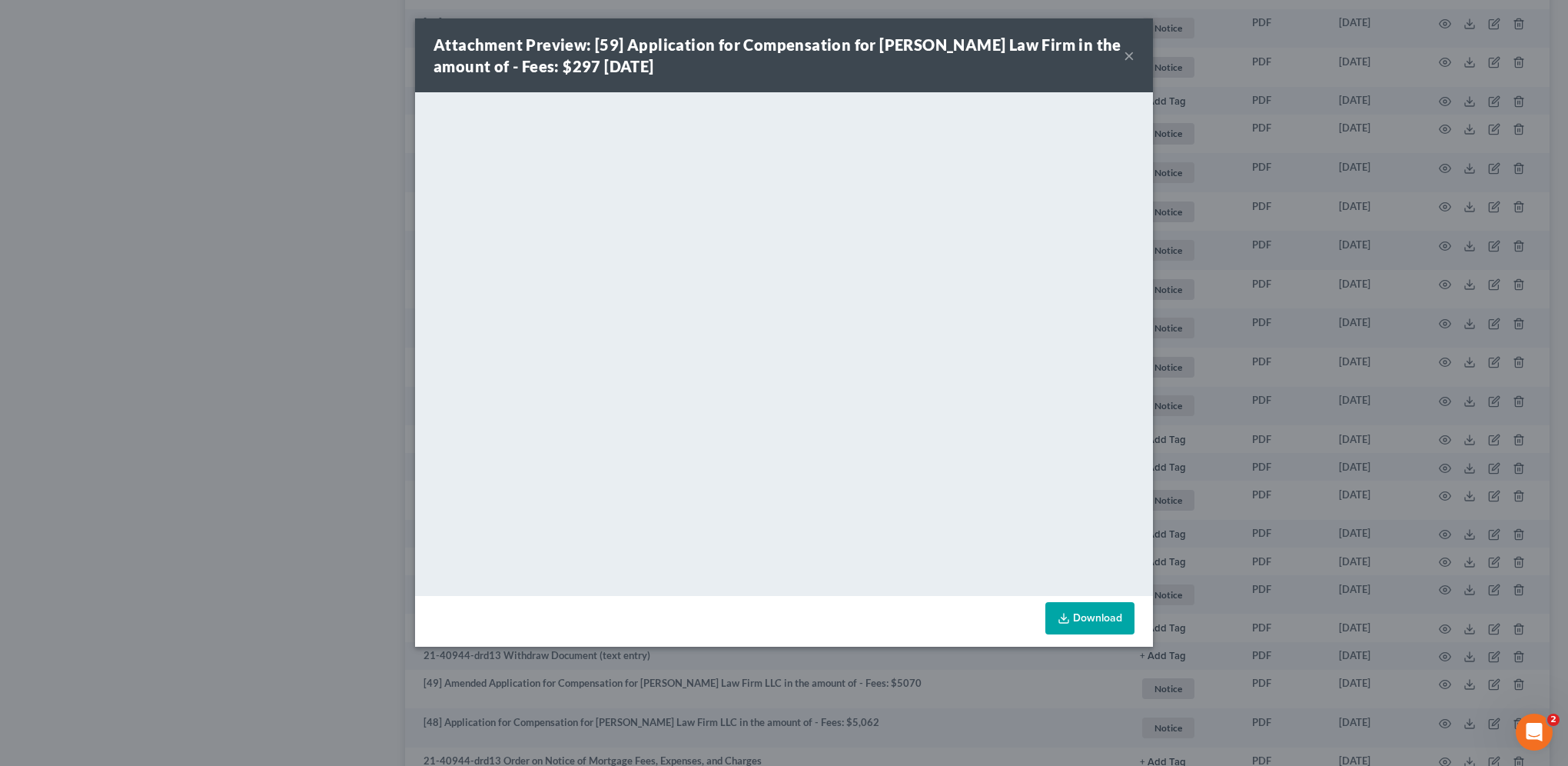
click at [1133, 56] on button "×" at bounding box center [1129, 55] width 10 height 18
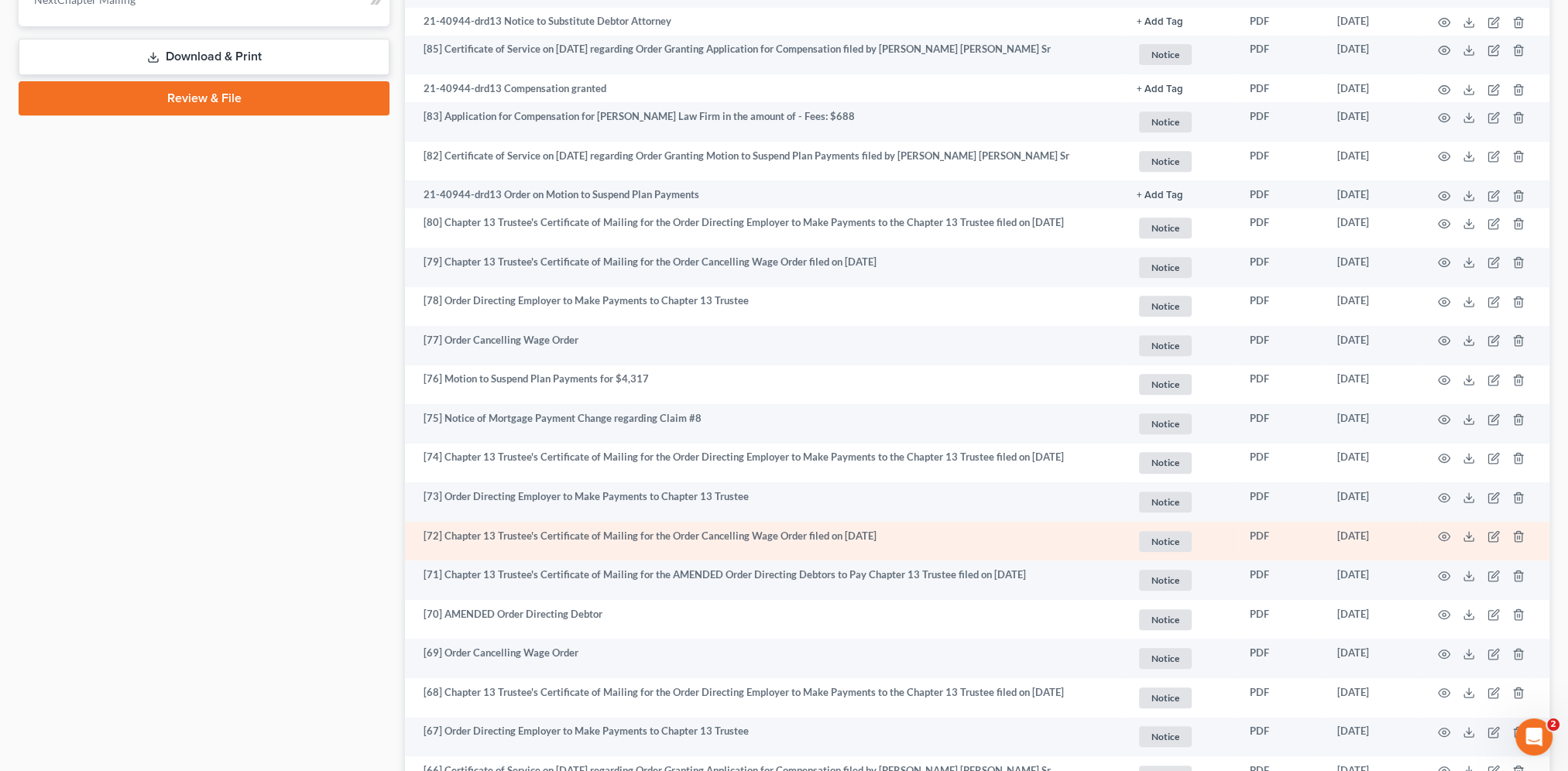
scroll to position [864, 0]
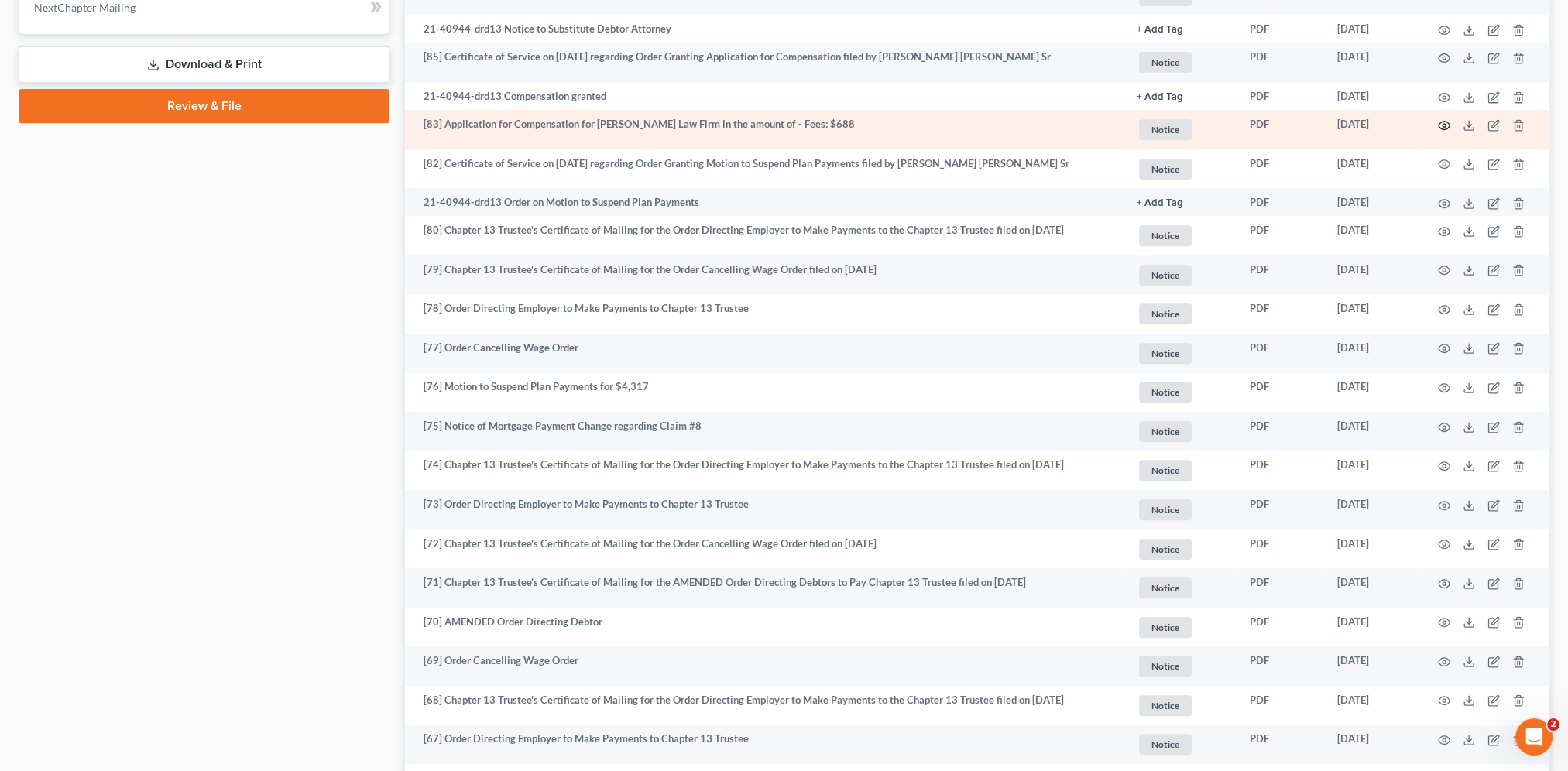
click at [1440, 120] on icon "button" at bounding box center [1444, 125] width 12 height 12
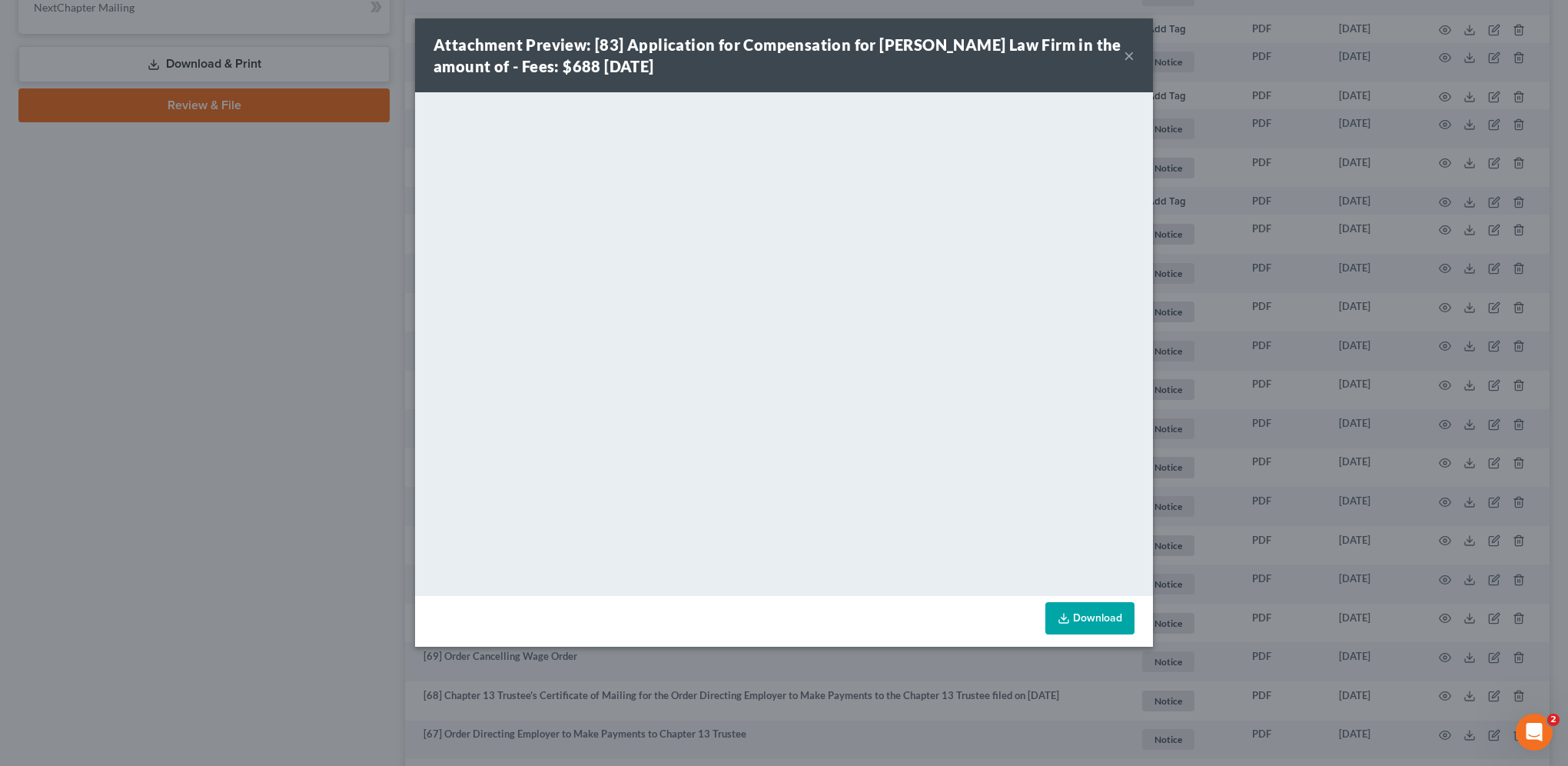
click at [1128, 53] on button "×" at bounding box center [1129, 55] width 10 height 18
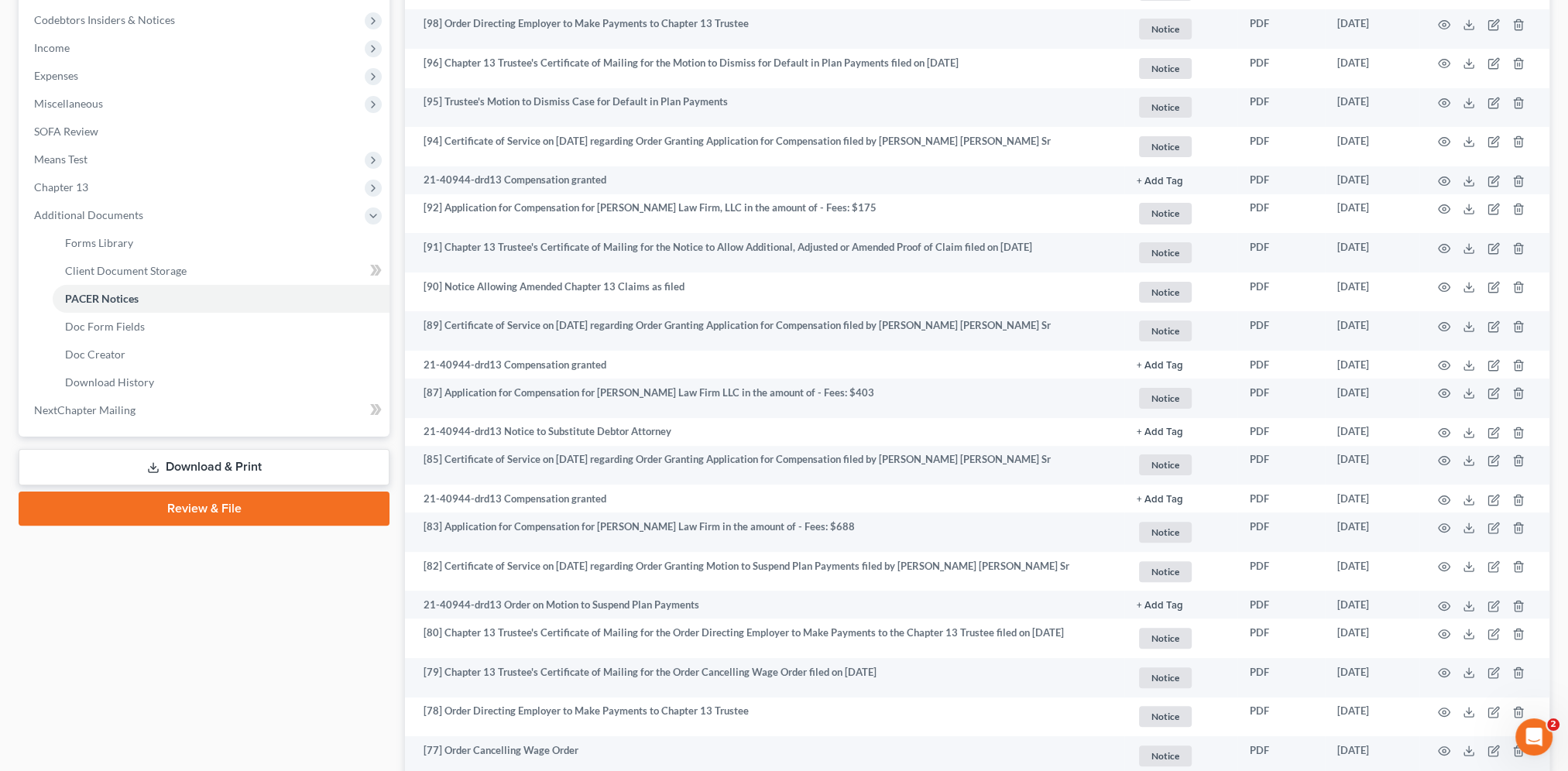
scroll to position [459, 0]
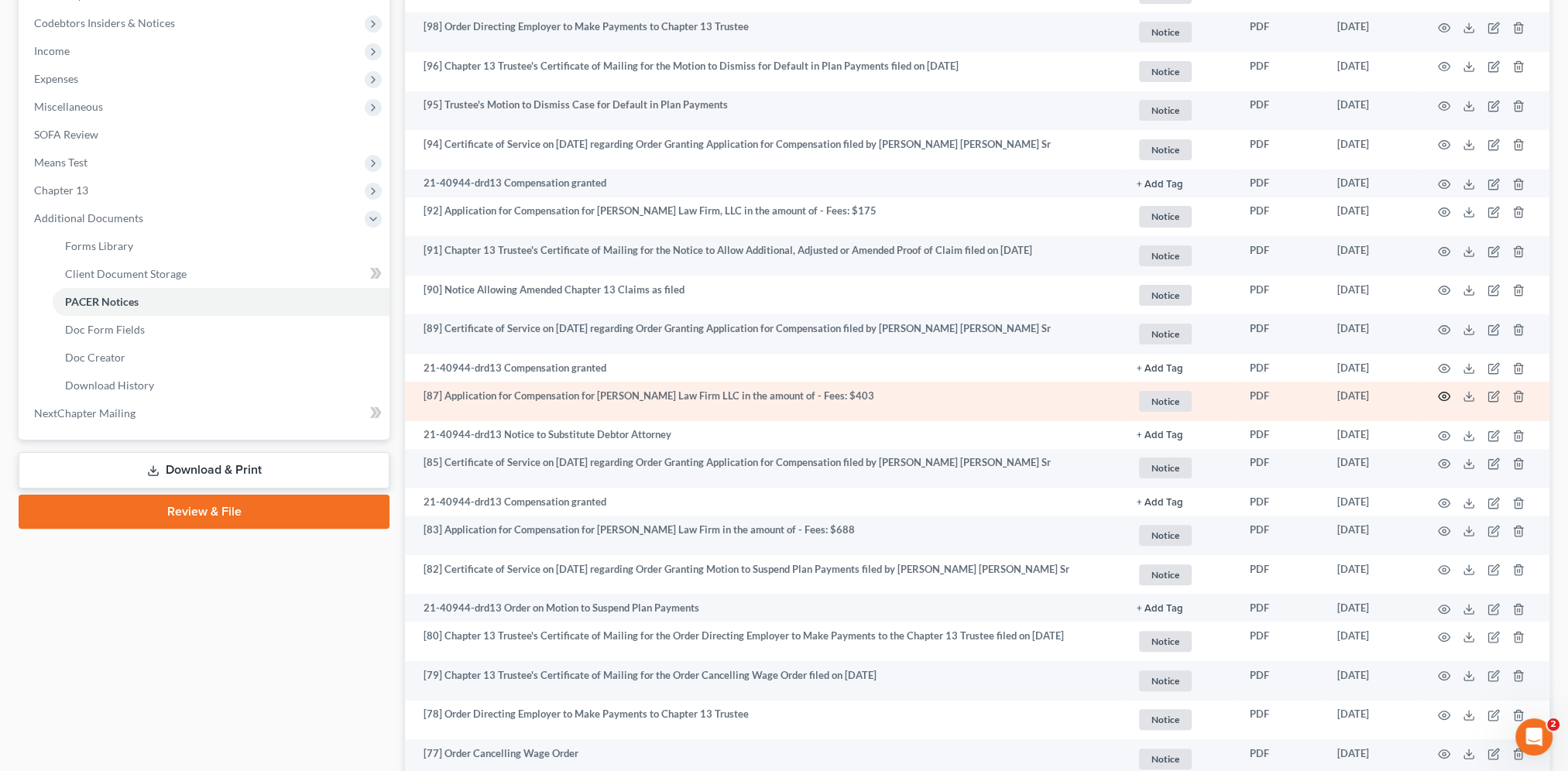
click at [1443, 394] on icon "button" at bounding box center [1444, 396] width 12 height 12
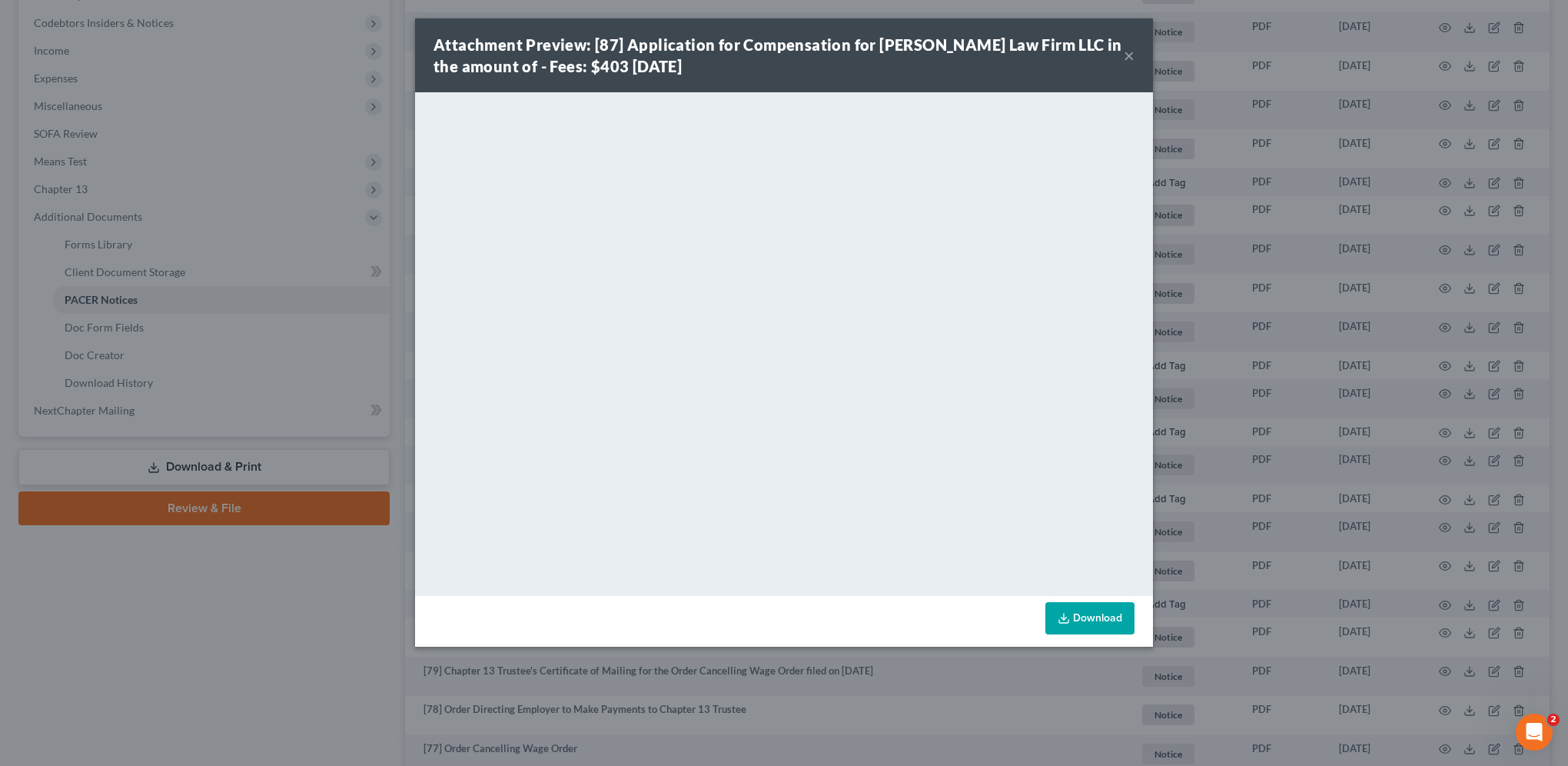
click at [1132, 54] on button "×" at bounding box center [1129, 55] width 10 height 18
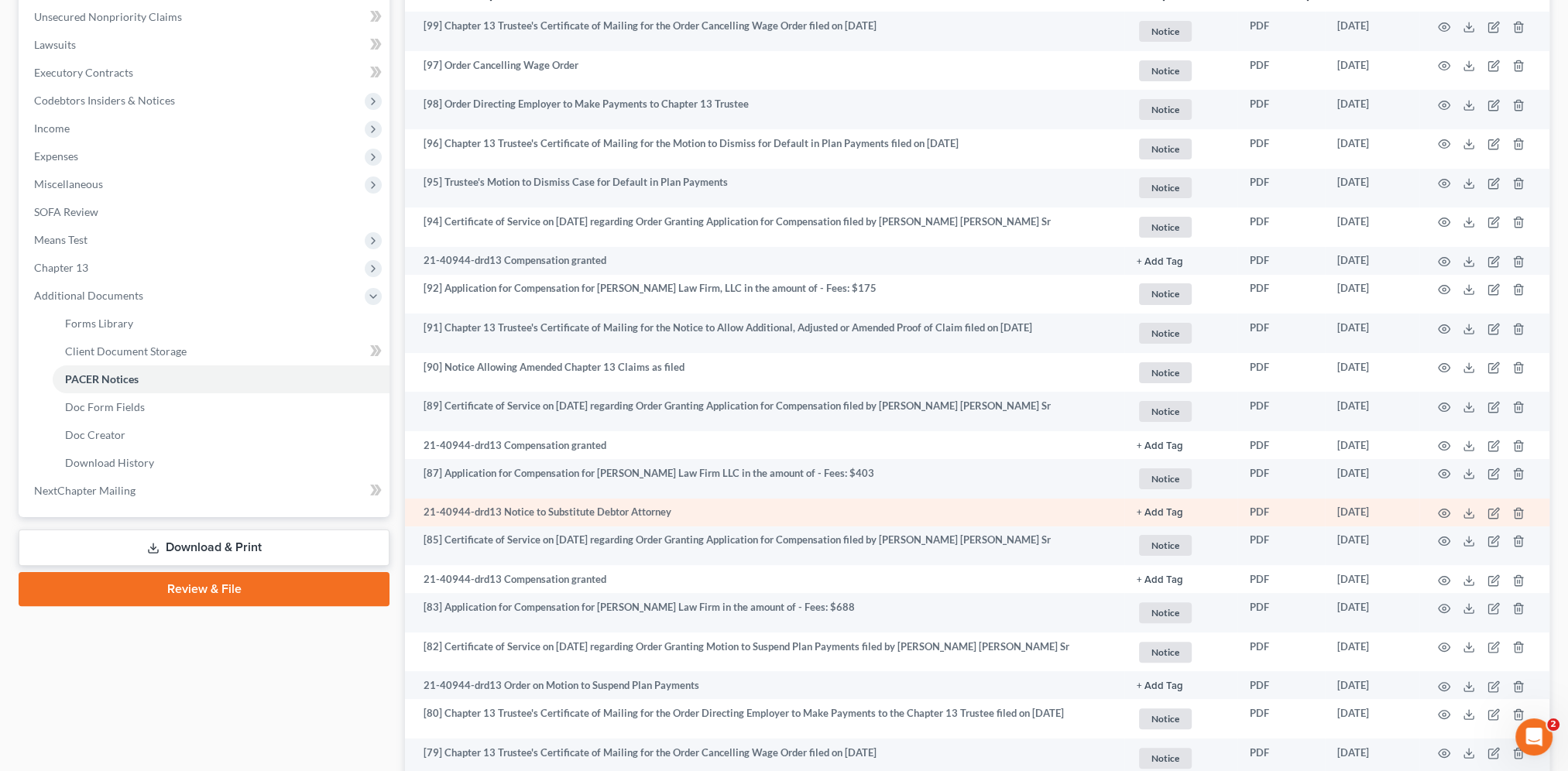
scroll to position [284, 0]
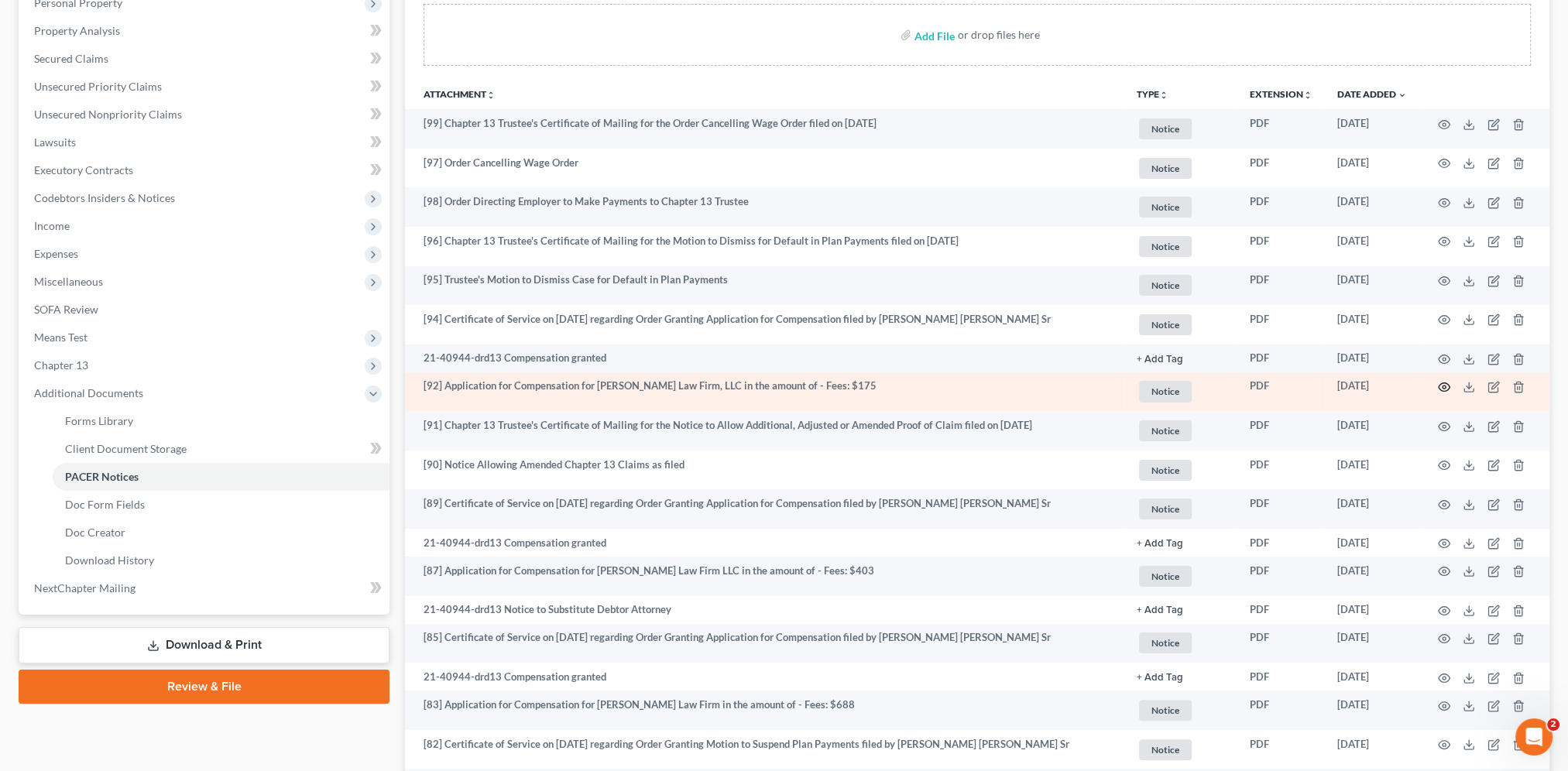
click at [1440, 384] on icon "button" at bounding box center [1444, 387] width 12 height 12
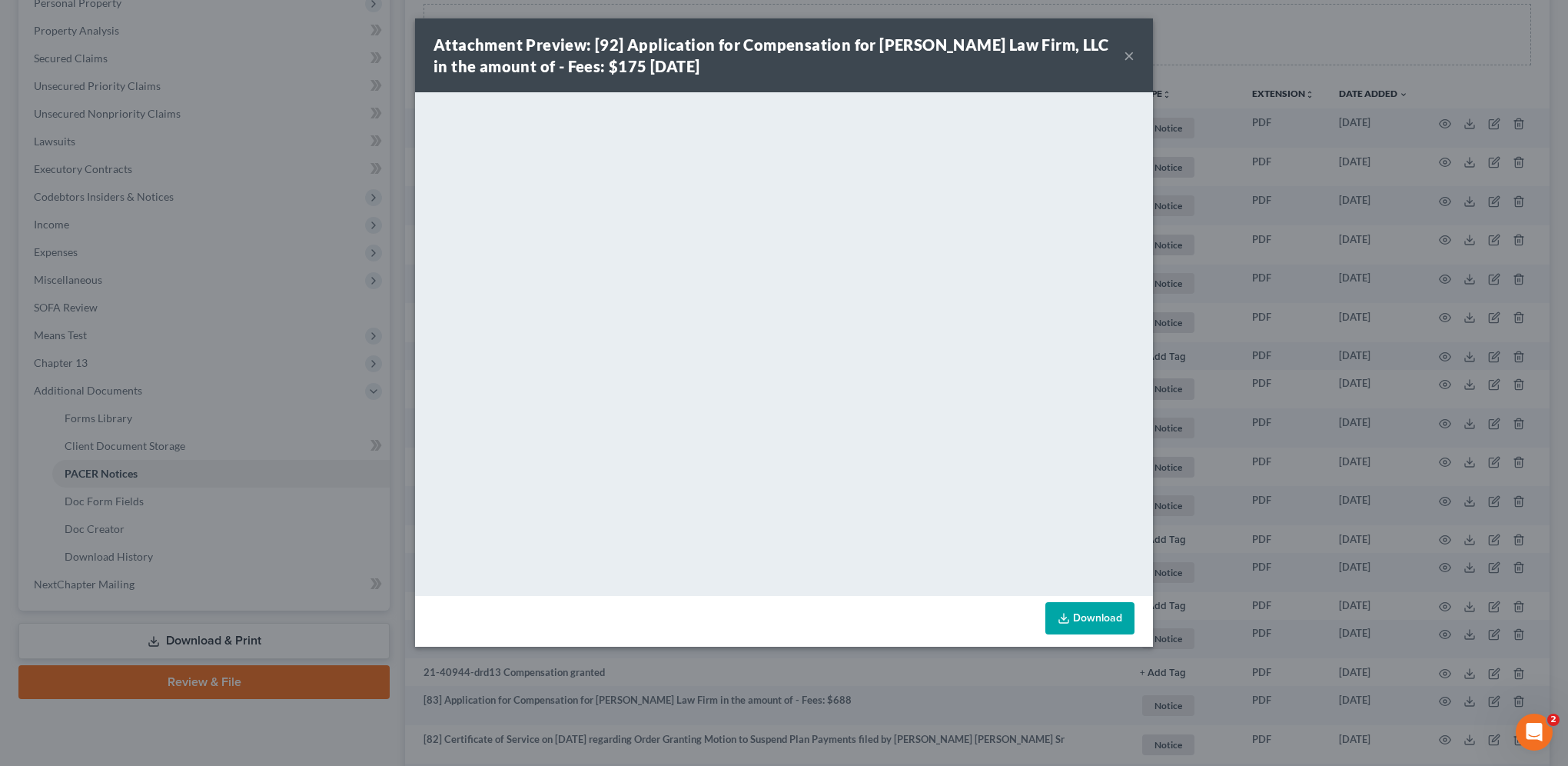
click at [1128, 55] on button "×" at bounding box center [1129, 55] width 10 height 18
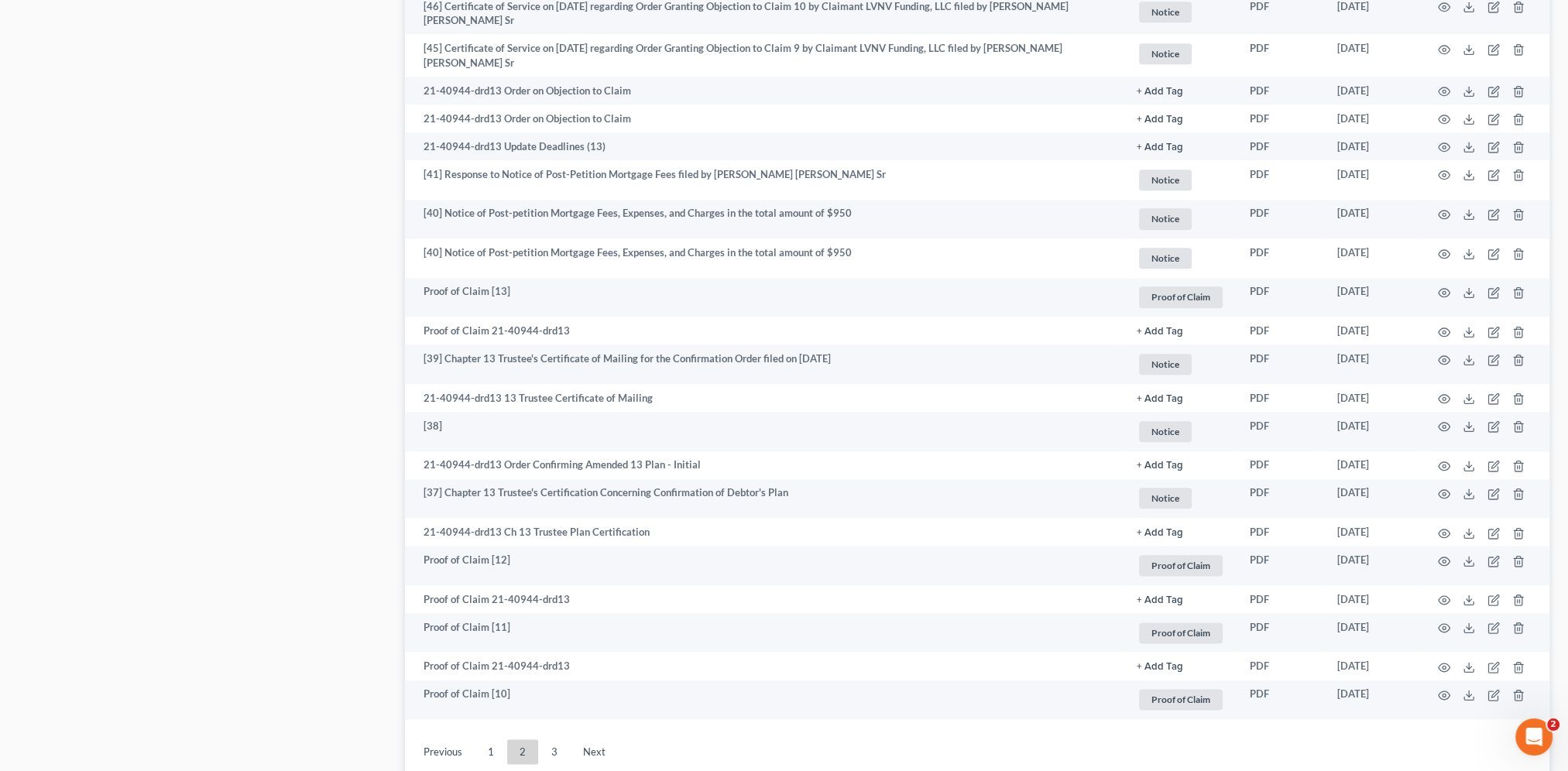
scroll to position [2490, 0]
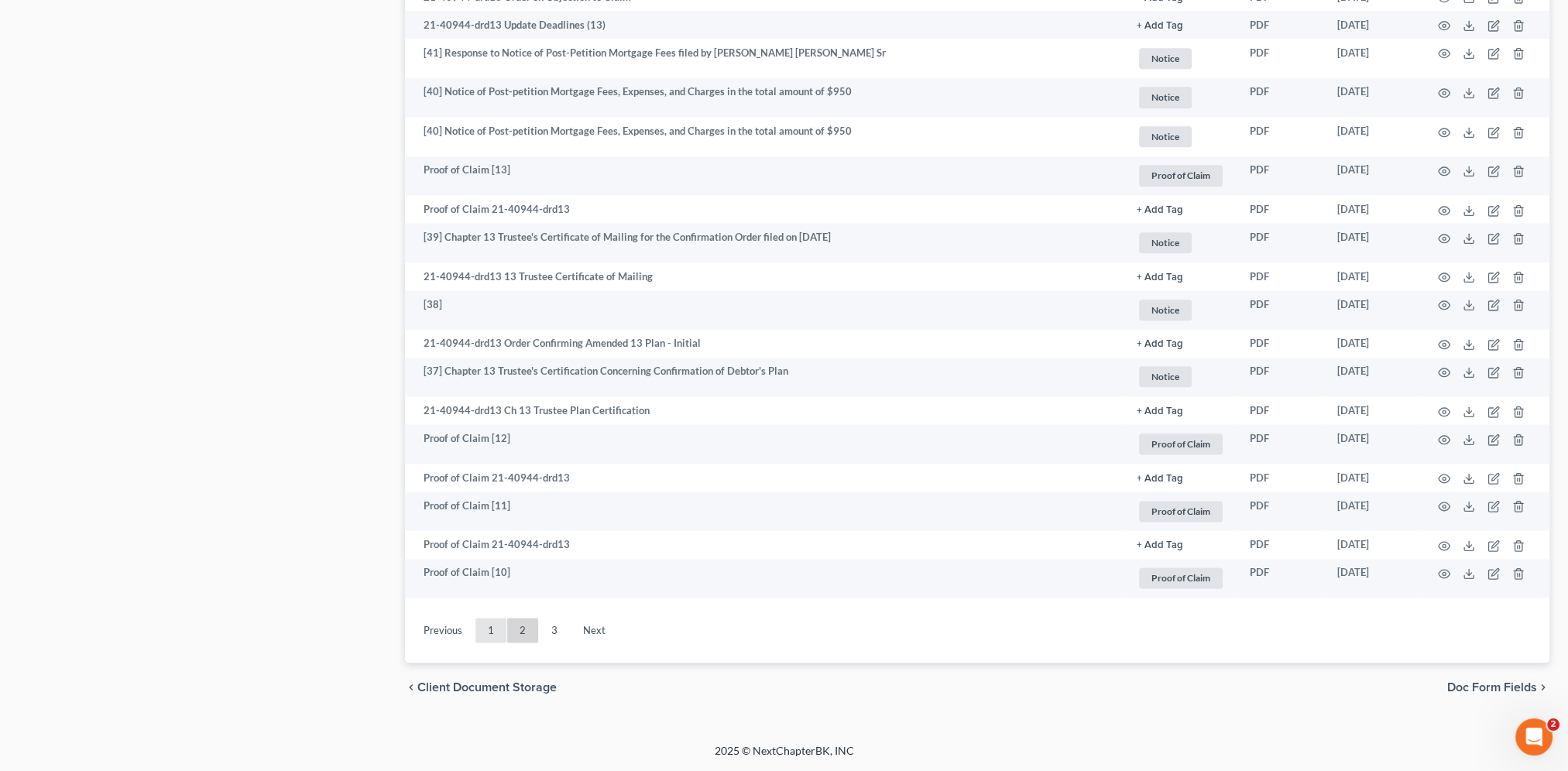
click at [488, 631] on link "1" at bounding box center [491, 631] width 31 height 25
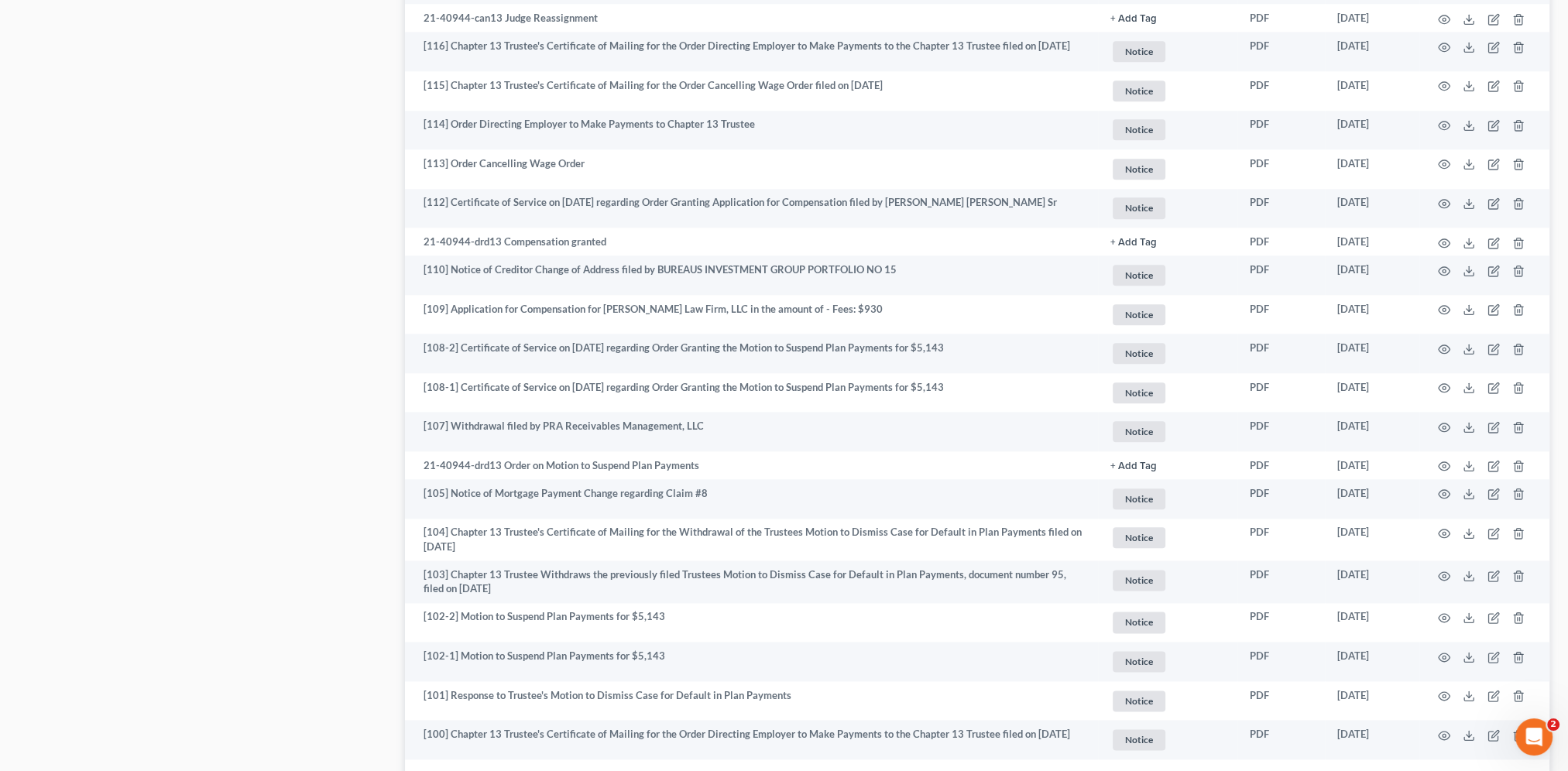
scroll to position [2374, 0]
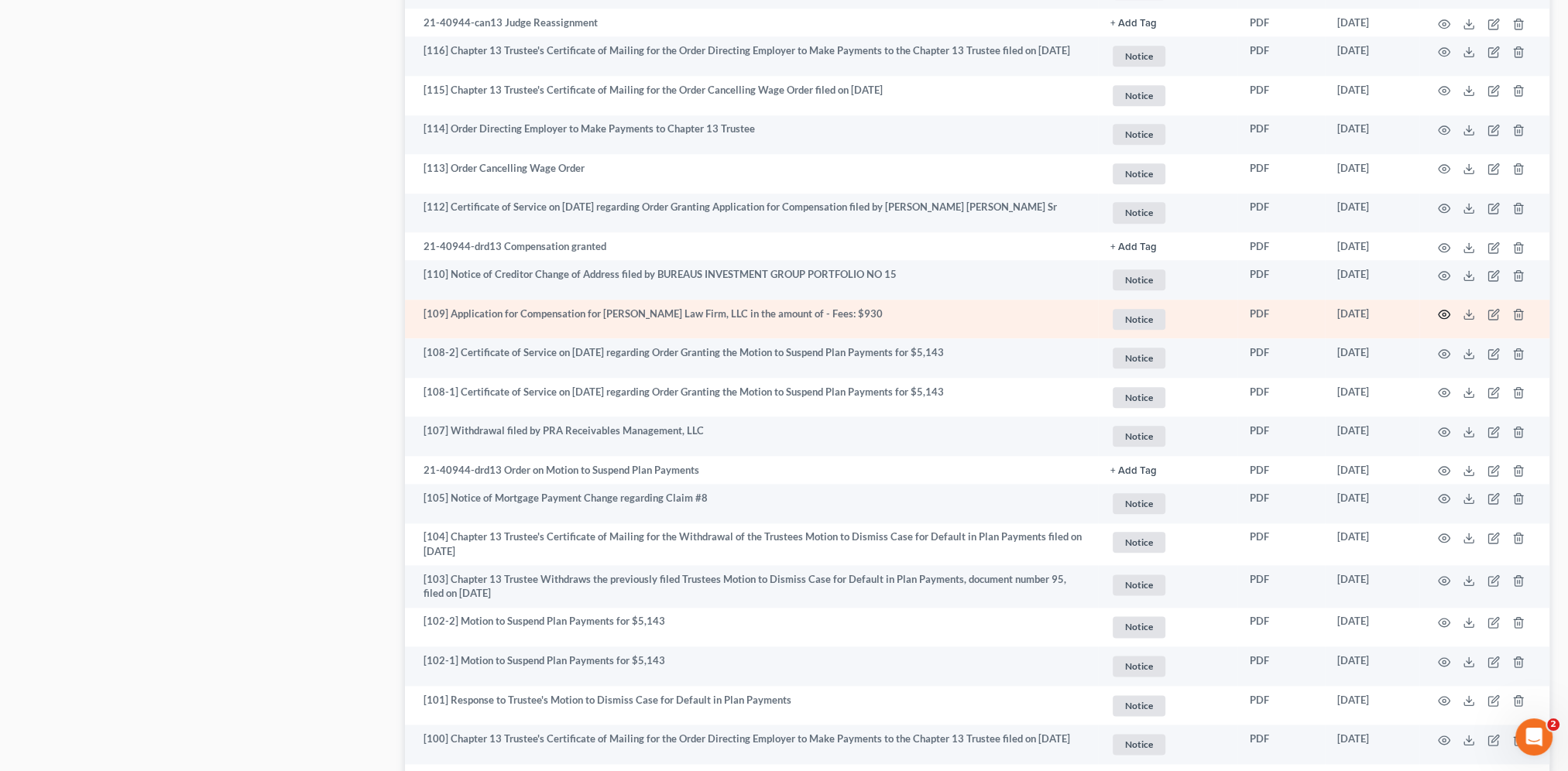
click at [1447, 316] on icon "button" at bounding box center [1444, 313] width 12 height 12
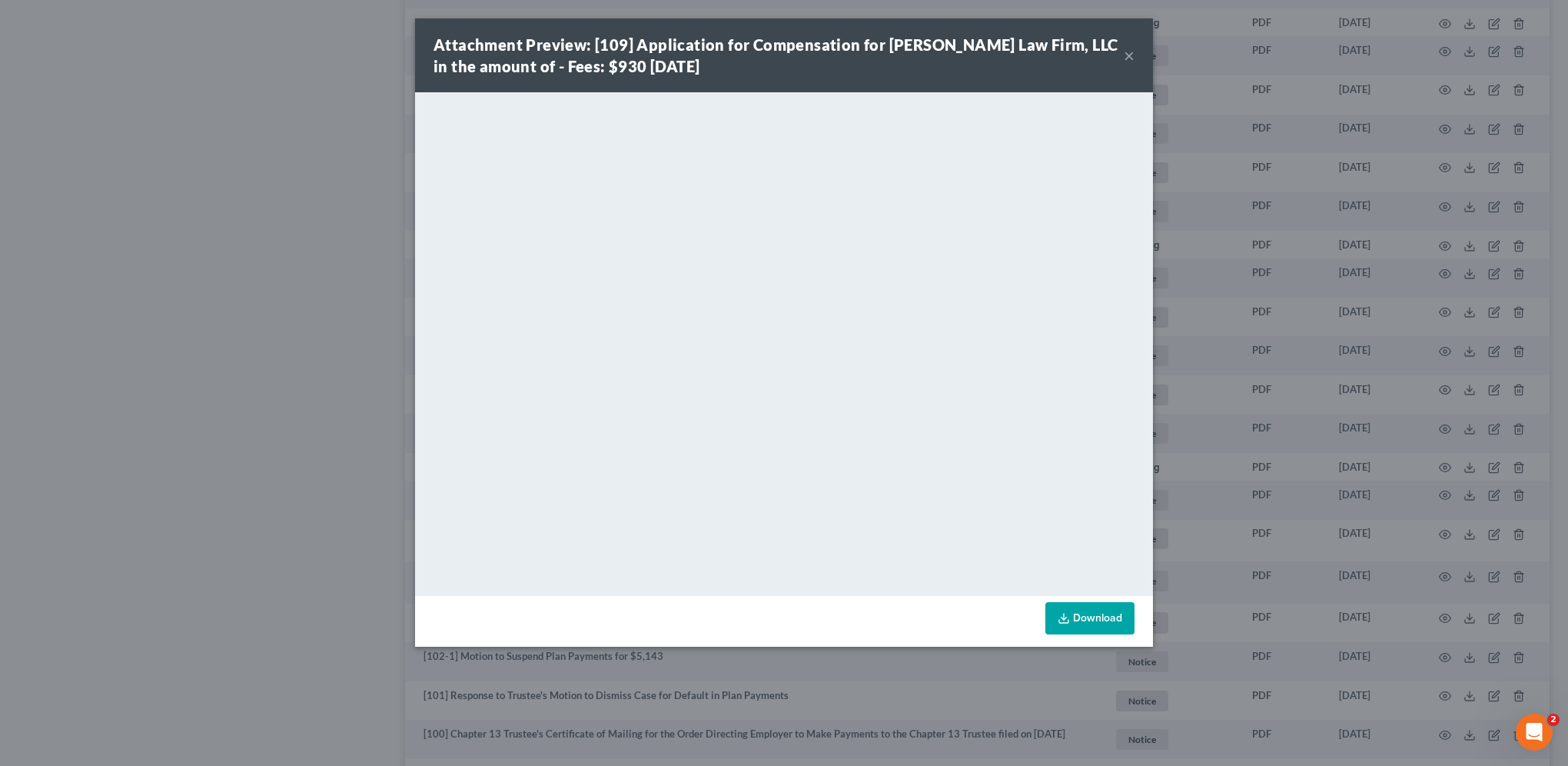
click at [1128, 55] on button "×" at bounding box center [1129, 55] width 10 height 18
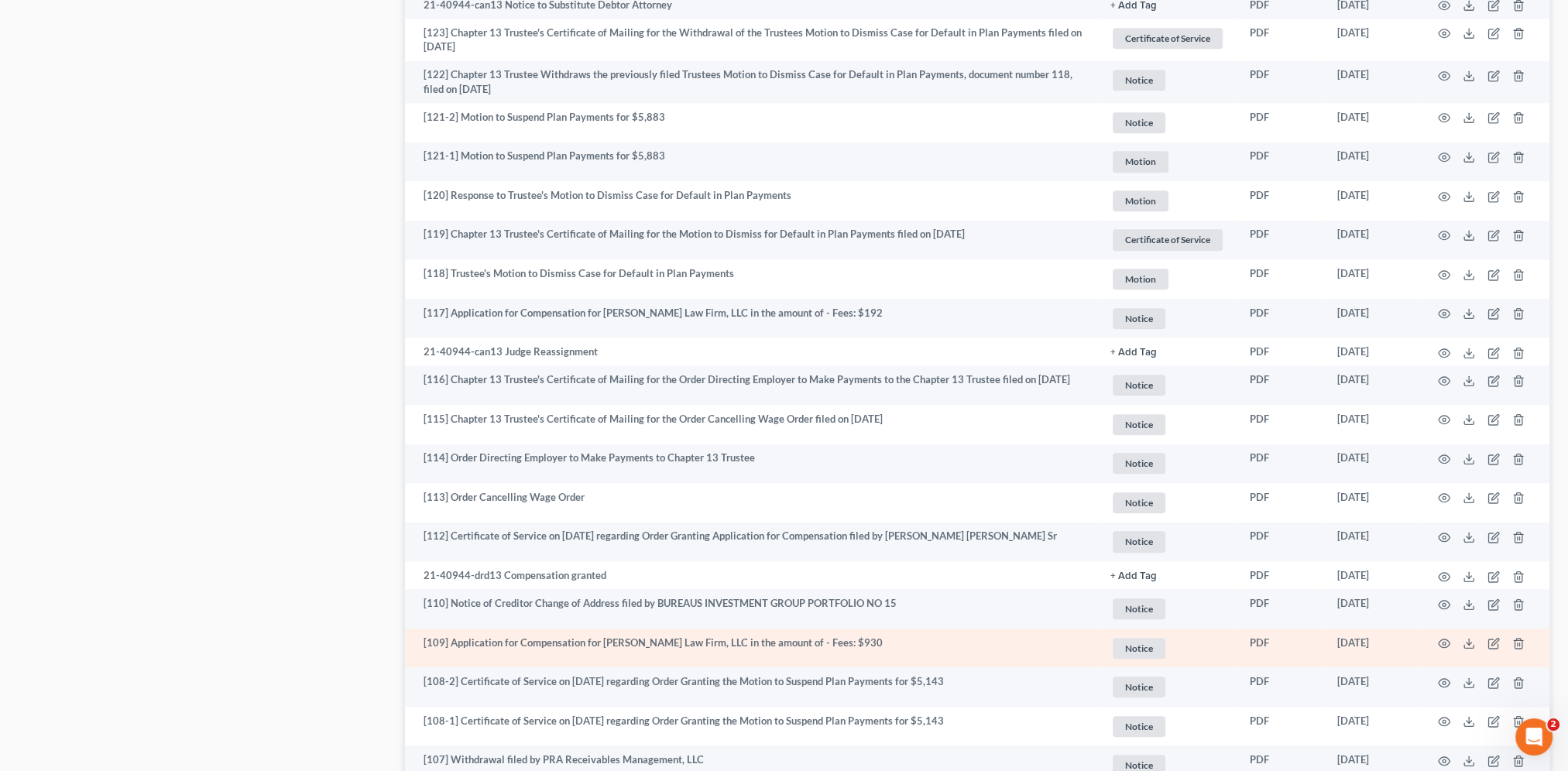
scroll to position [2045, 0]
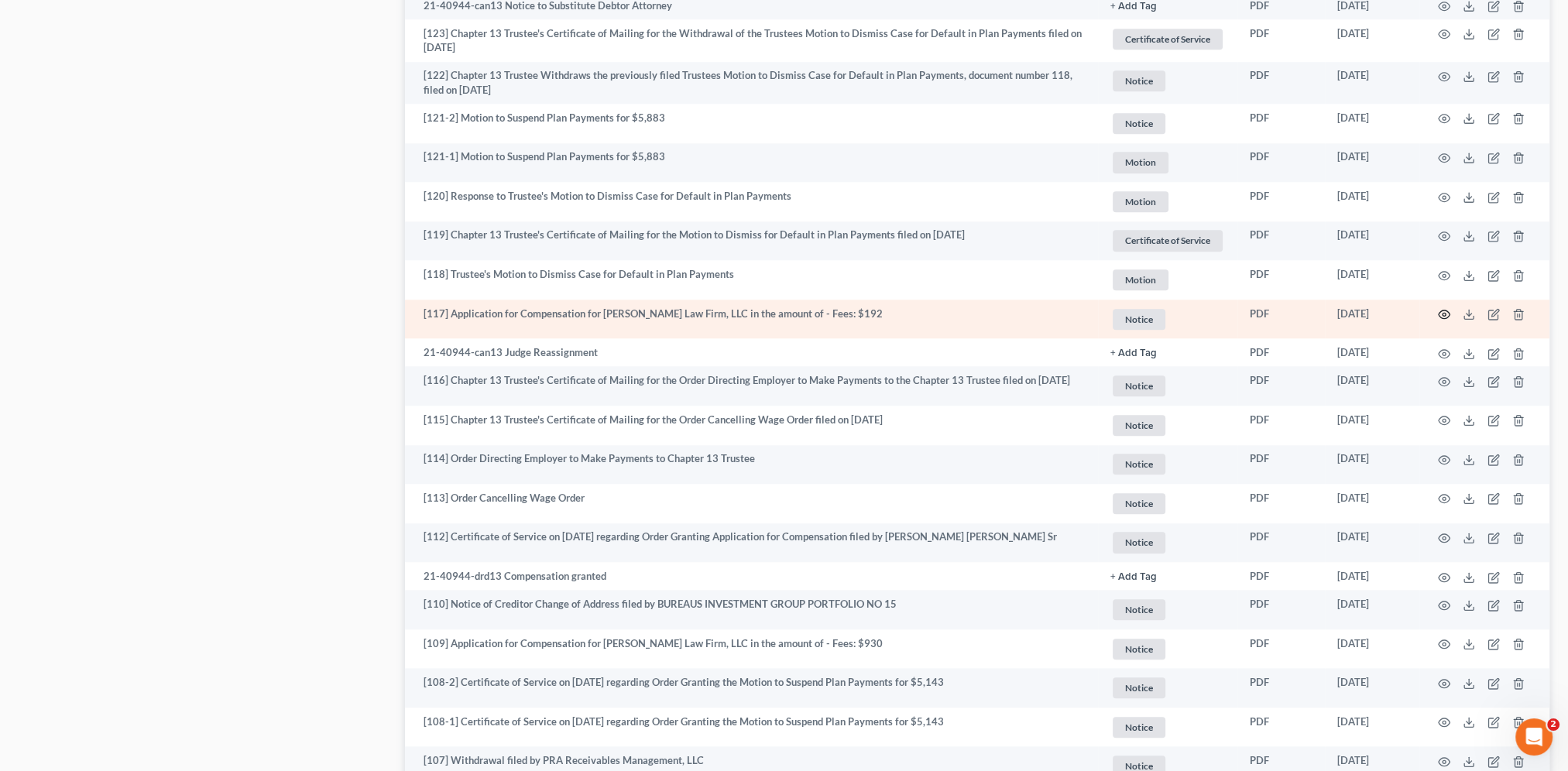
click at [1443, 318] on icon "button" at bounding box center [1444, 313] width 12 height 12
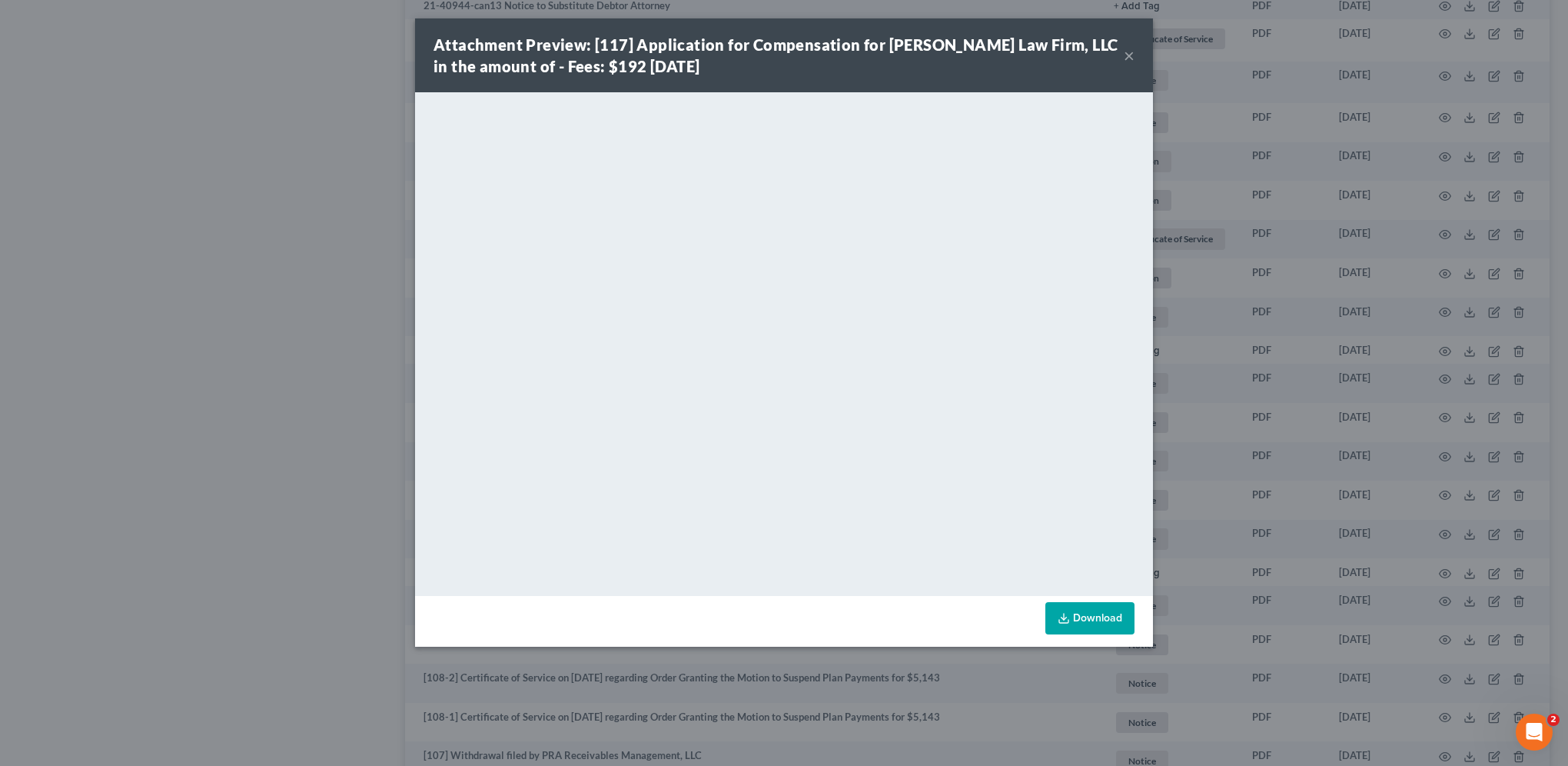
click at [1129, 55] on button "×" at bounding box center [1129, 55] width 10 height 18
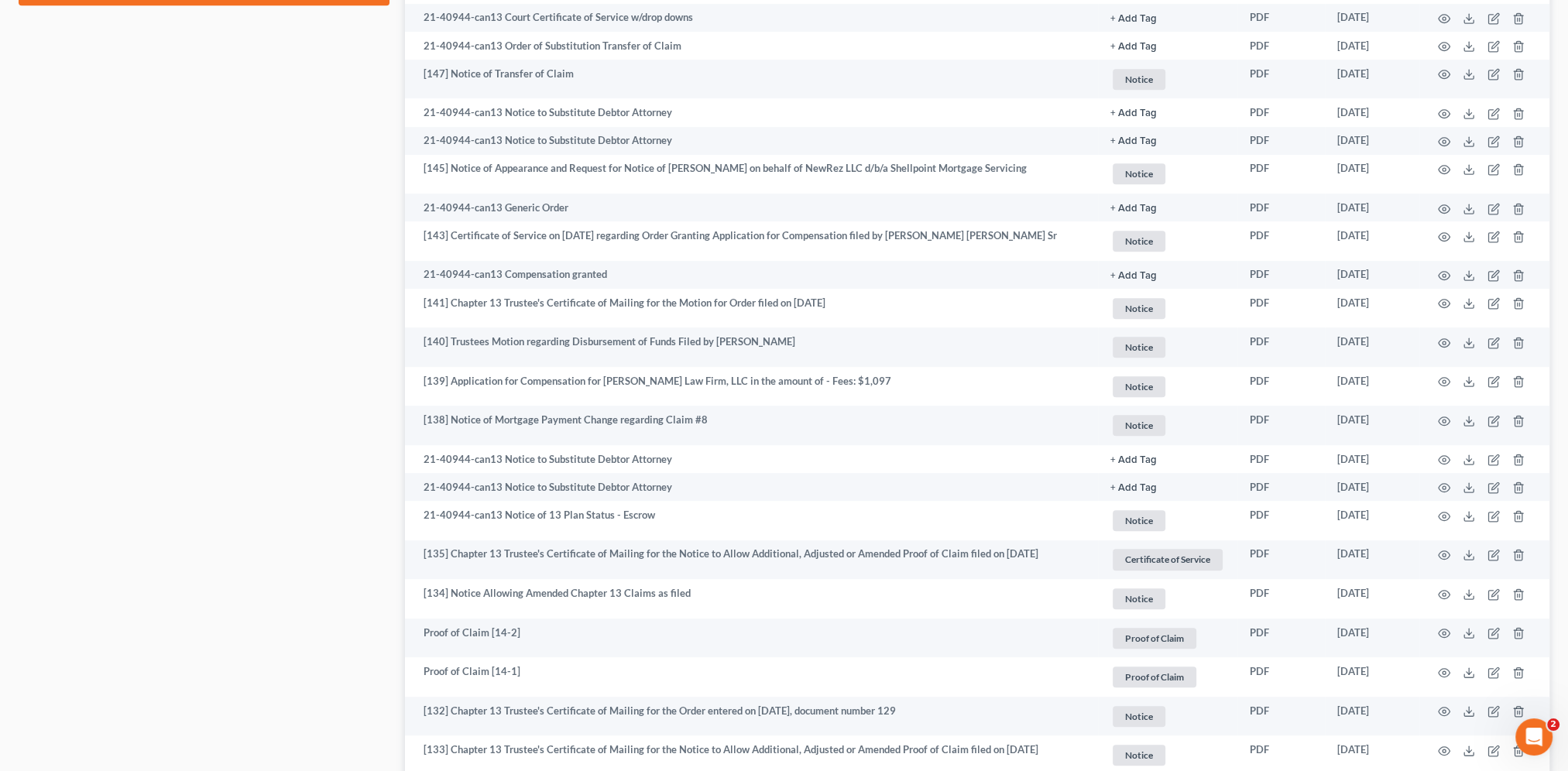
scroll to position [981, 0]
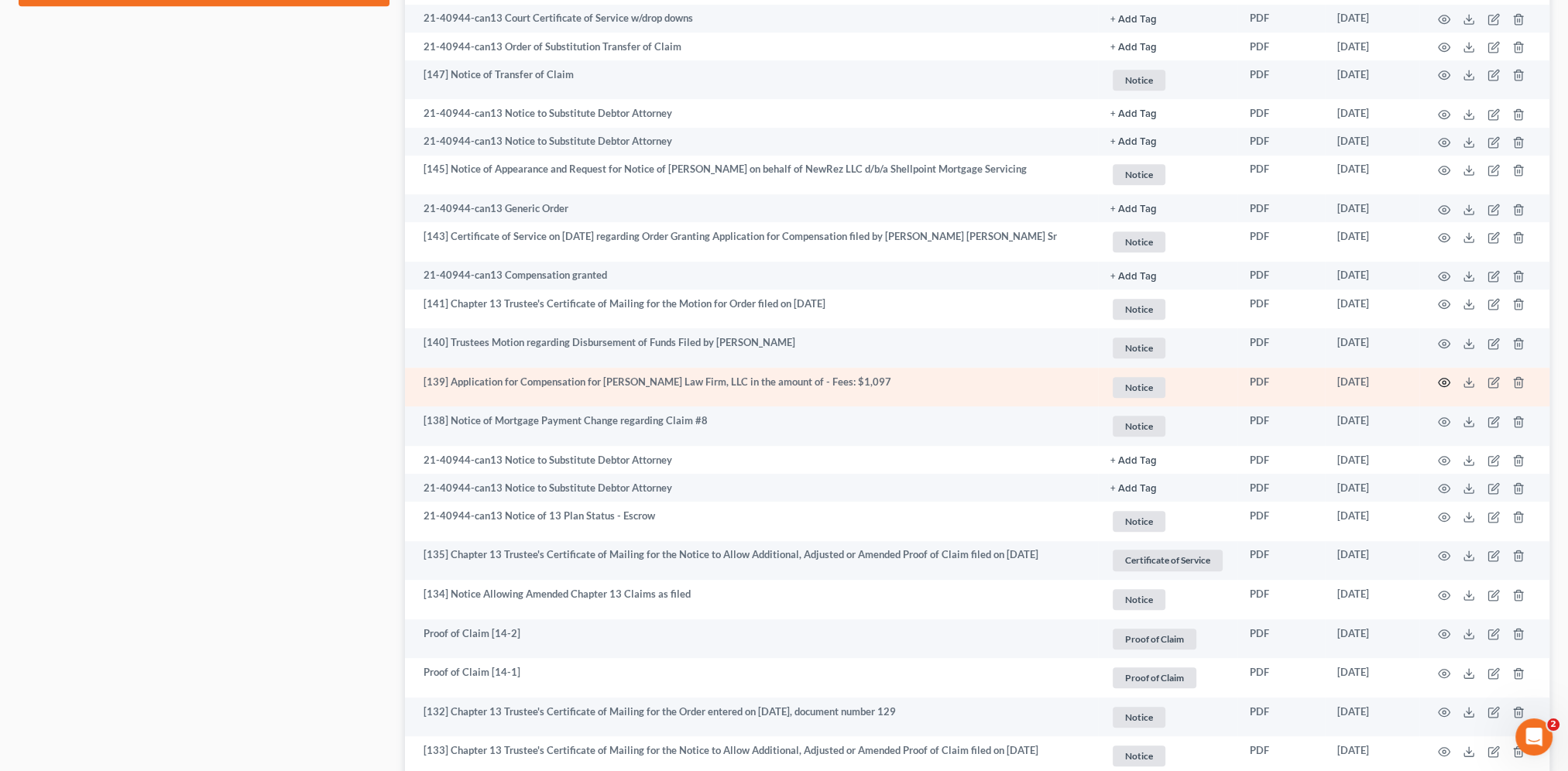
click at [1447, 381] on icon "button" at bounding box center [1444, 382] width 11 height 9
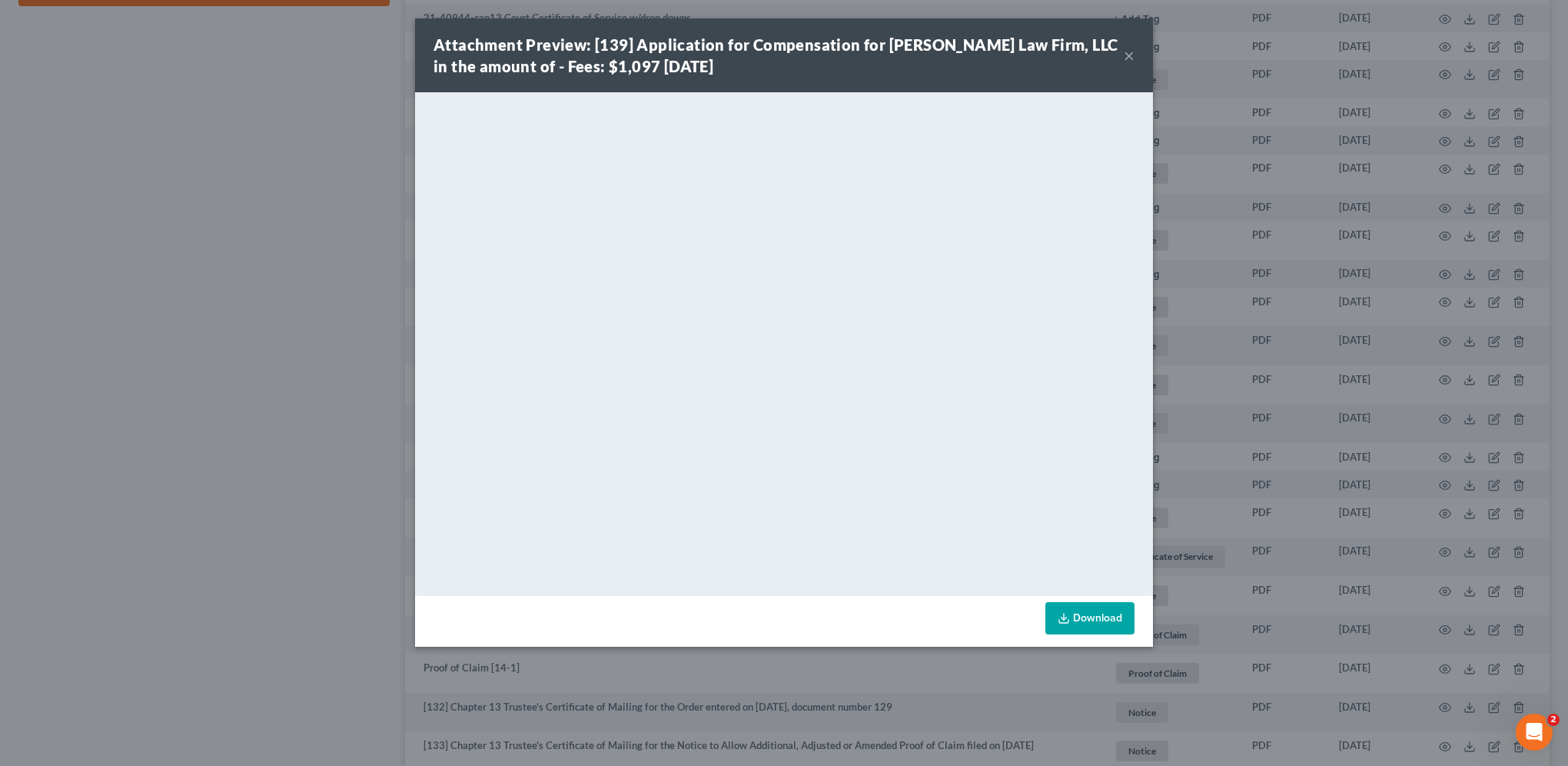
click at [1128, 50] on button "×" at bounding box center [1129, 55] width 10 height 18
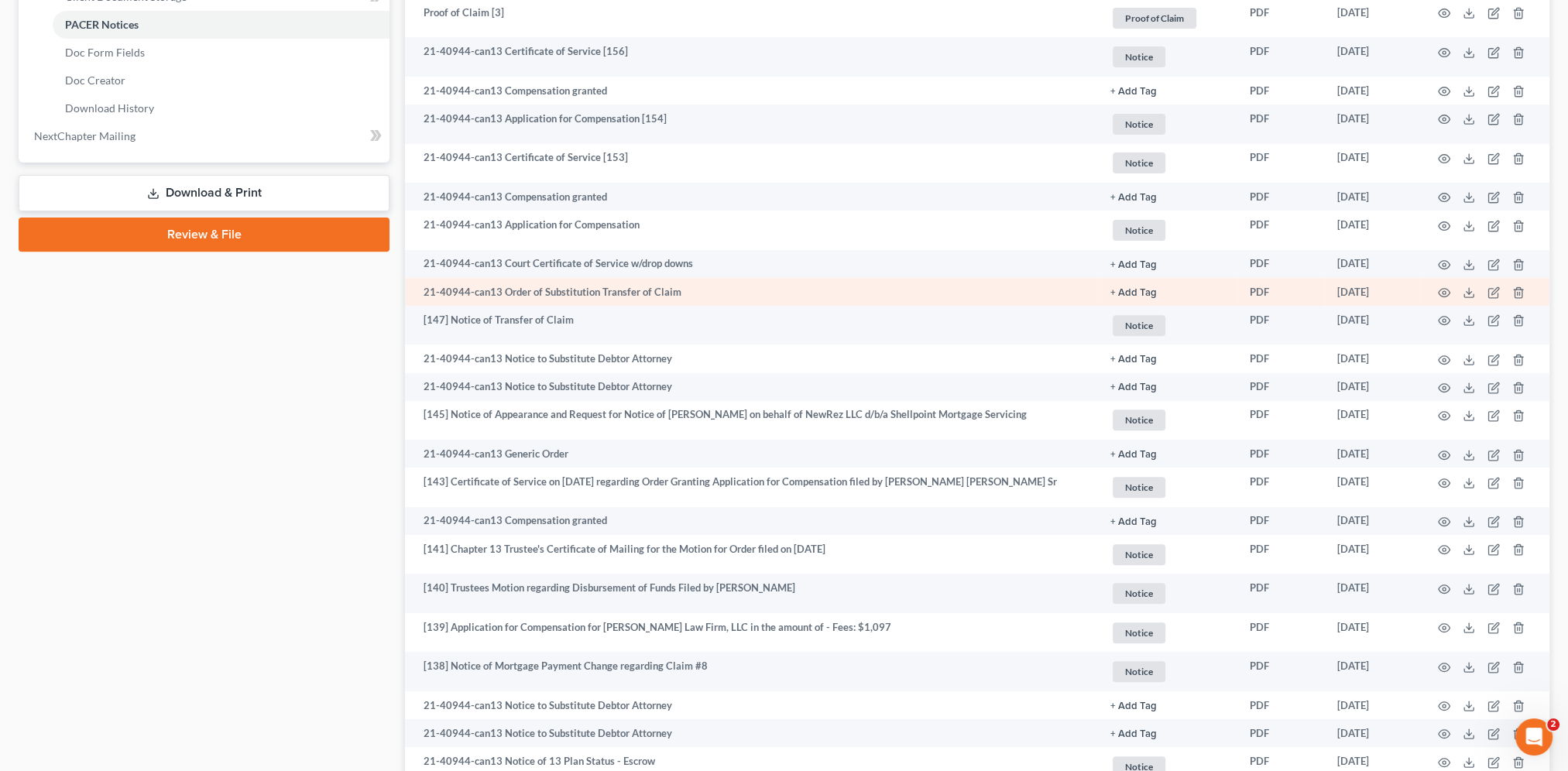
scroll to position [728, 0]
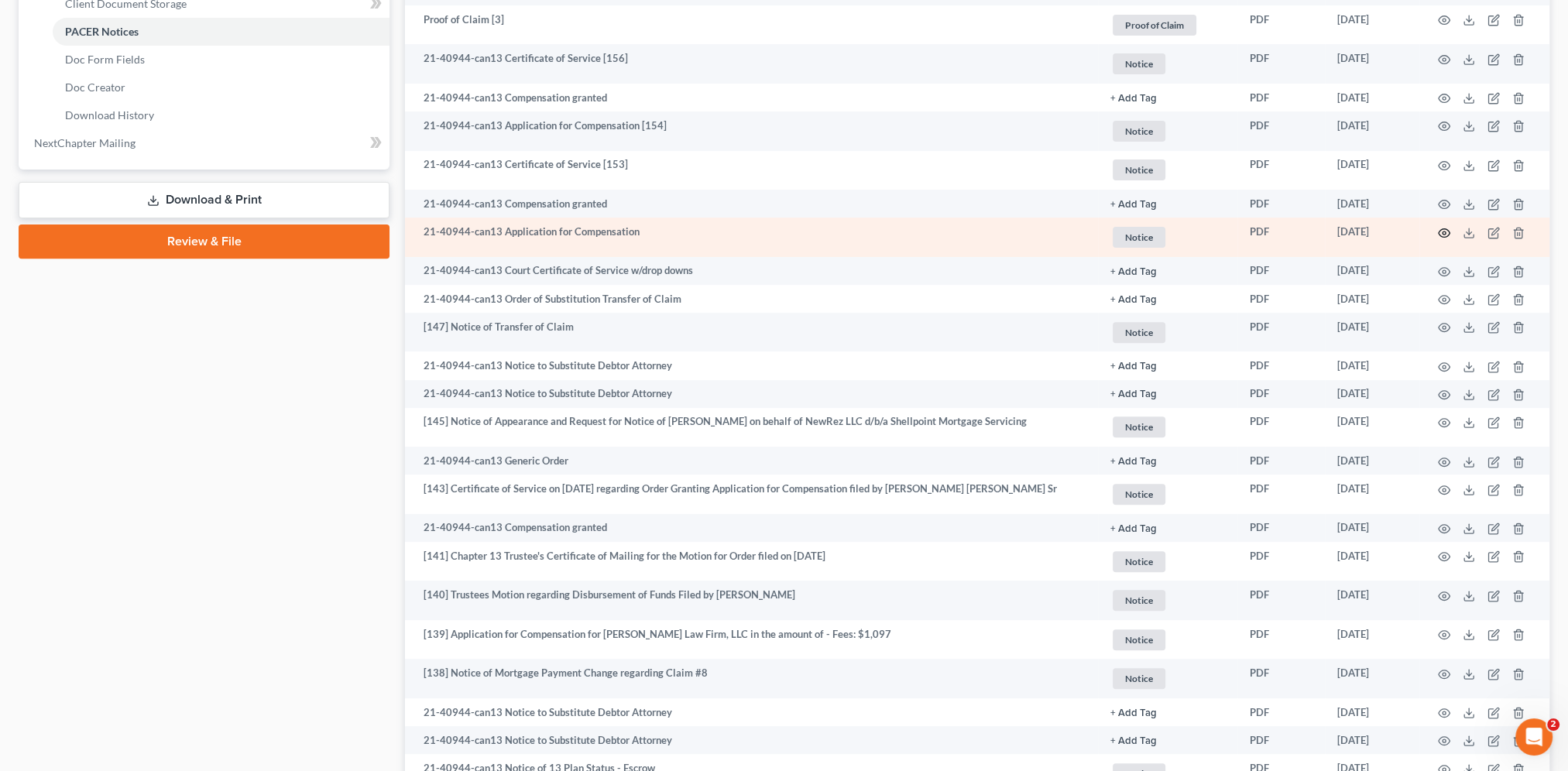
click at [1445, 230] on icon "button" at bounding box center [1444, 232] width 12 height 12
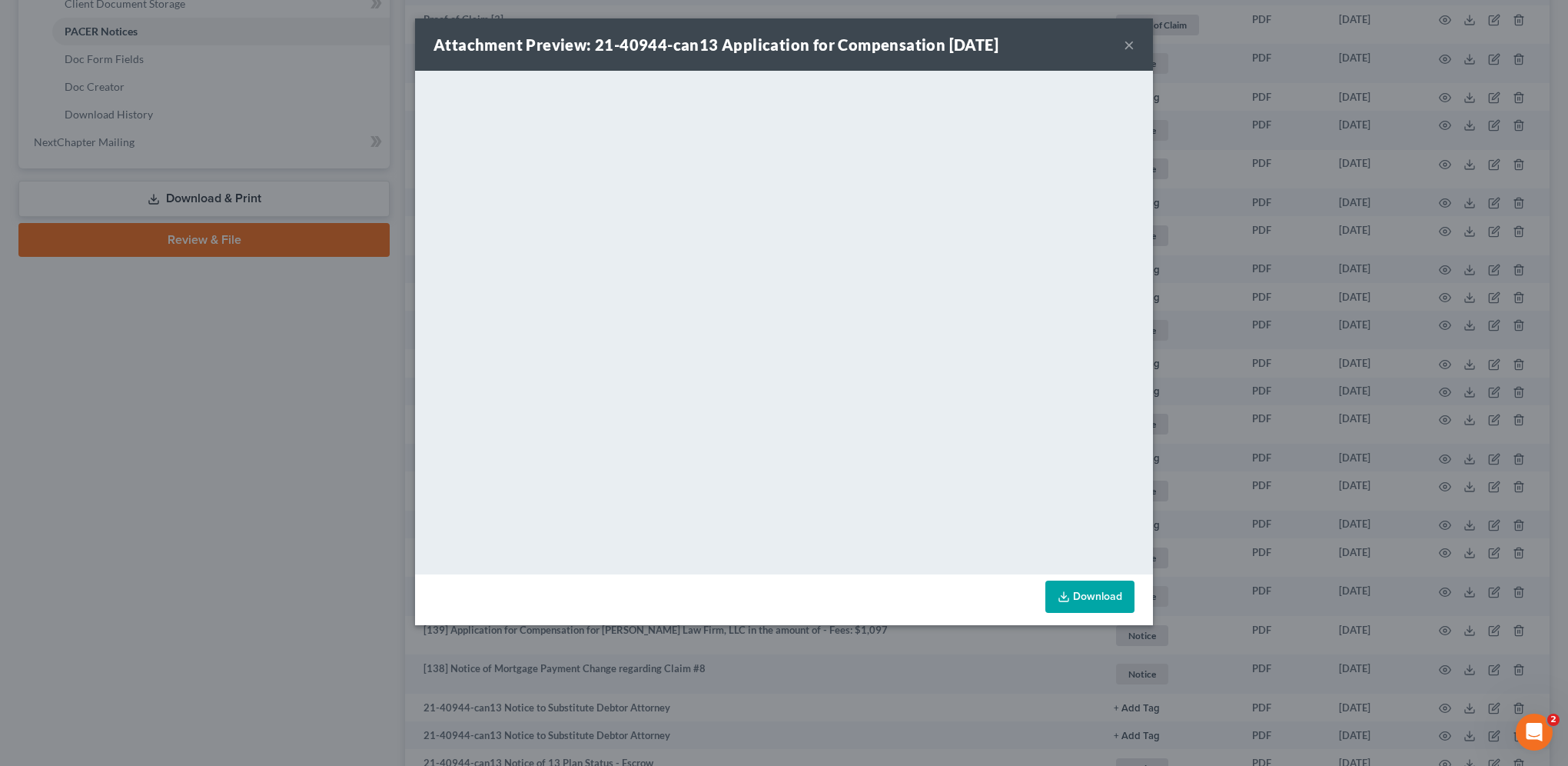
click at [1128, 44] on button "×" at bounding box center [1129, 44] width 10 height 18
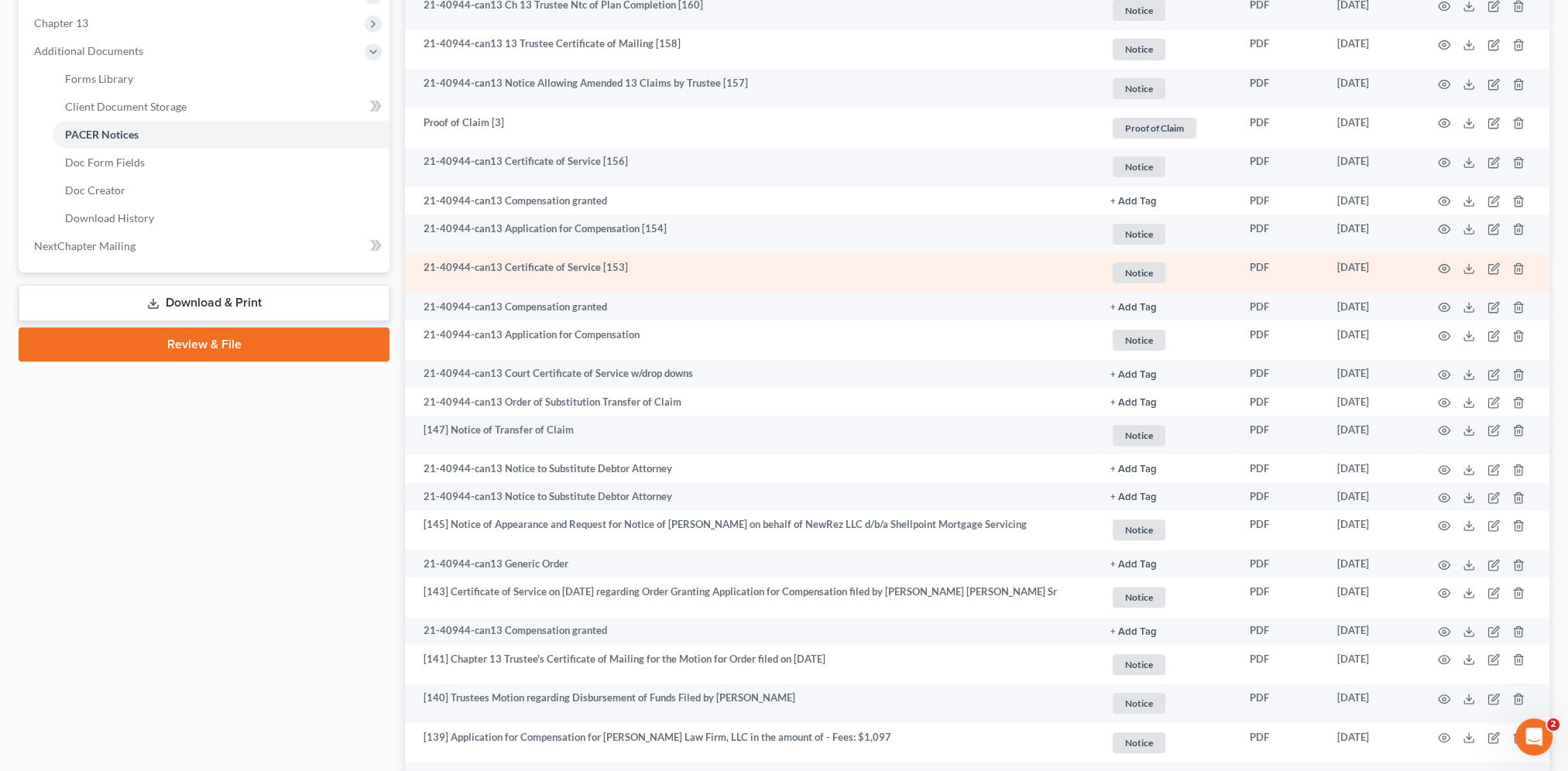
scroll to position [613, 0]
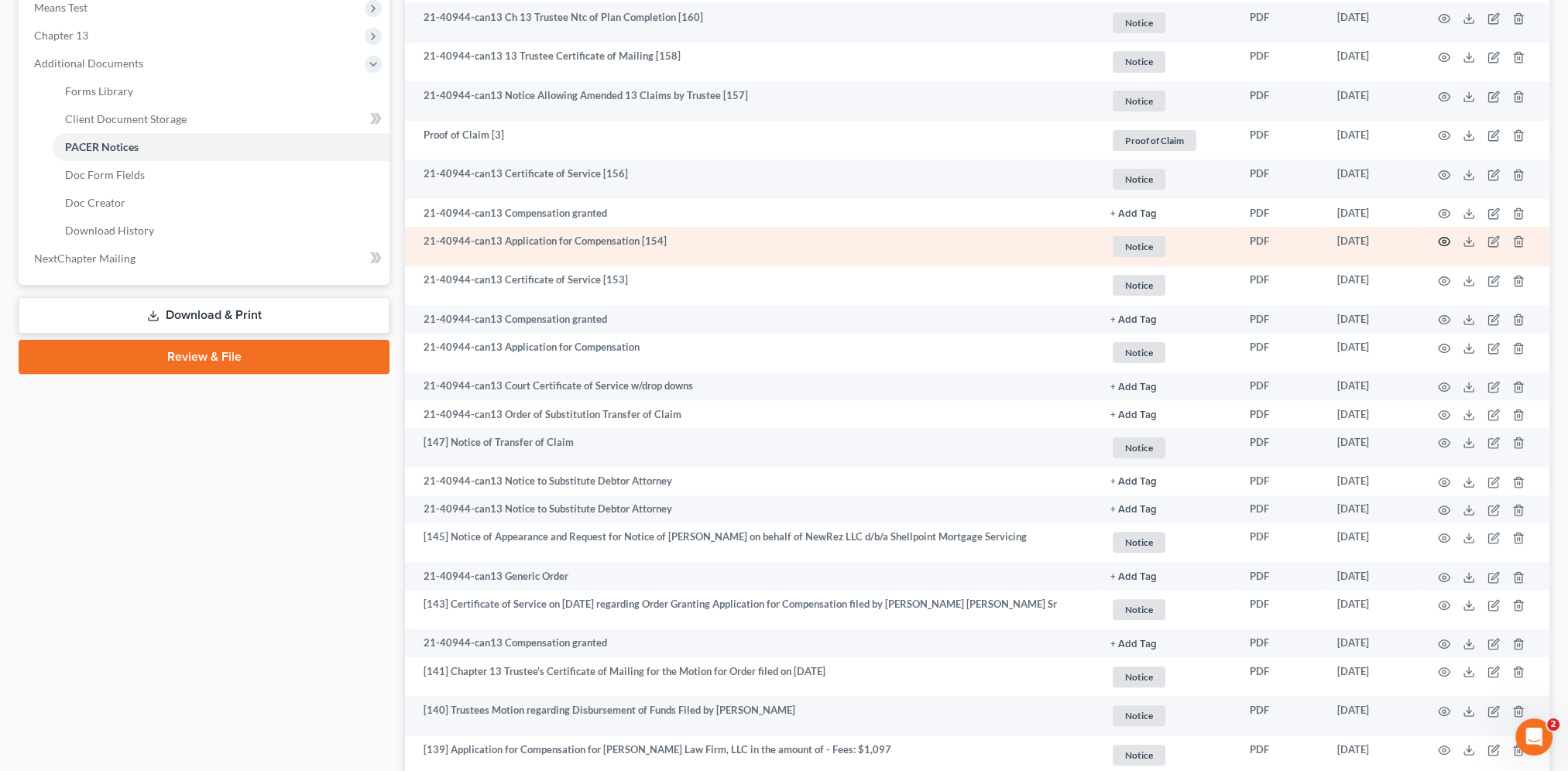
click at [1446, 236] on icon "button" at bounding box center [1444, 241] width 12 height 12
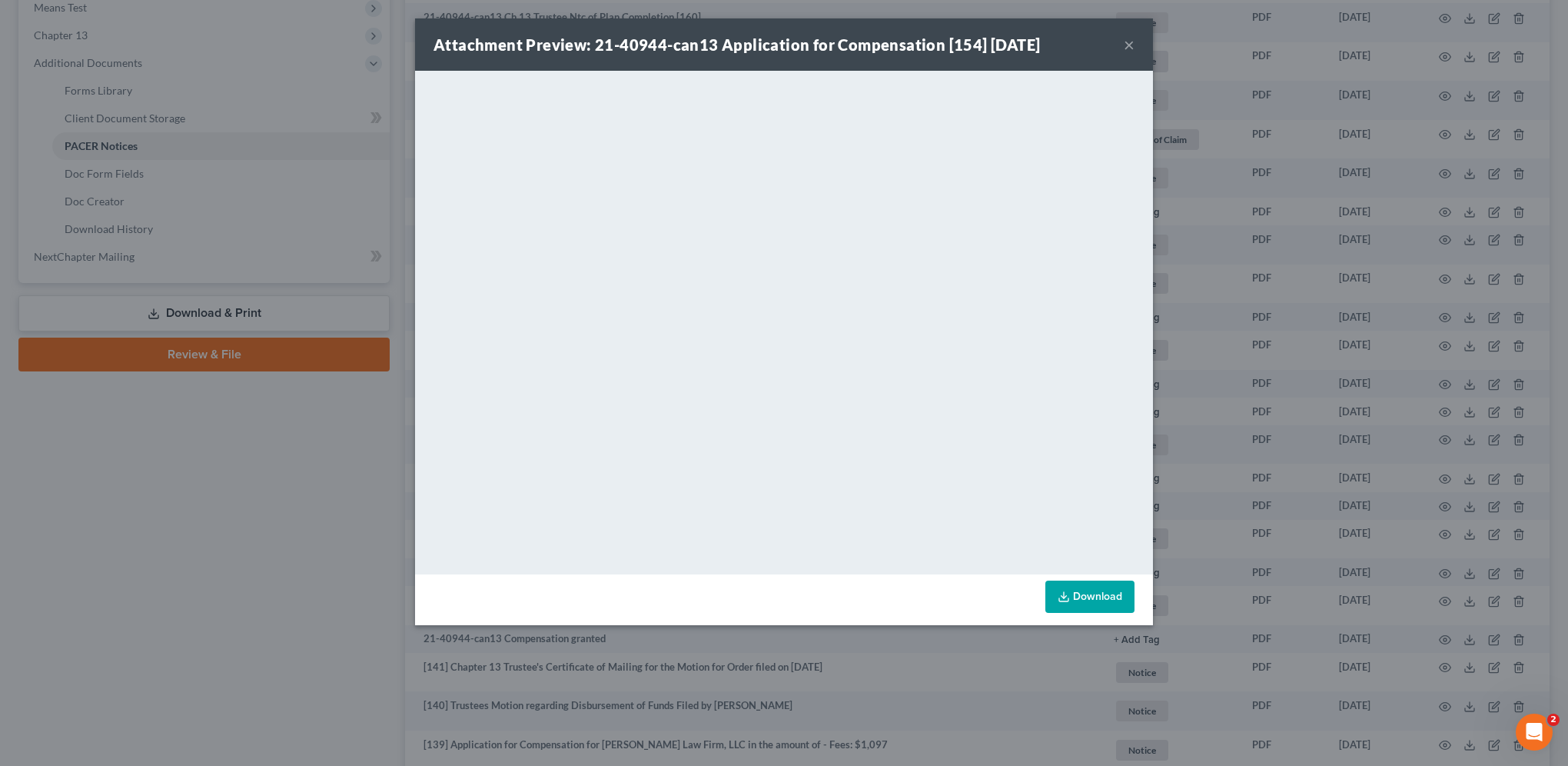
click at [1120, 47] on div "Attachment Preview: 21-40944-can13 Application for Compensation [154] [DATE] ×" at bounding box center [784, 44] width 738 height 52
click at [1128, 44] on button "×" at bounding box center [1129, 44] width 10 height 18
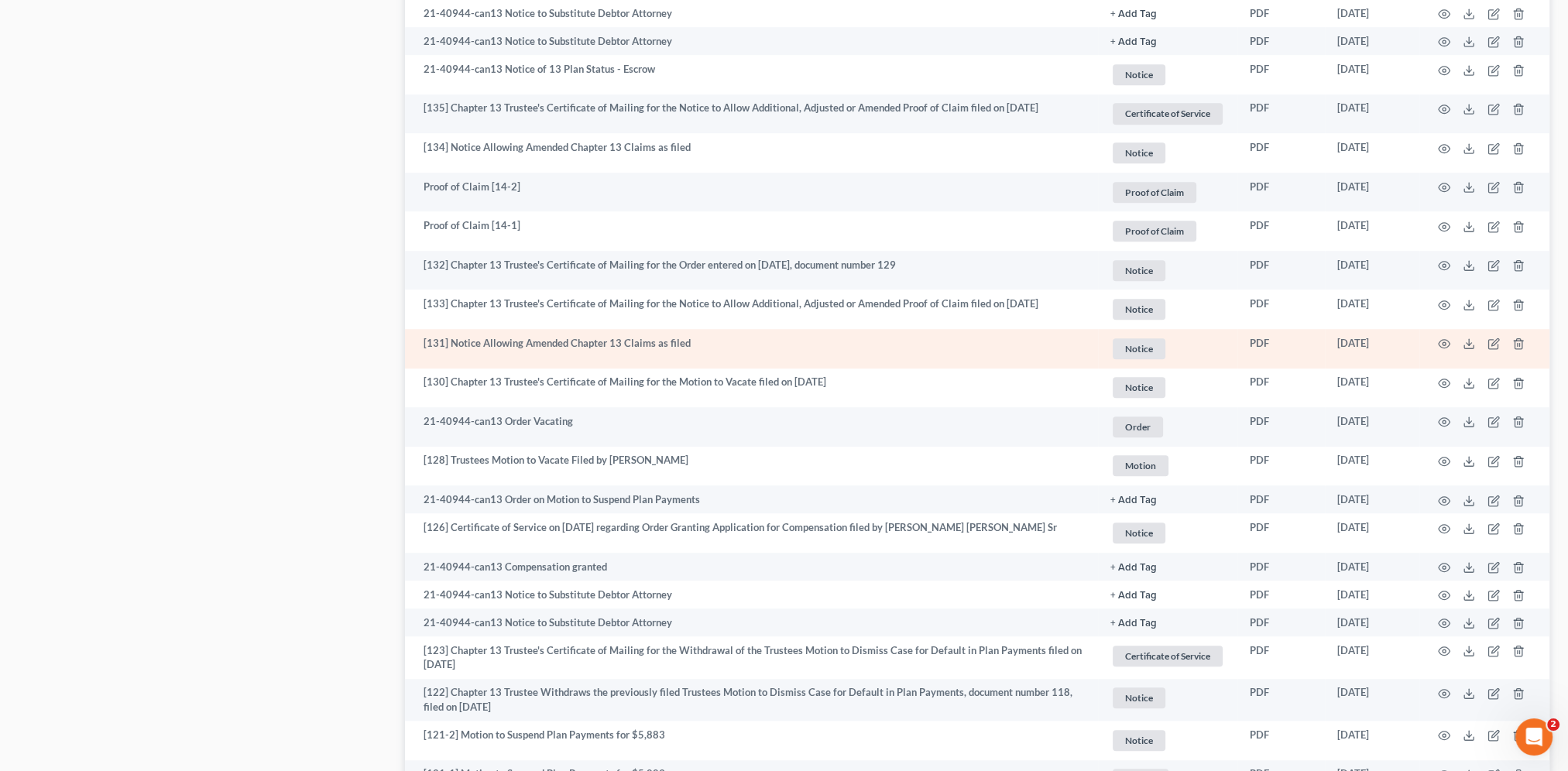
scroll to position [1600, 0]
